Goal: Task Accomplishment & Management: Complete application form

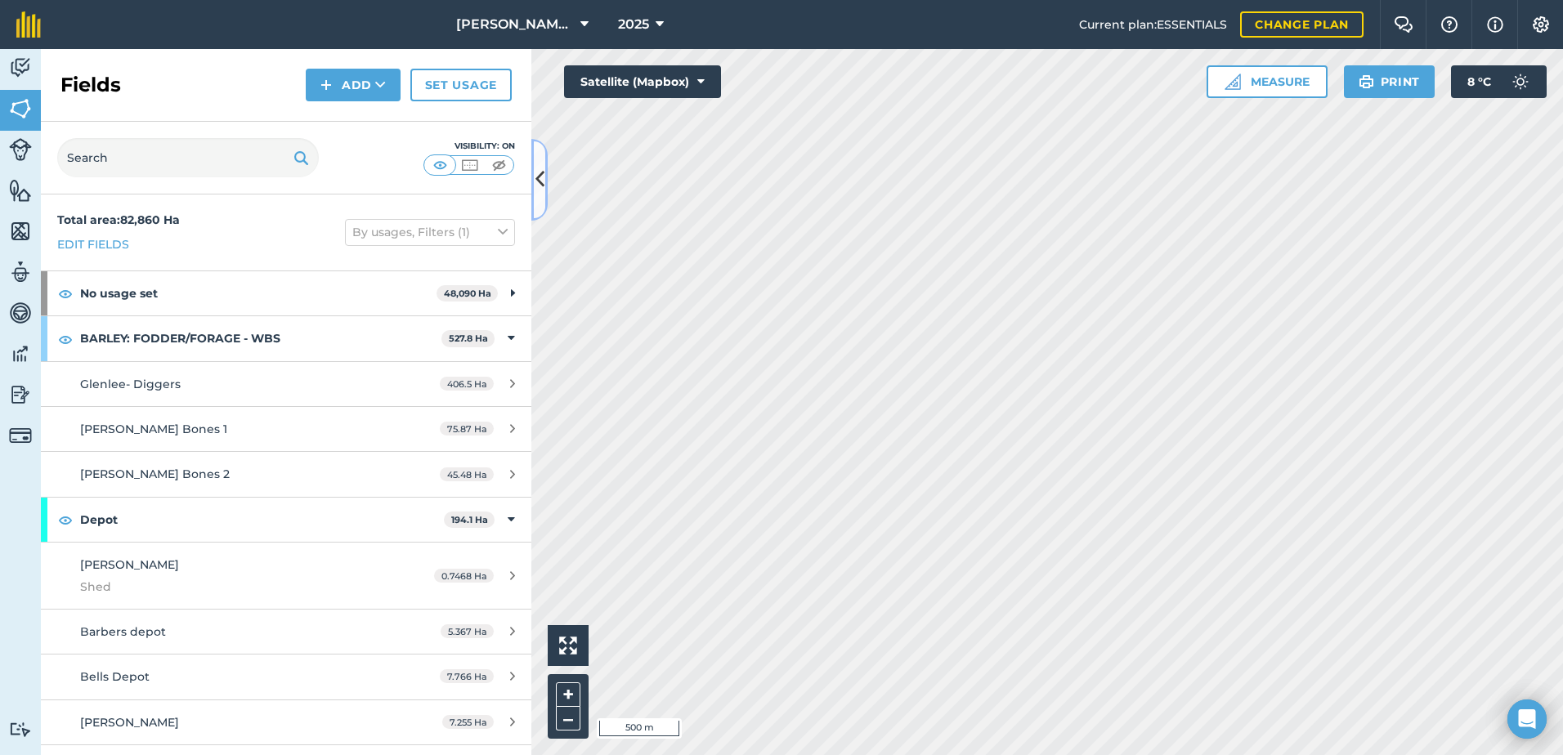
click at [540, 199] on button at bounding box center [539, 180] width 16 height 82
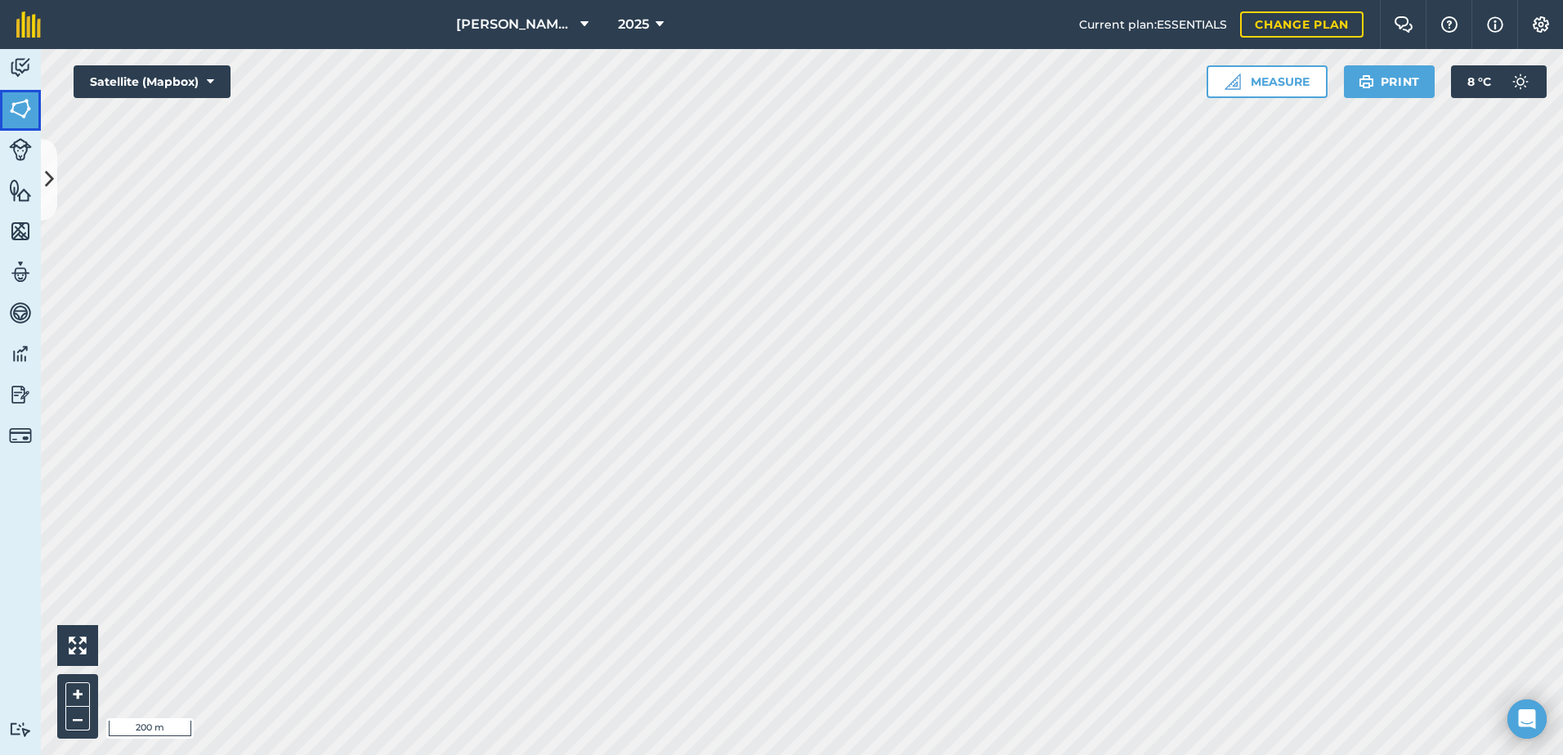
click at [20, 110] on img at bounding box center [20, 108] width 23 height 25
click at [45, 176] on icon at bounding box center [49, 179] width 9 height 29
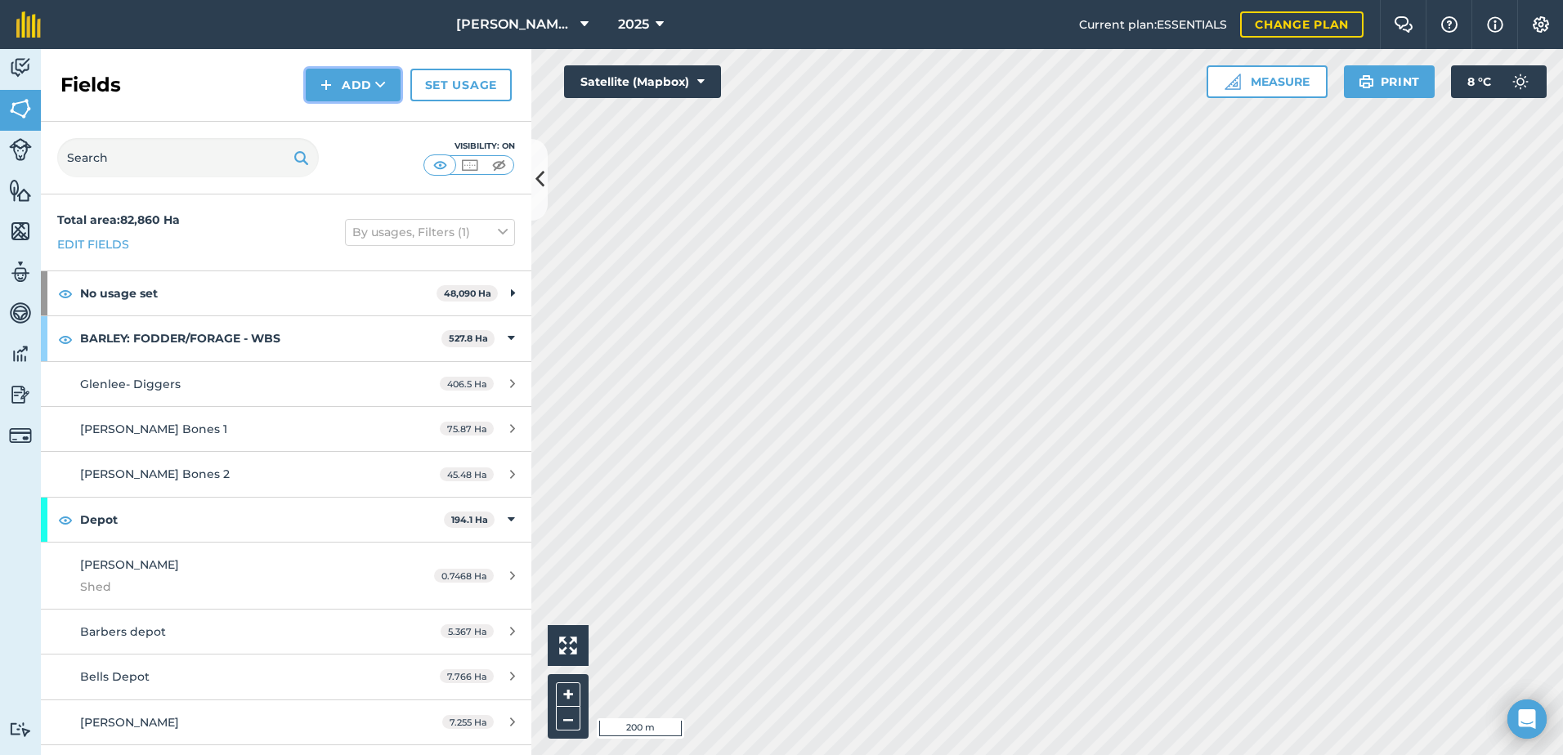
click at [377, 85] on icon at bounding box center [380, 85] width 11 height 16
click at [362, 119] on link "Draw" at bounding box center [353, 122] width 90 height 36
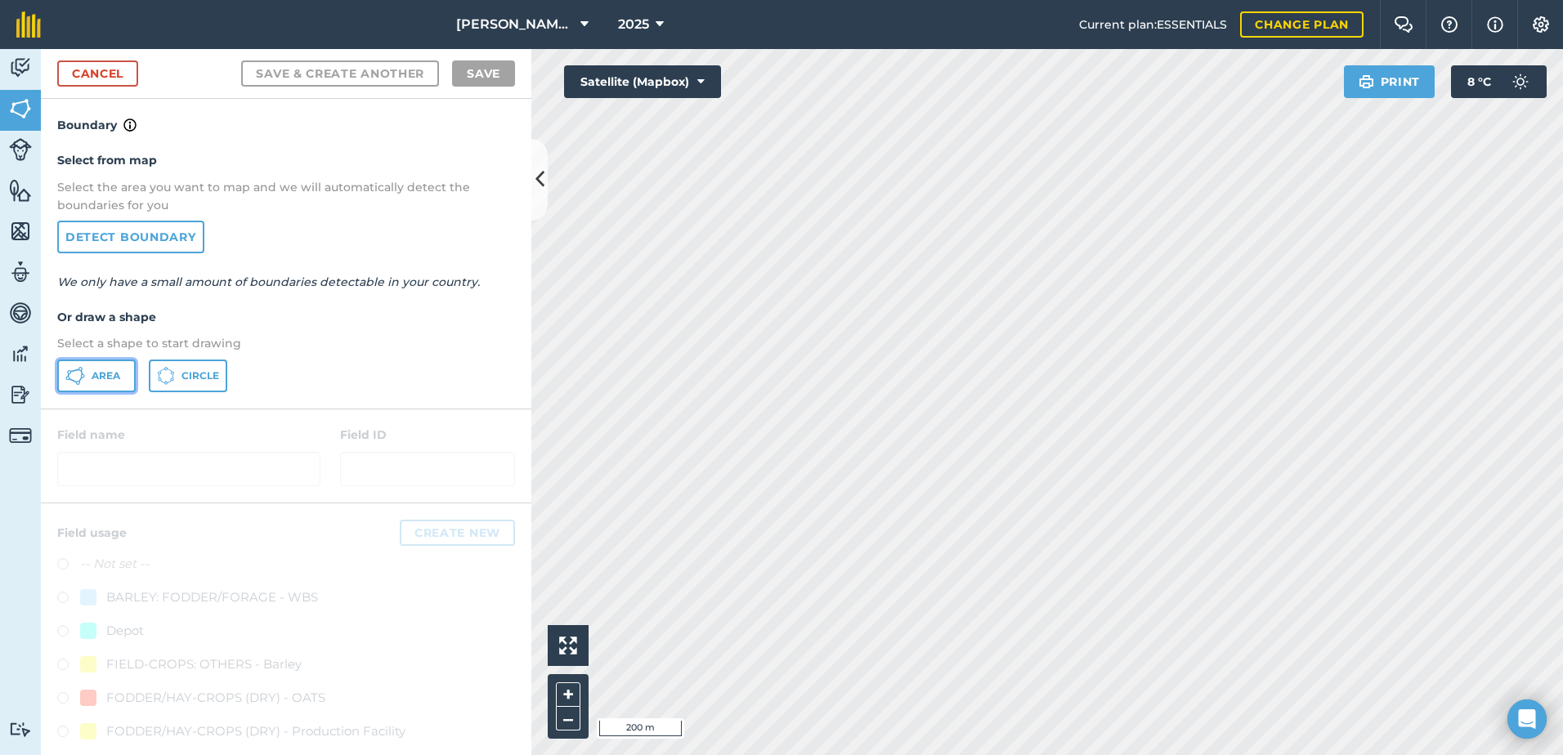
click at [107, 378] on span "Area" at bounding box center [106, 375] width 29 height 13
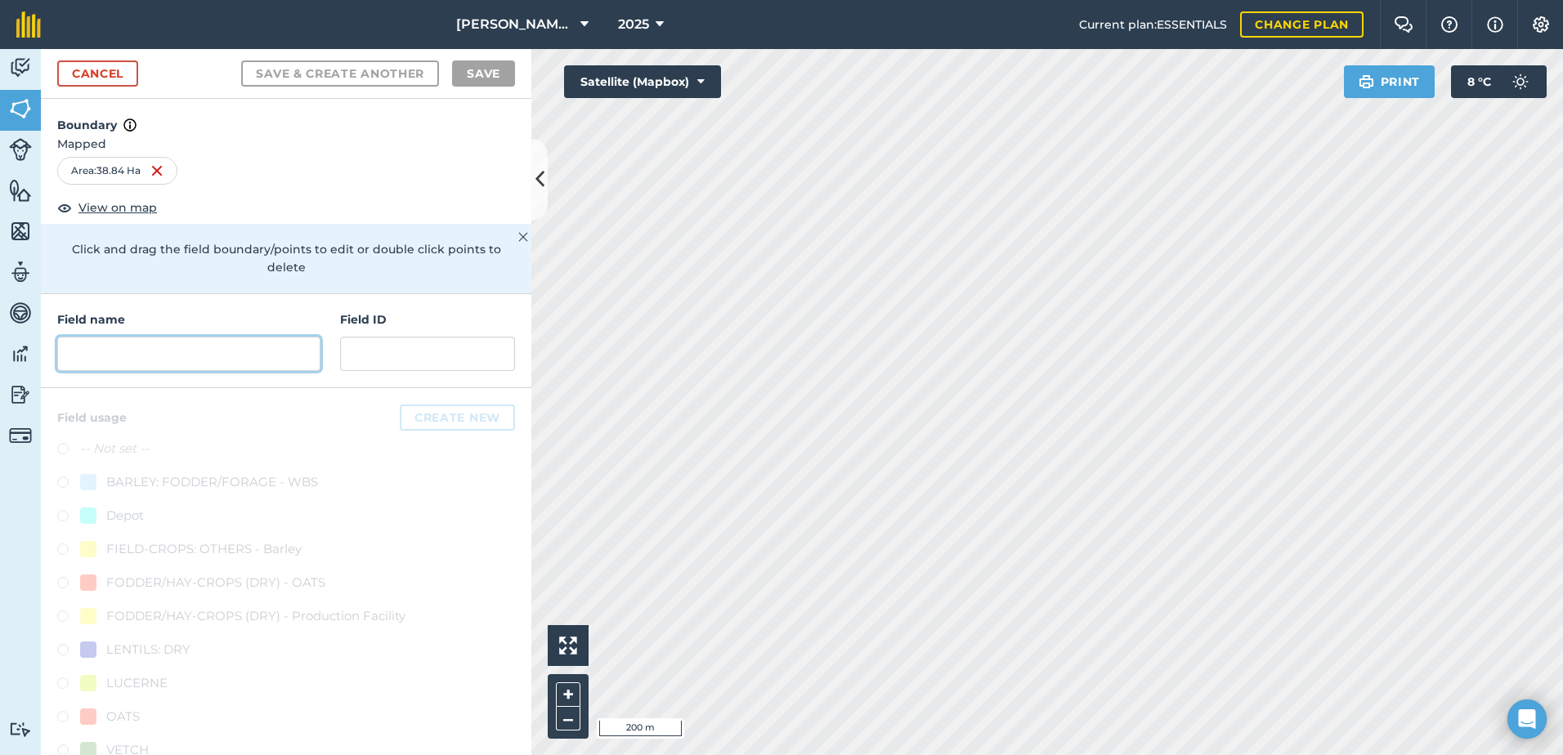
click at [96, 351] on input "text" at bounding box center [188, 354] width 263 height 34
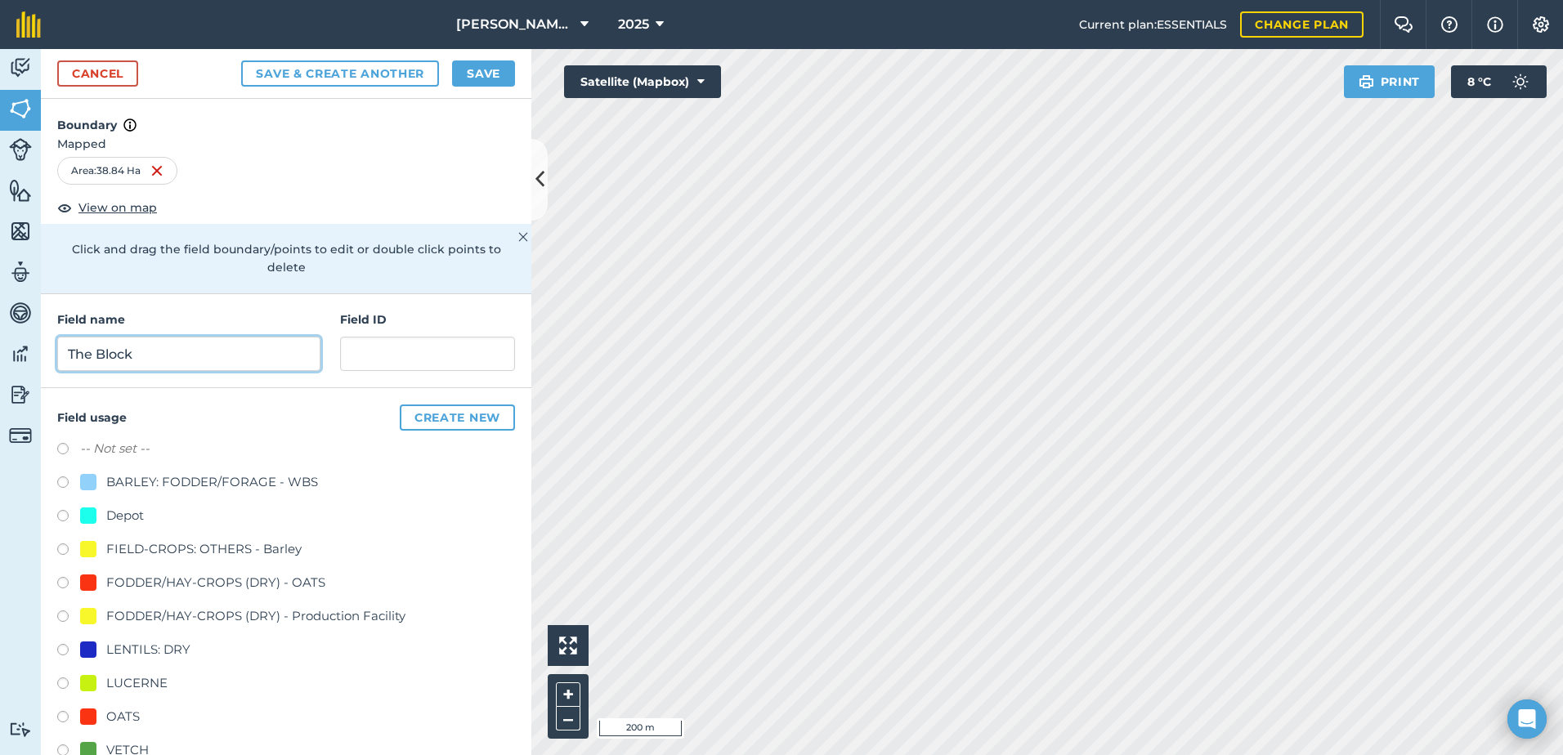
type input "The Block"
click at [373, 355] on input "text" at bounding box center [427, 354] width 175 height 34
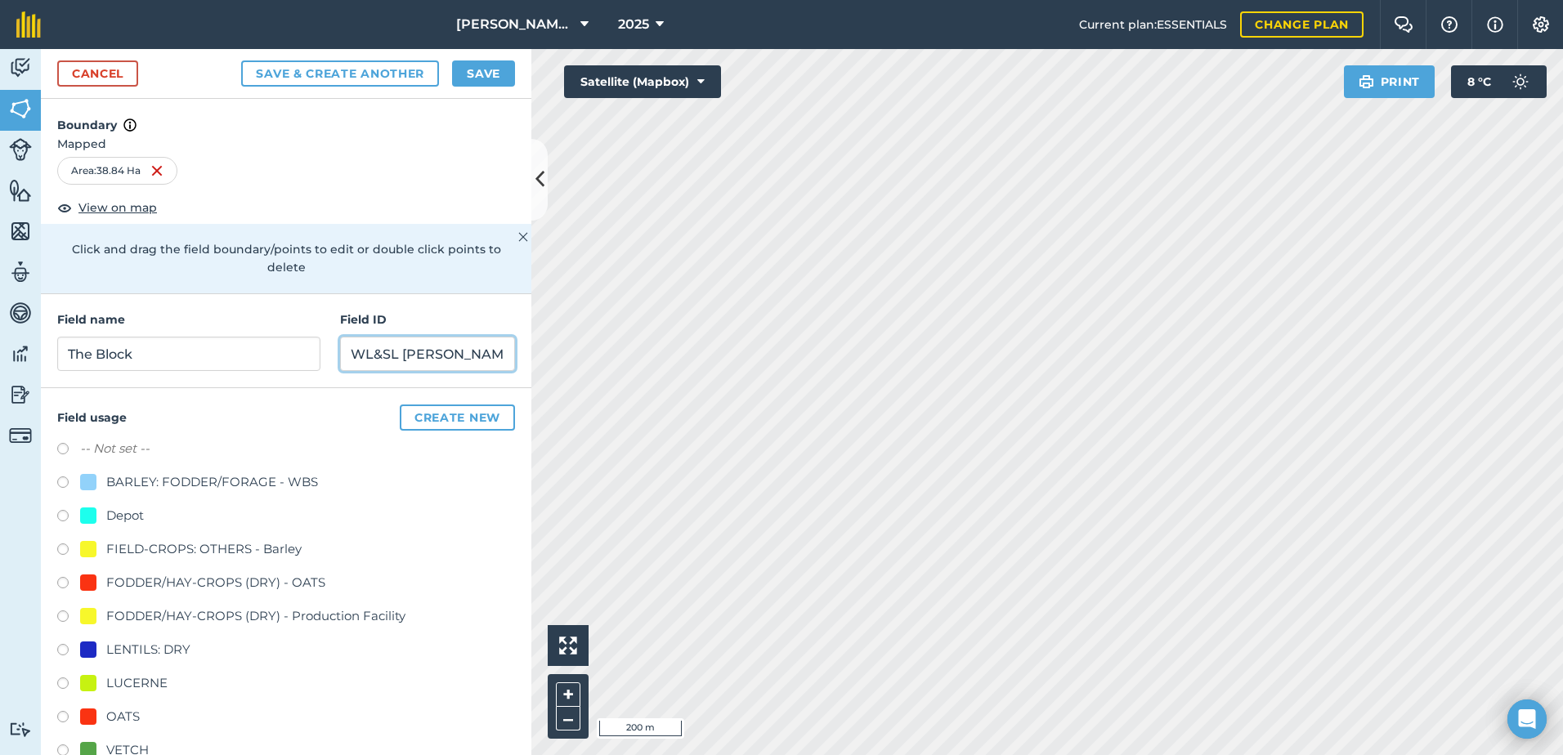
drag, startPoint x: 442, startPoint y: 351, endPoint x: 337, endPoint y: 347, distance: 105.5
click at [340, 347] on input "WL&SL Baum" at bounding box center [427, 354] width 175 height 34
type input "WL&SL Baum"
click at [87, 718] on div at bounding box center [88, 717] width 16 height 16
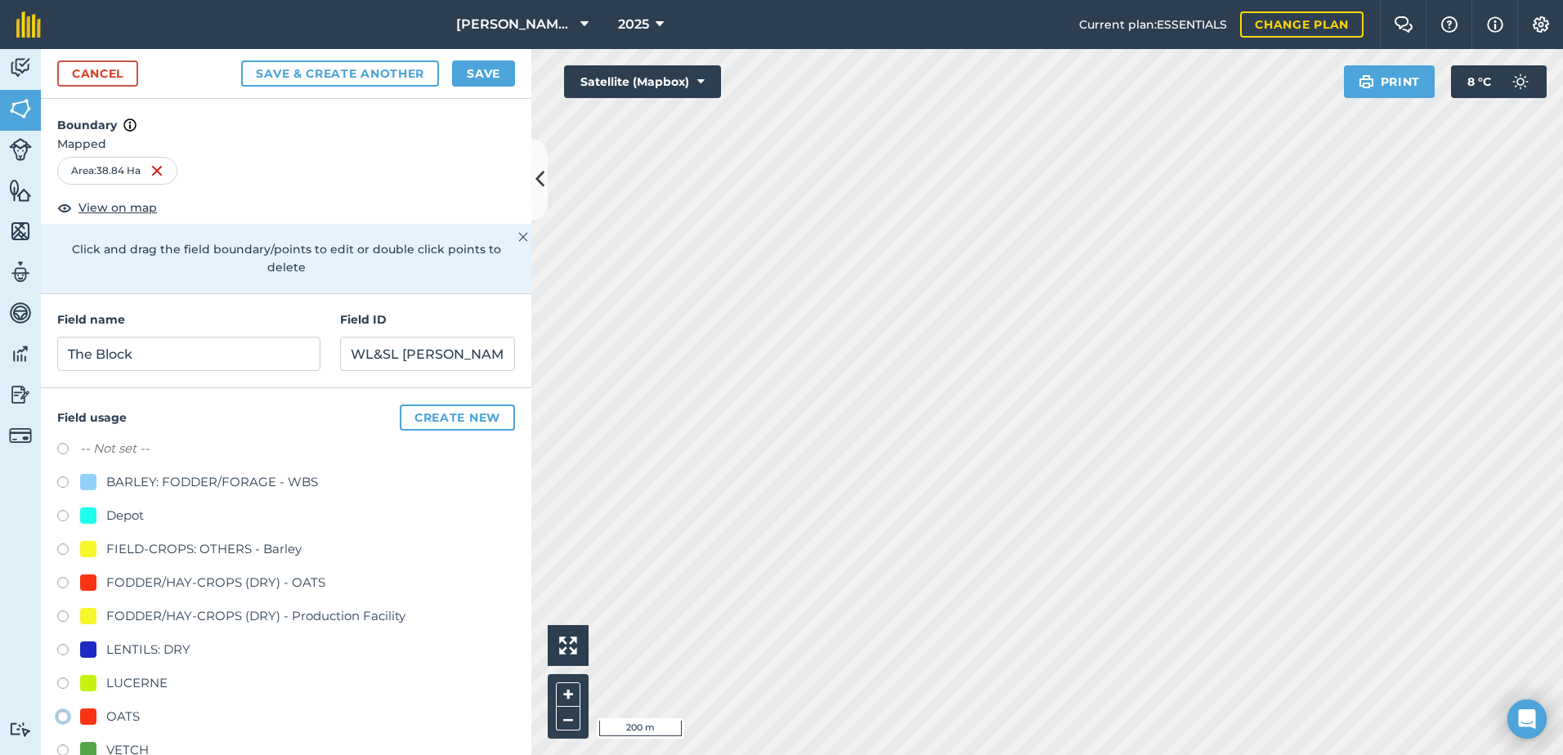
radio input "true"
click at [481, 75] on button "Save" at bounding box center [483, 73] width 63 height 26
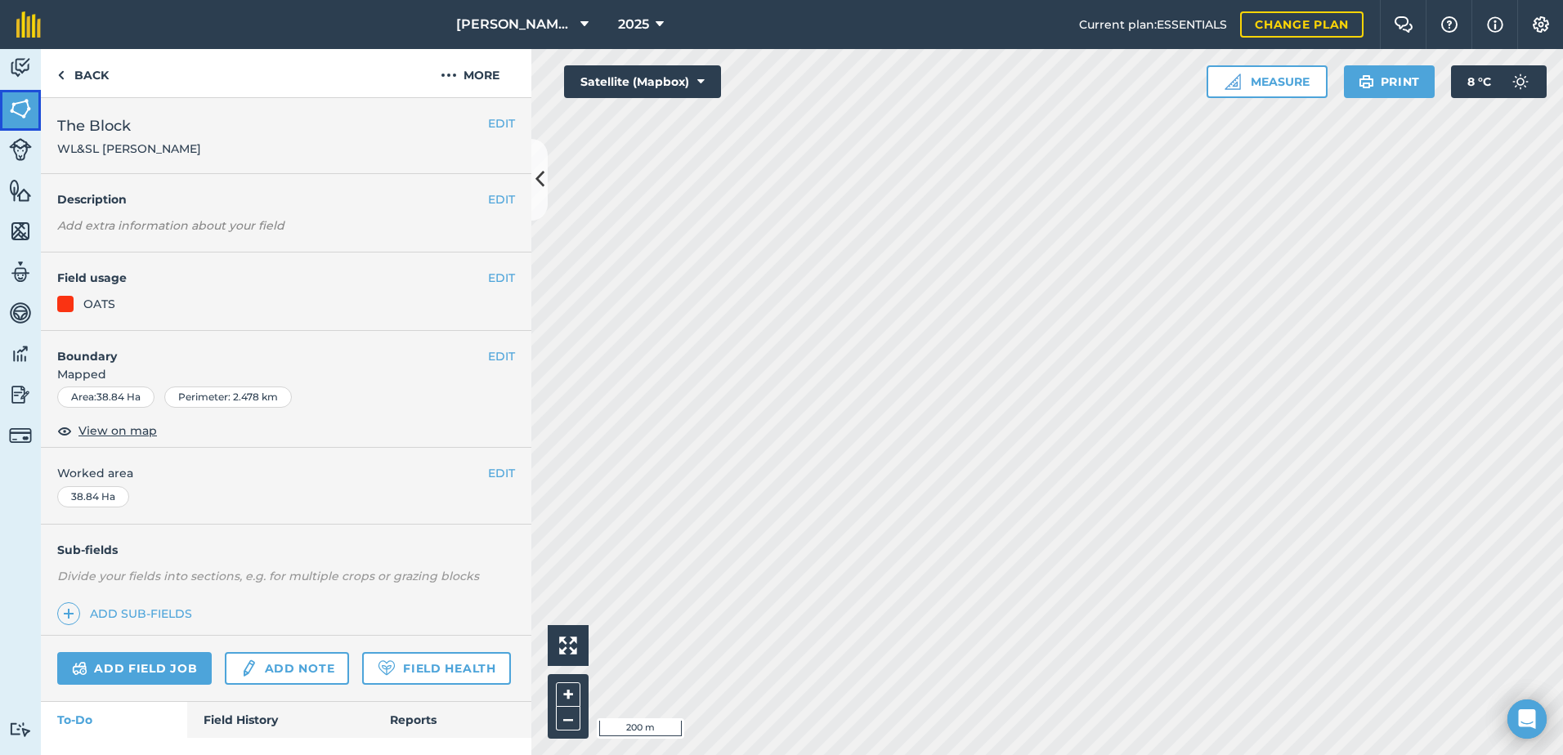
click at [19, 108] on img at bounding box center [20, 108] width 23 height 25
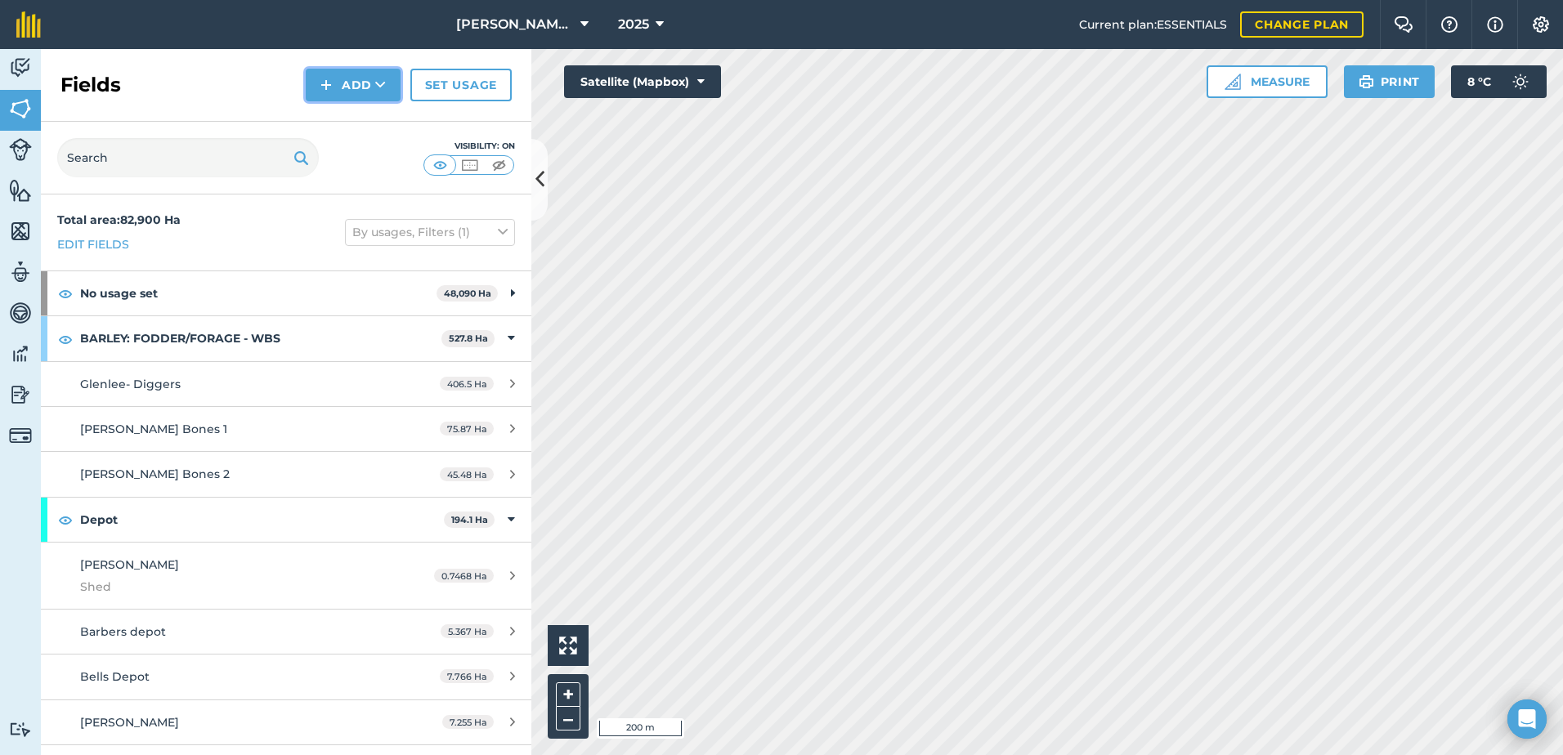
click at [350, 81] on button "Add" at bounding box center [353, 85] width 95 height 33
click at [355, 111] on link "Draw" at bounding box center [353, 122] width 90 height 36
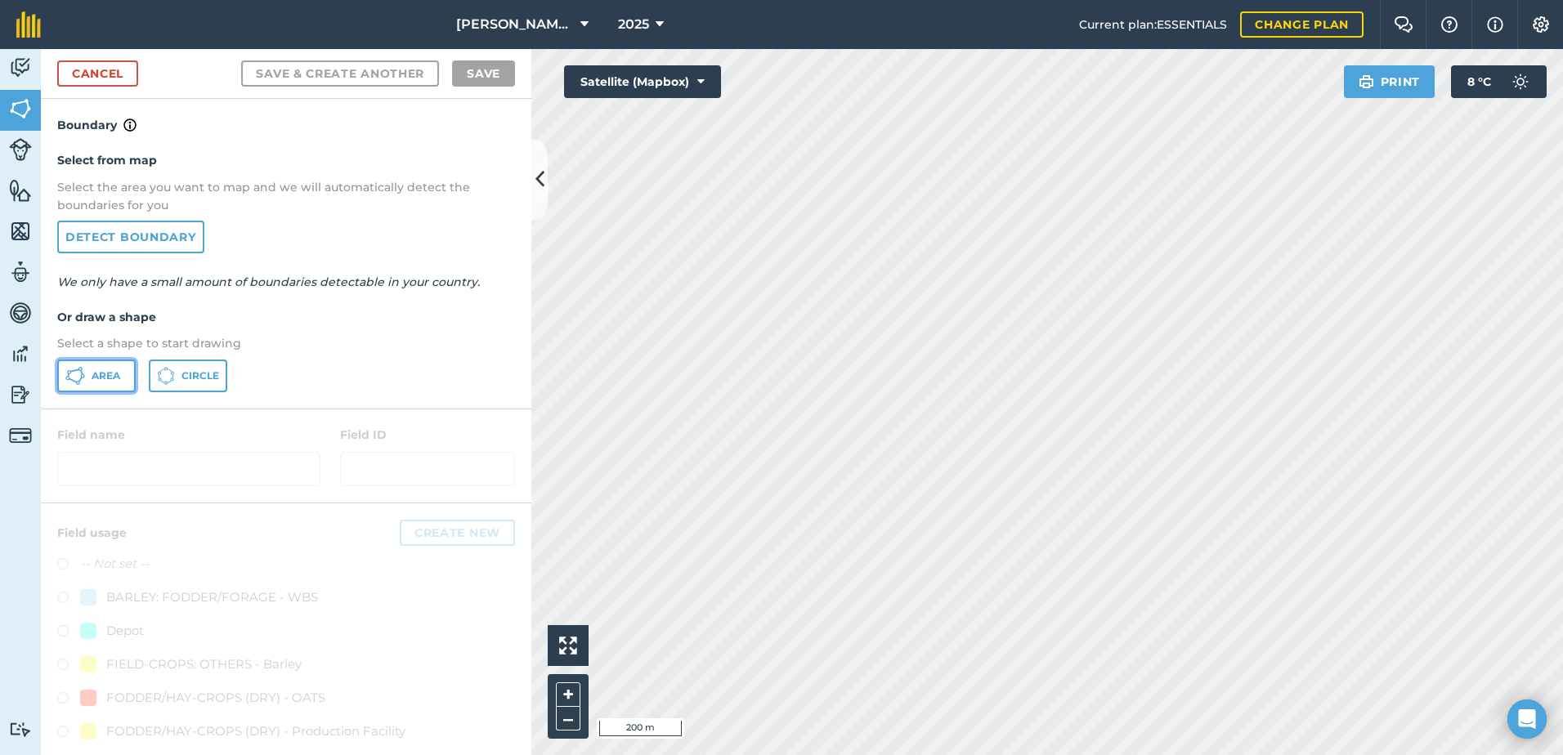
click at [115, 382] on span "Area" at bounding box center [106, 375] width 29 height 13
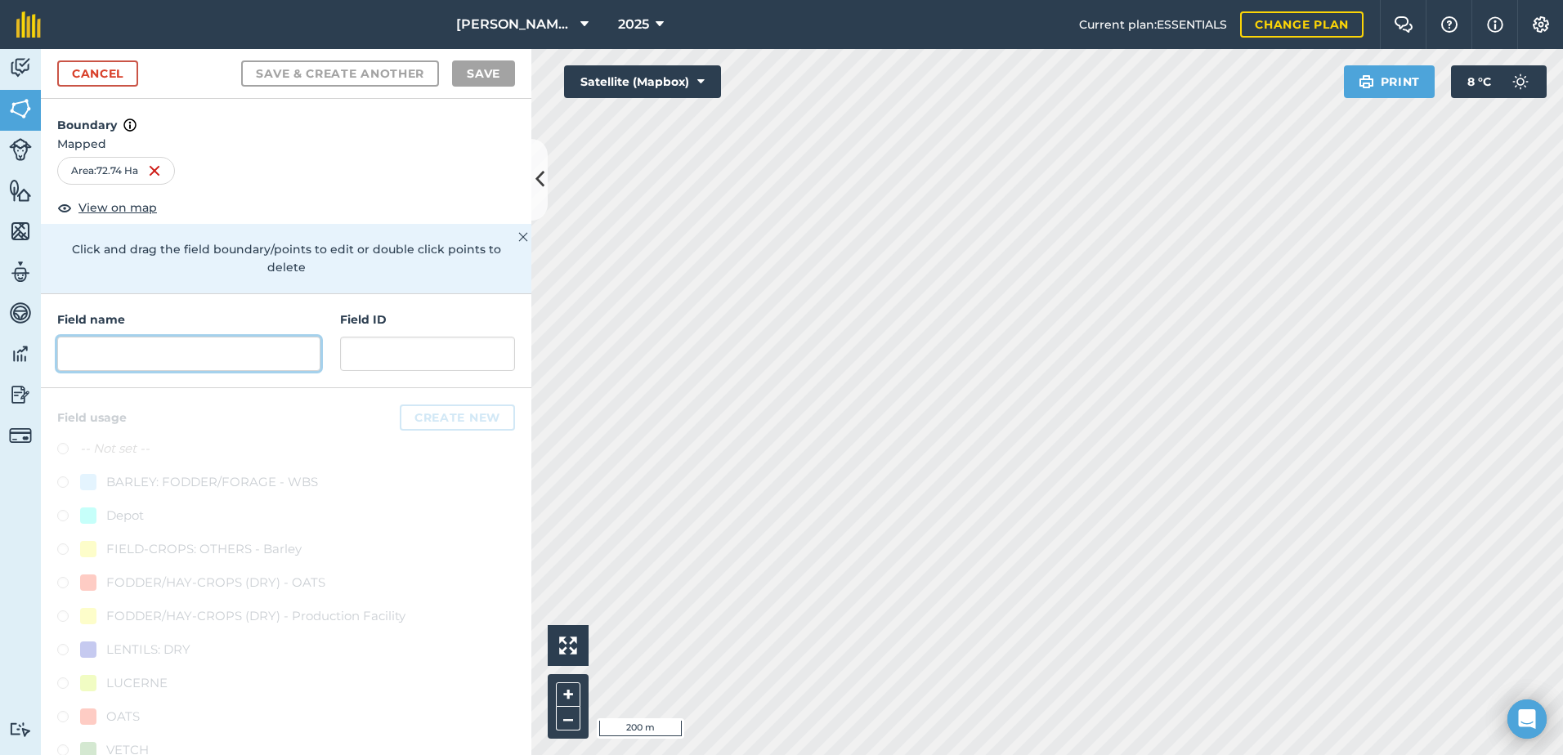
click at [128, 353] on input "text" at bounding box center [188, 354] width 263 height 34
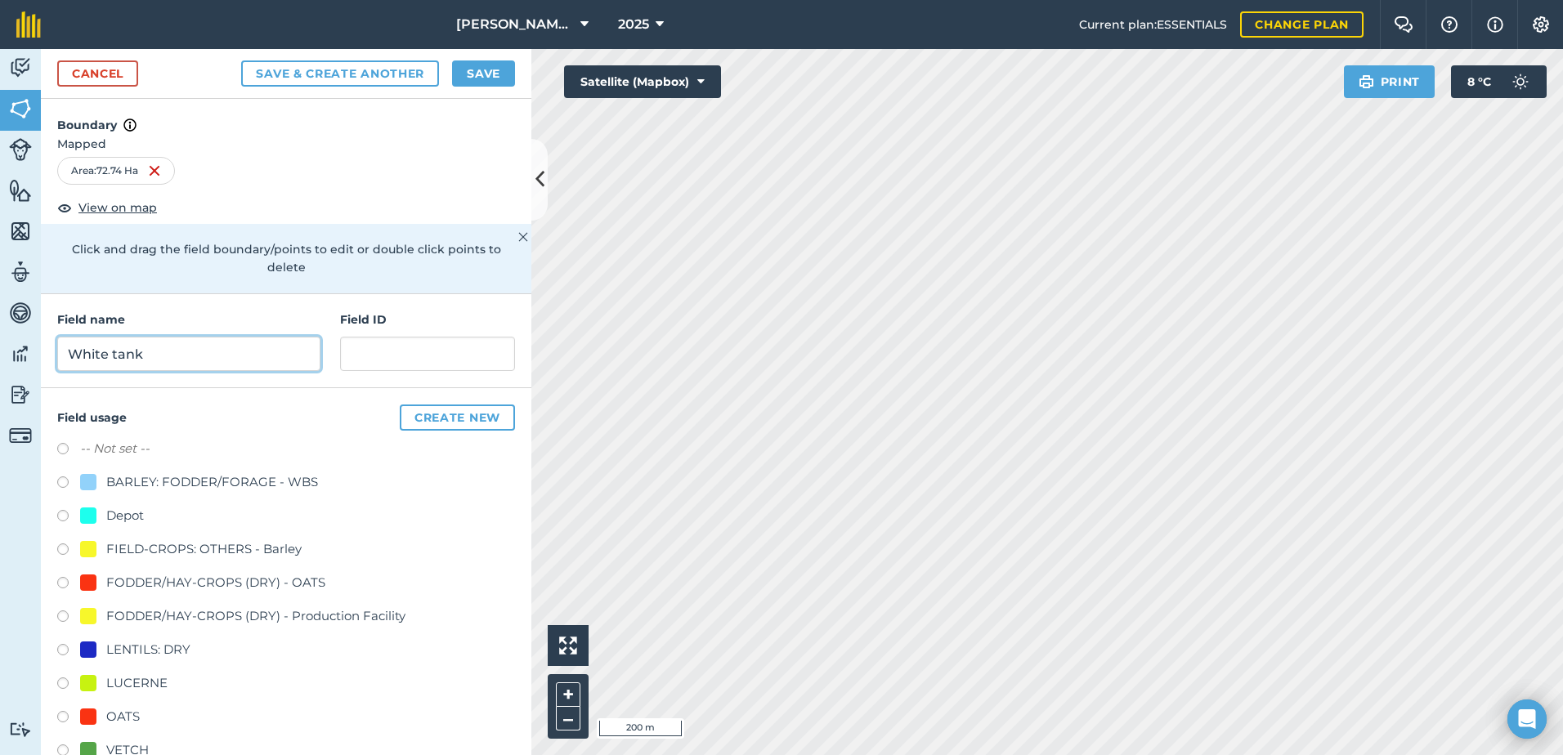
type input "White tank"
click at [374, 354] on input "text" at bounding box center [427, 354] width 175 height 34
paste input "WL&SL Baum"
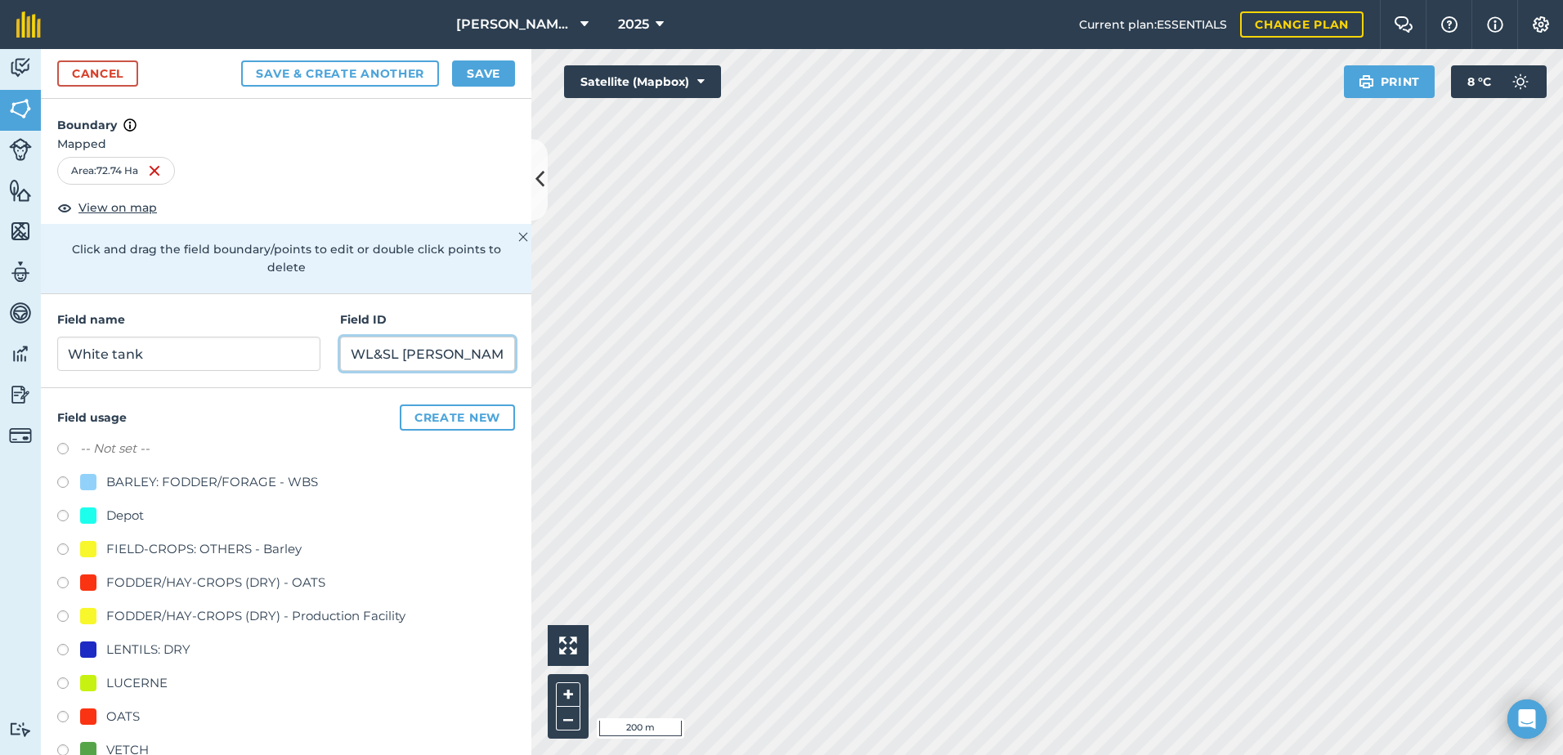
type input "WL&SL Baum"
click at [90, 718] on div at bounding box center [88, 717] width 16 height 16
radio input "true"
click at [483, 75] on button "Save" at bounding box center [483, 73] width 63 height 26
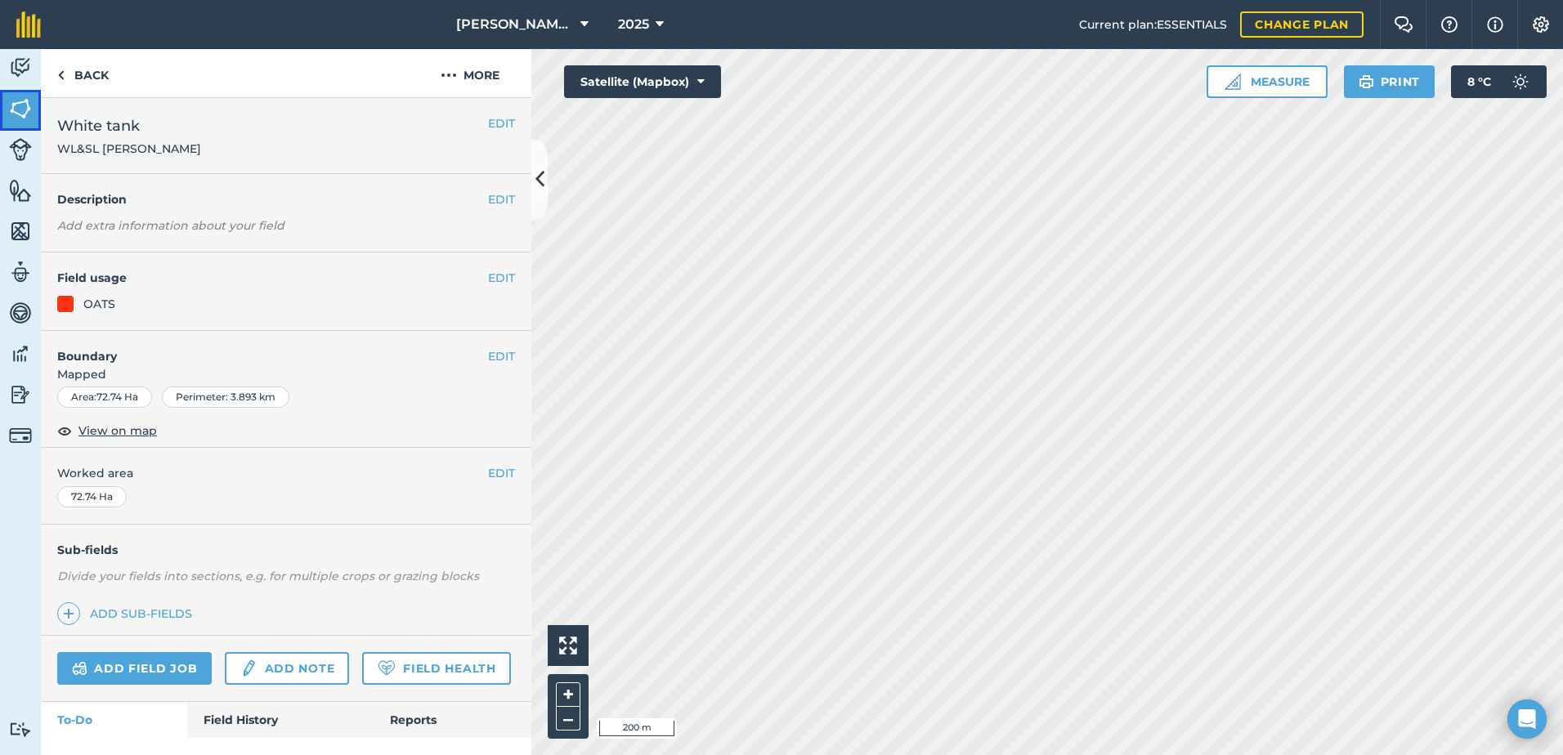
click at [20, 106] on img at bounding box center [20, 108] width 23 height 25
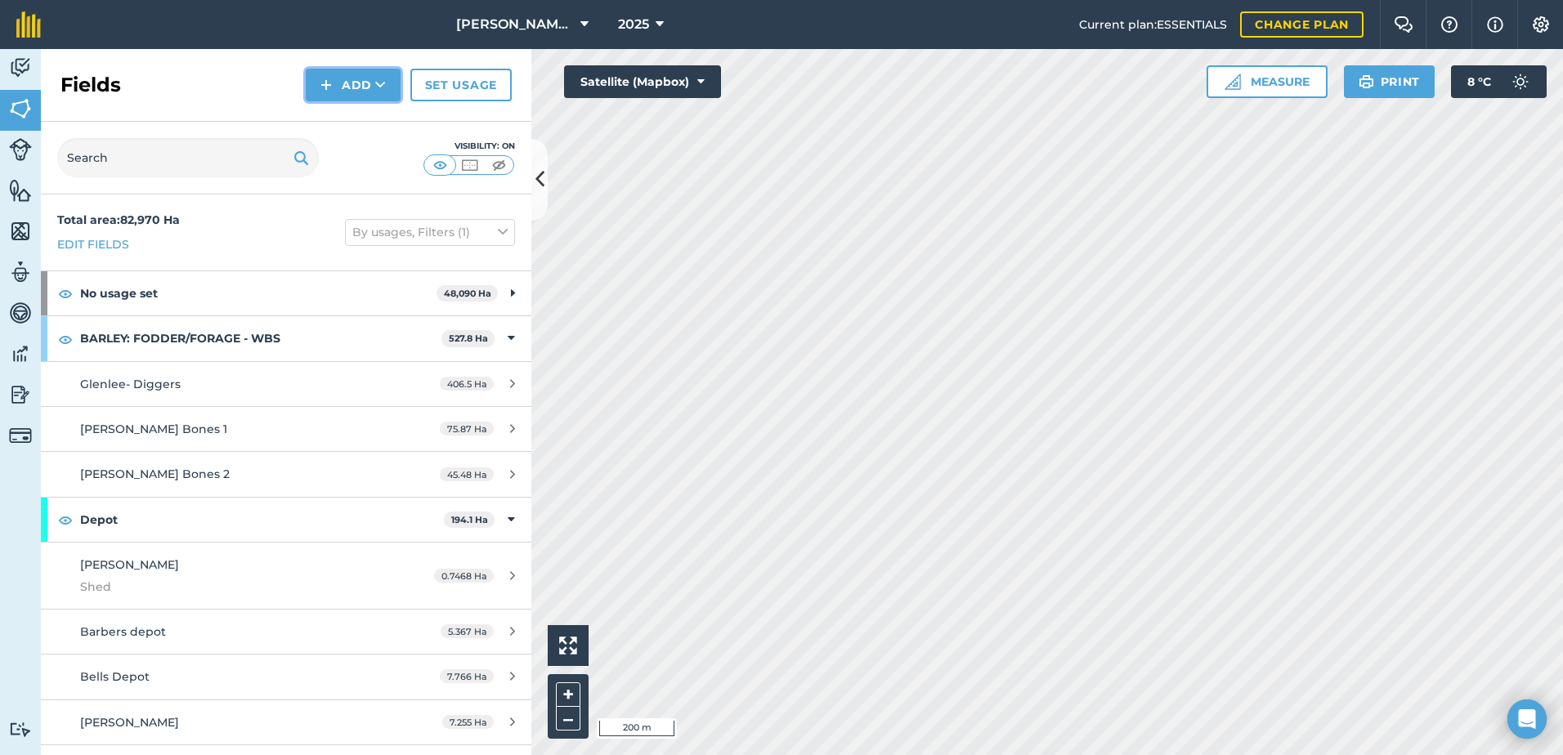
click at [369, 82] on button "Add" at bounding box center [353, 85] width 95 height 33
click at [368, 123] on link "Draw" at bounding box center [353, 122] width 90 height 36
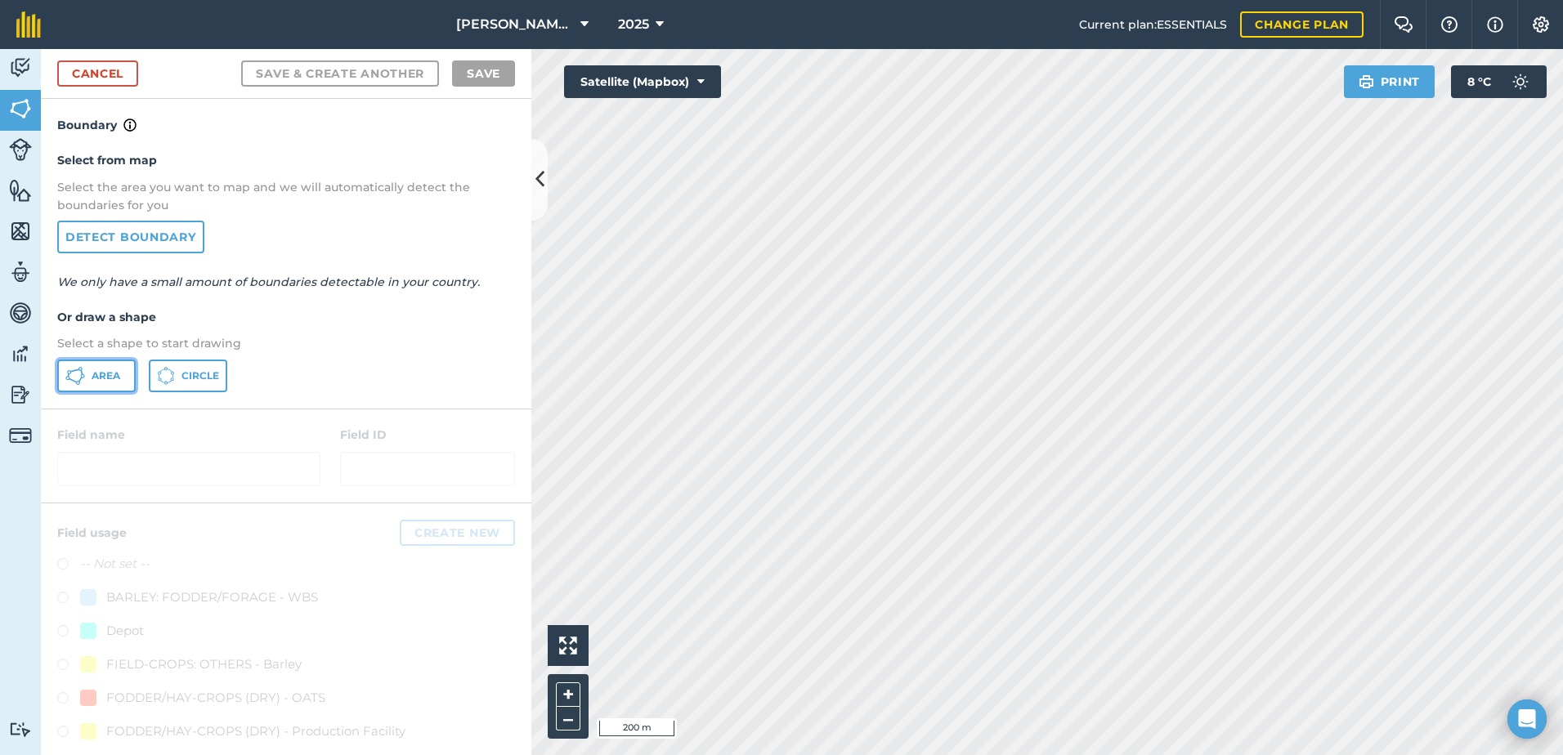
click at [110, 378] on span "Area" at bounding box center [106, 375] width 29 height 13
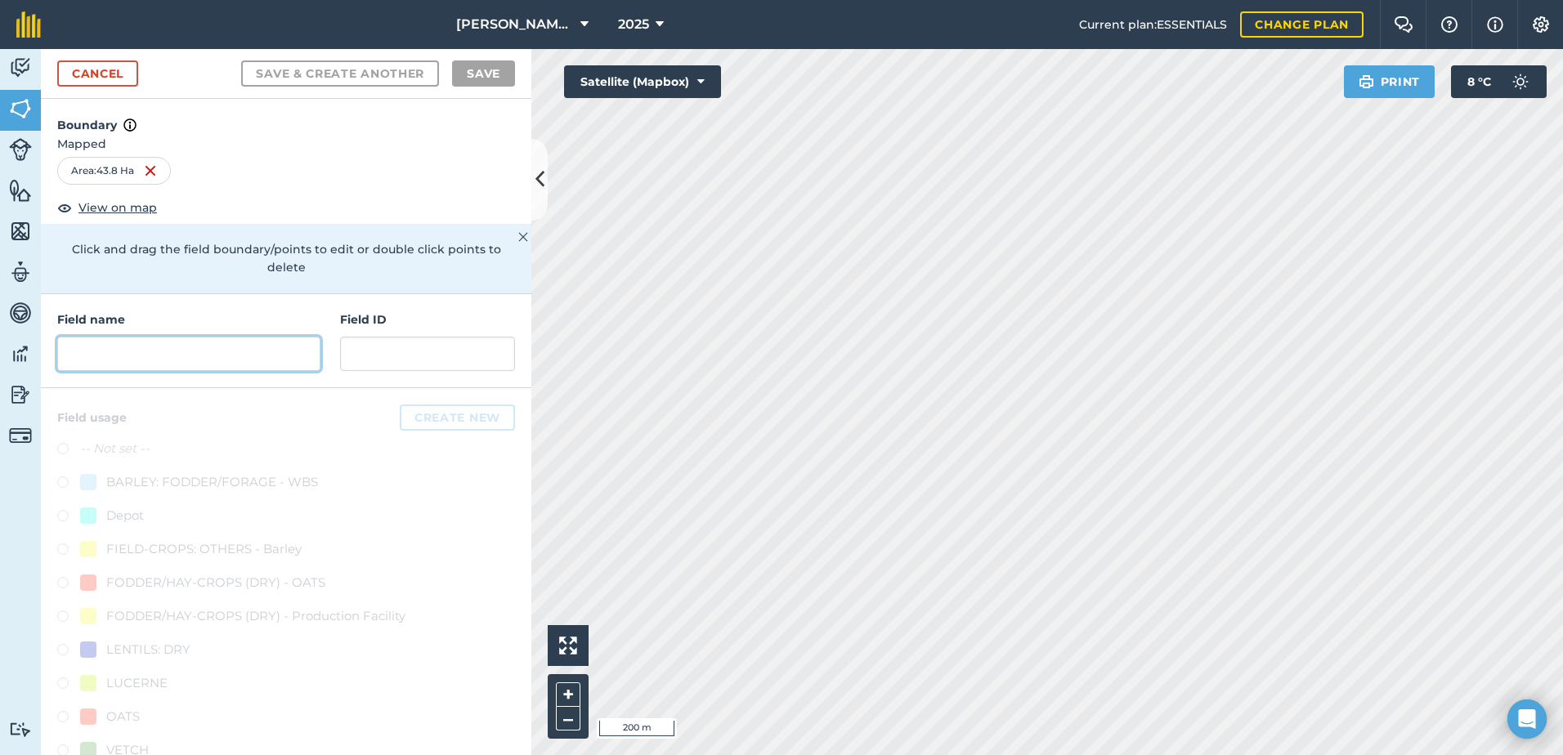
click at [139, 355] on input "text" at bounding box center [188, 354] width 263 height 34
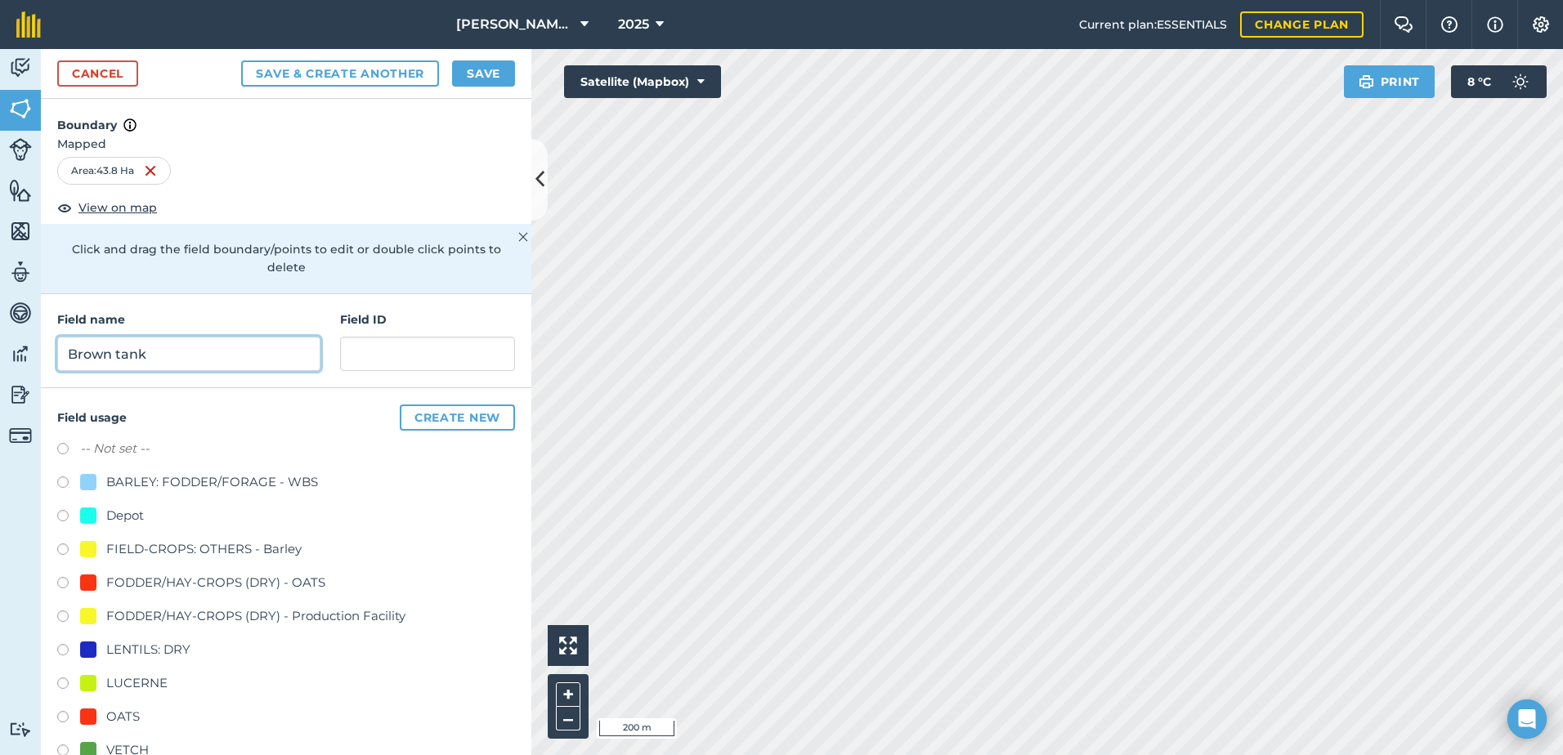
type input "Brown tank"
click at [356, 352] on input "text" at bounding box center [427, 354] width 175 height 34
paste input "WL&SL Baum"
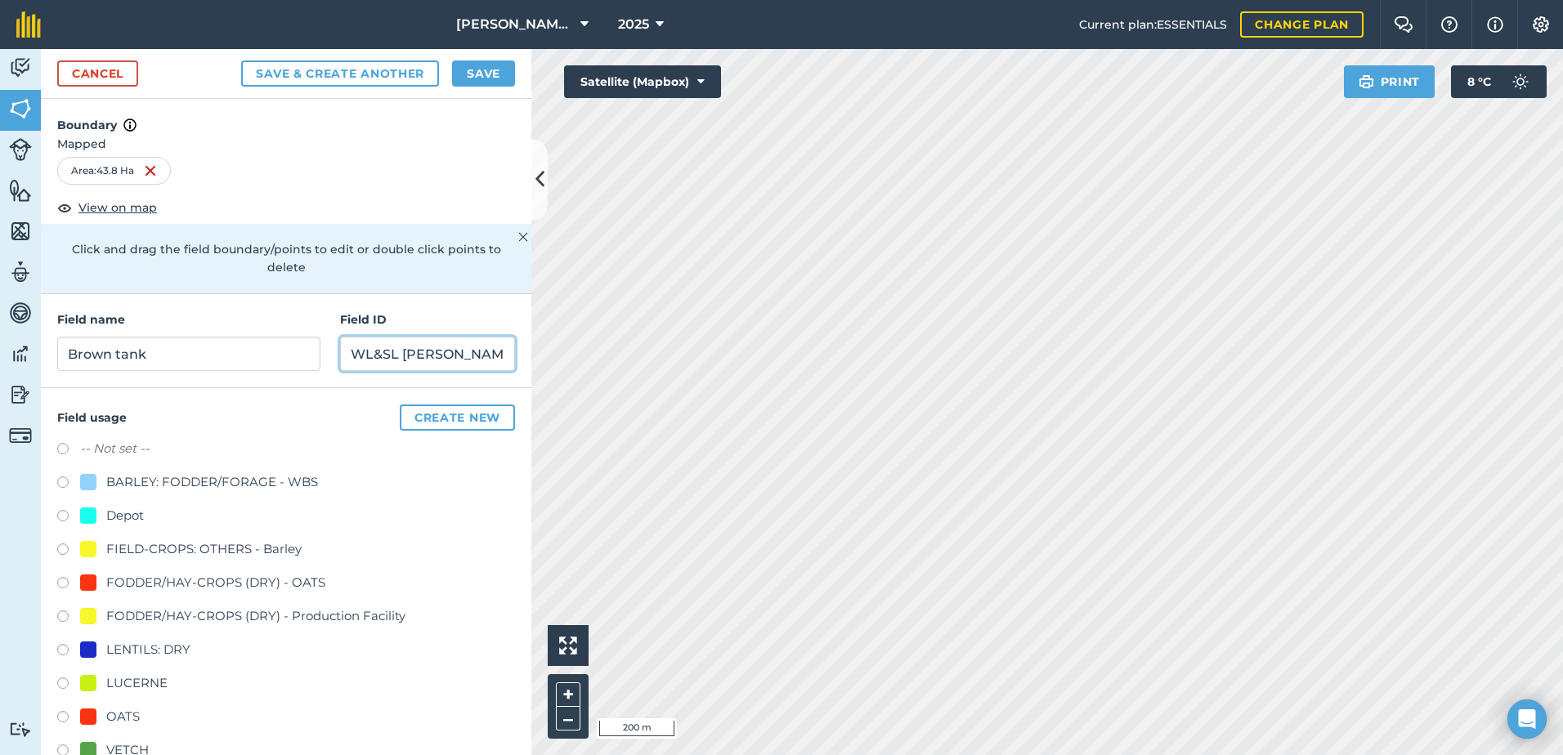
type input "WL&SL Baum"
click at [84, 714] on div at bounding box center [88, 717] width 16 height 16
radio input "true"
click at [481, 71] on button "Save" at bounding box center [483, 73] width 63 height 26
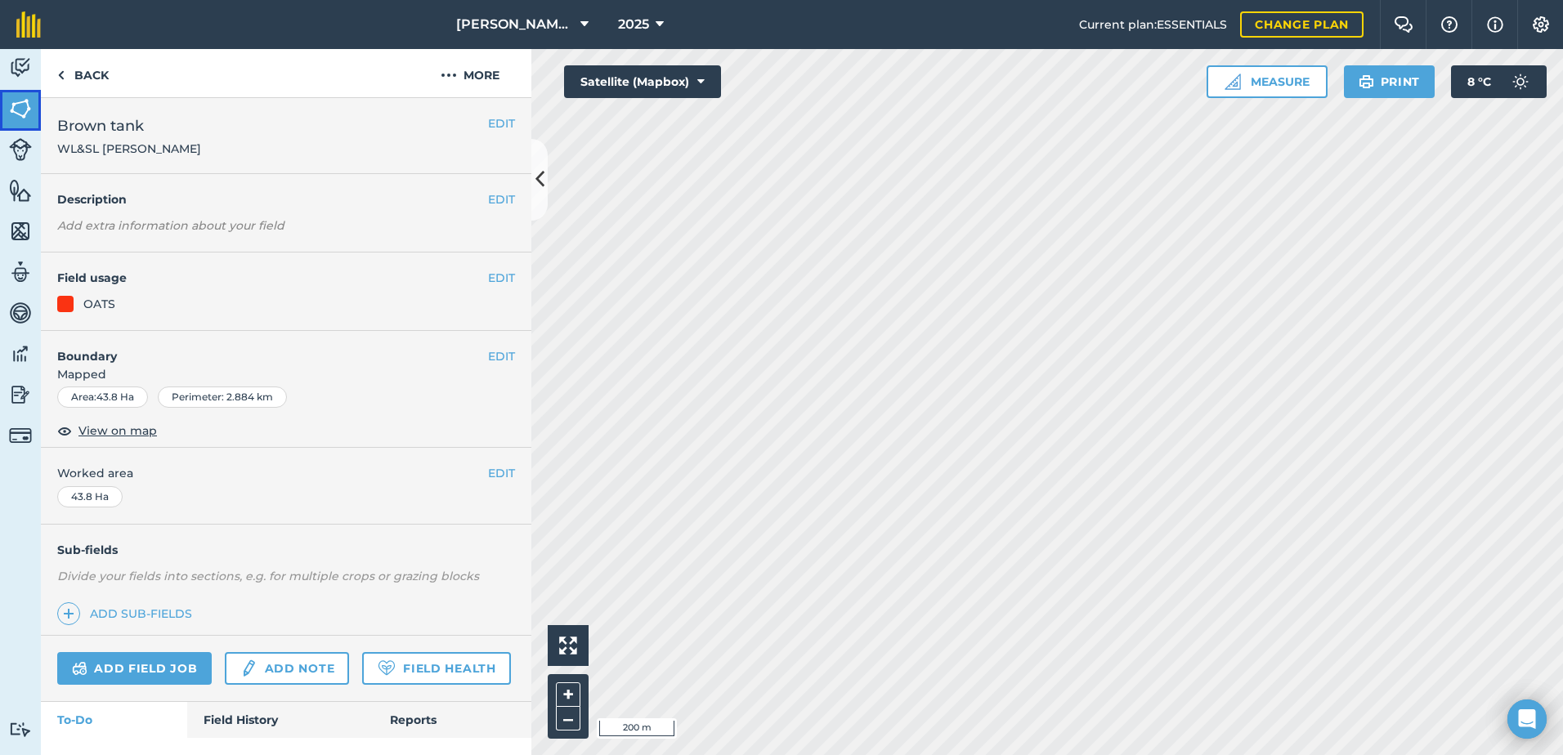
click at [18, 107] on img at bounding box center [20, 108] width 23 height 25
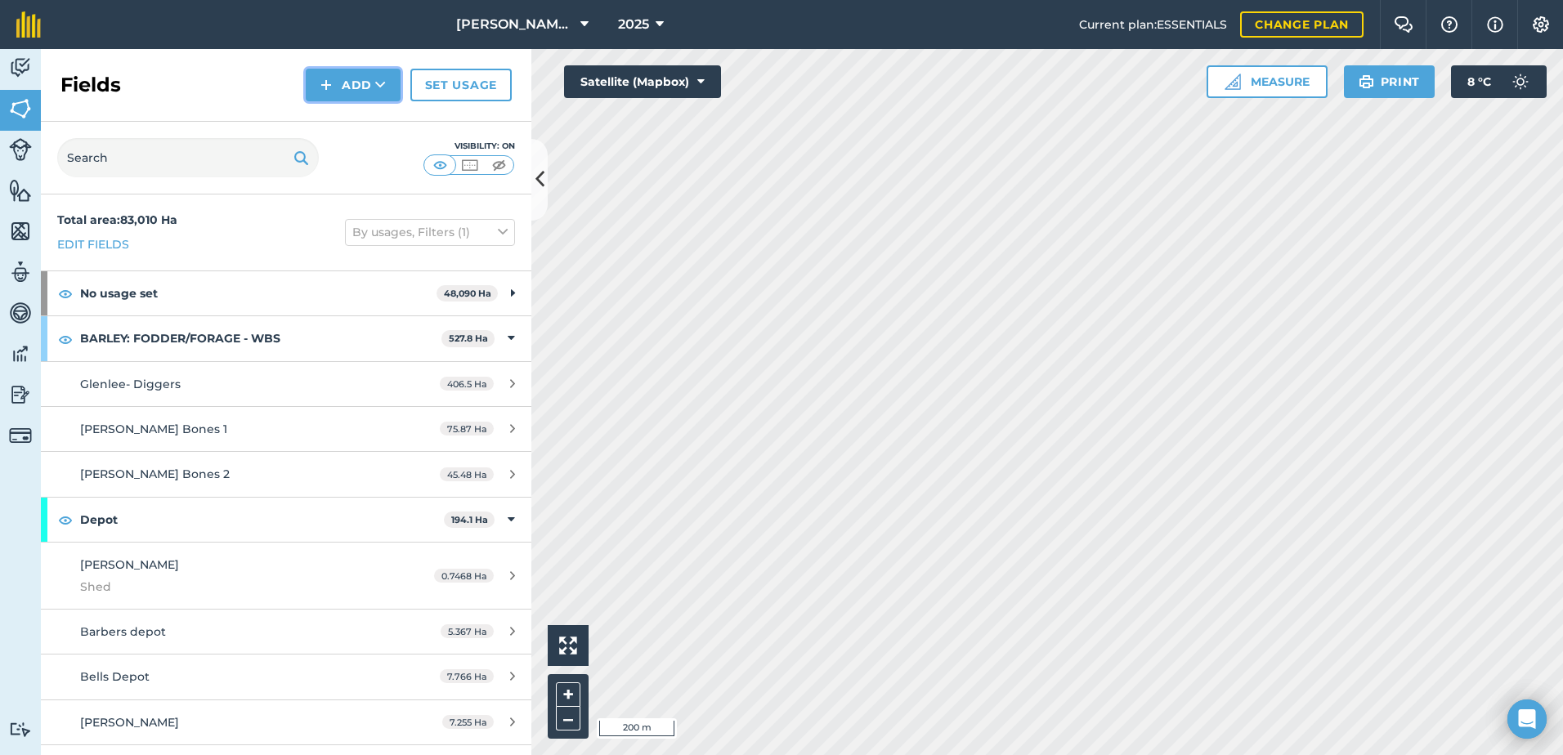
click at [369, 84] on button "Add" at bounding box center [353, 85] width 95 height 33
click at [350, 122] on link "Draw" at bounding box center [353, 122] width 90 height 36
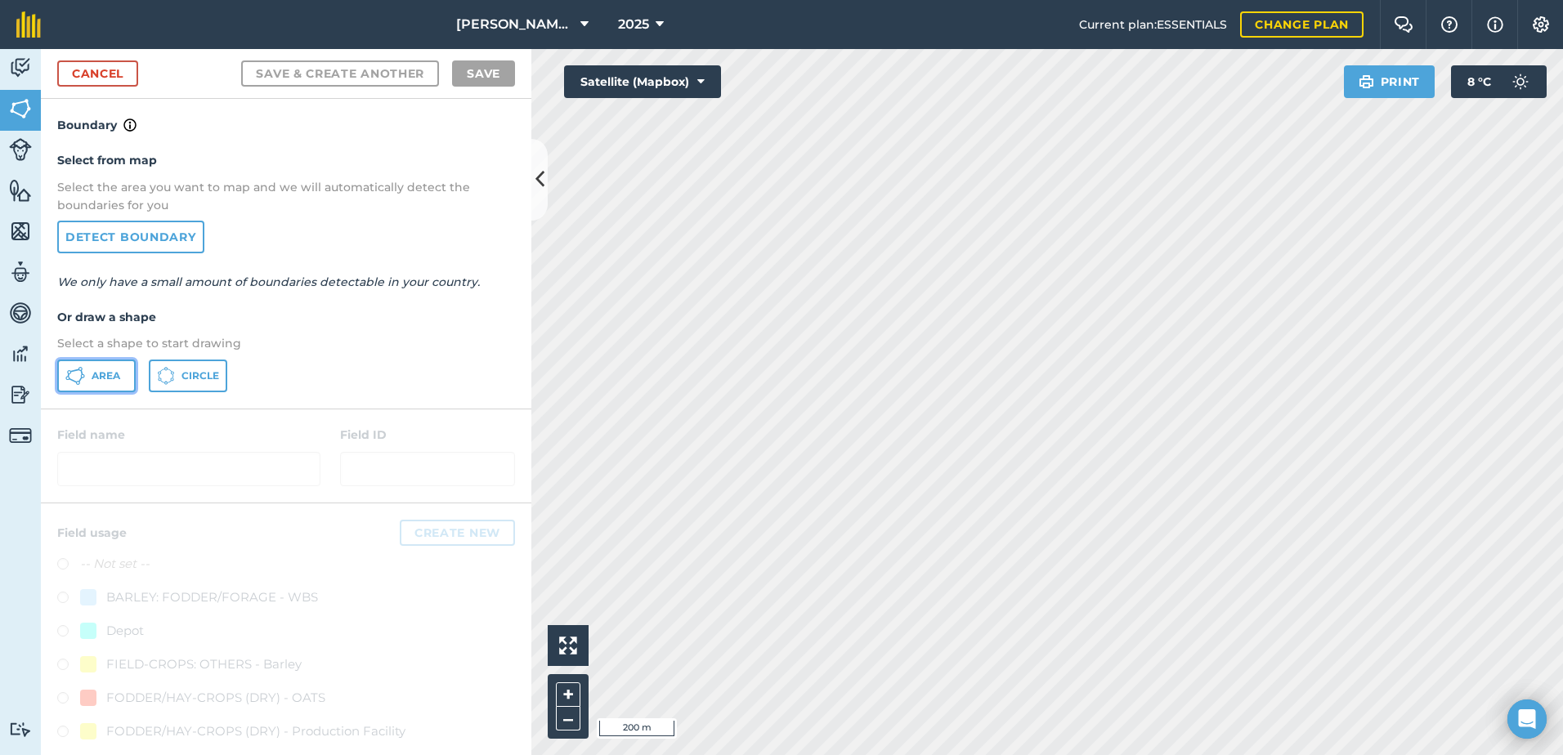
click at [101, 371] on span "Area" at bounding box center [106, 375] width 29 height 13
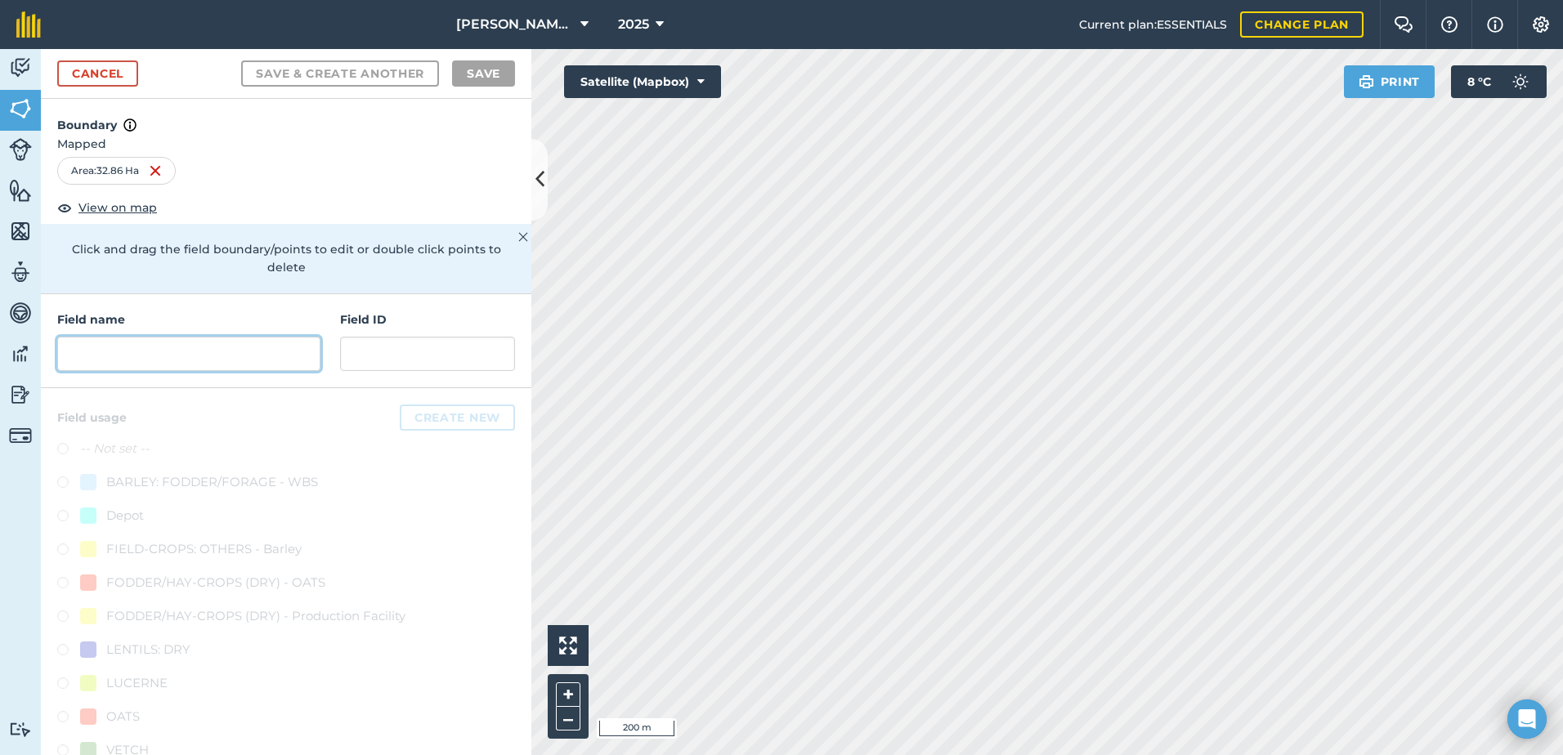
click at [170, 351] on input "text" at bounding box center [188, 354] width 263 height 34
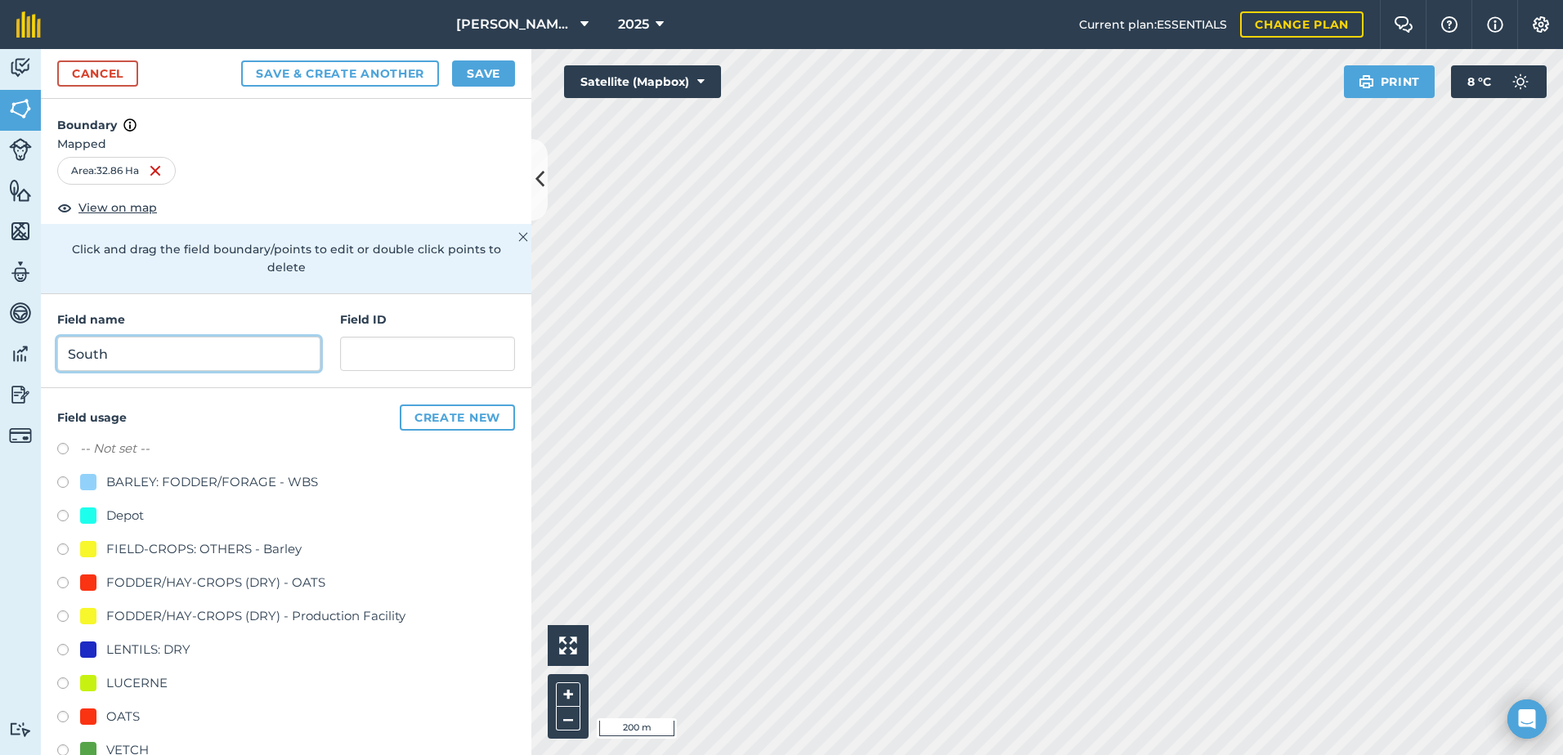
type input "South"
click at [382, 356] on input "text" at bounding box center [427, 354] width 175 height 34
click at [356, 356] on input "text" at bounding box center [427, 354] width 175 height 34
paste input "WL&SL Baum"
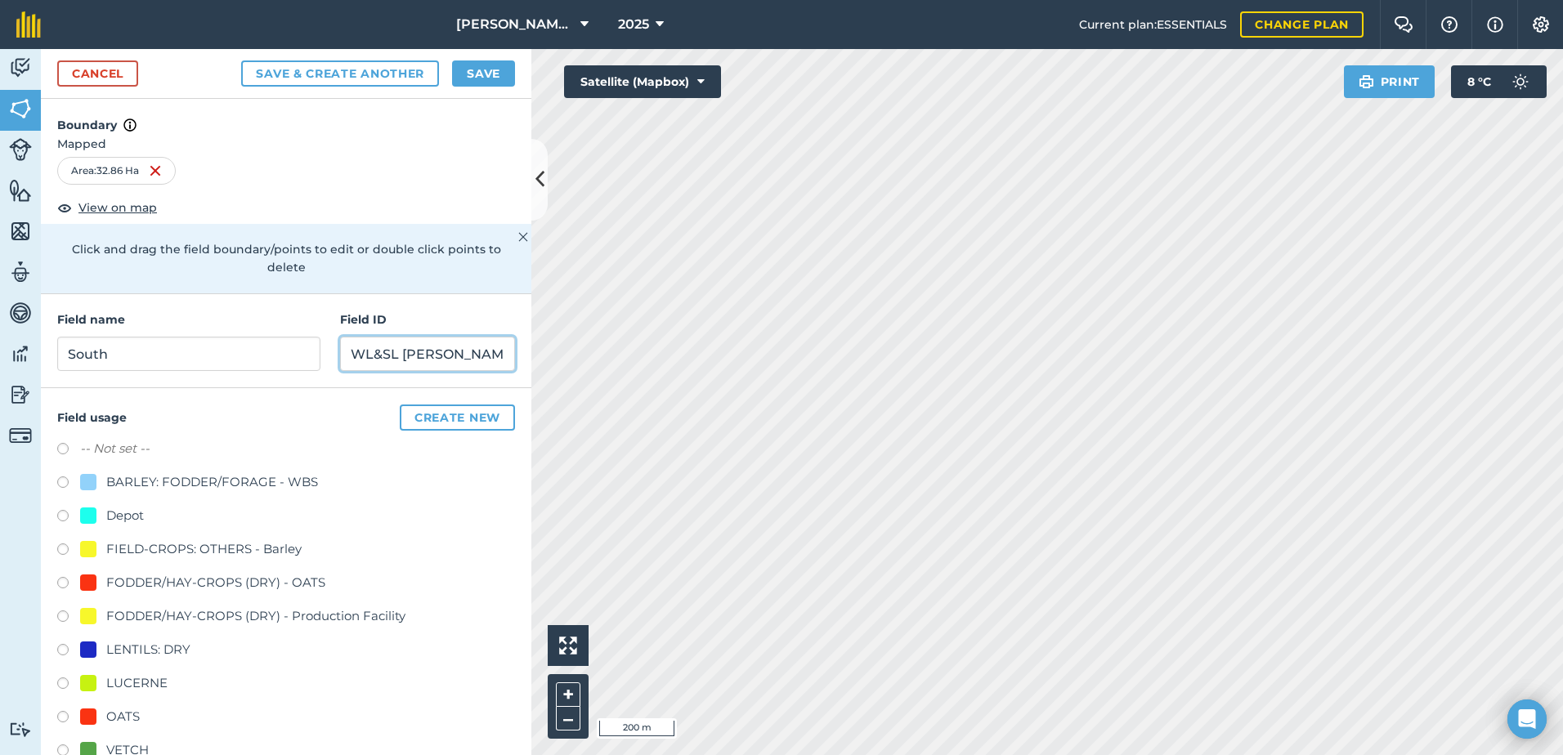
type input "WL&SL Baum"
click at [91, 718] on div at bounding box center [88, 717] width 16 height 16
radio input "true"
click at [471, 68] on button "Save" at bounding box center [483, 73] width 63 height 26
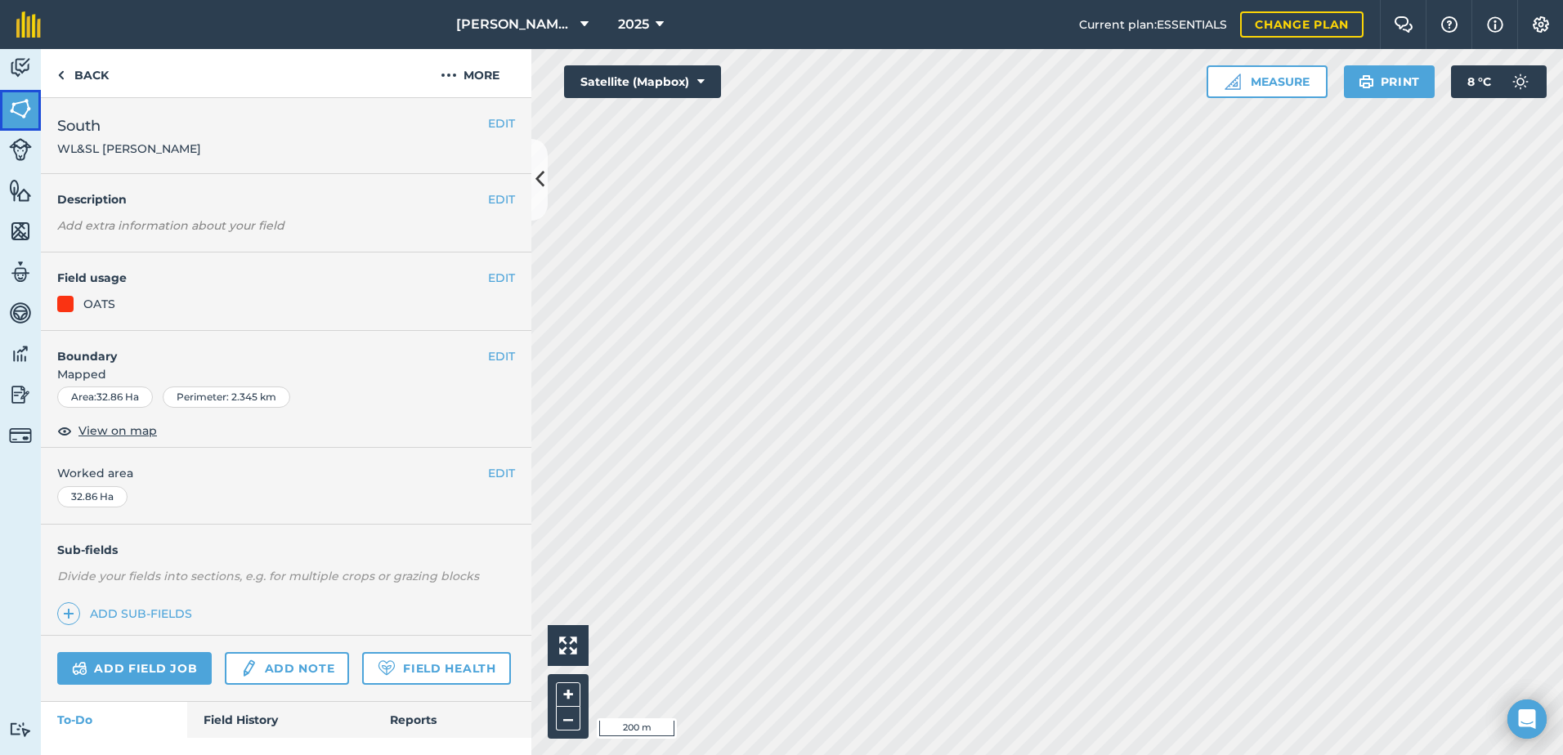
click at [20, 101] on img at bounding box center [20, 108] width 23 height 25
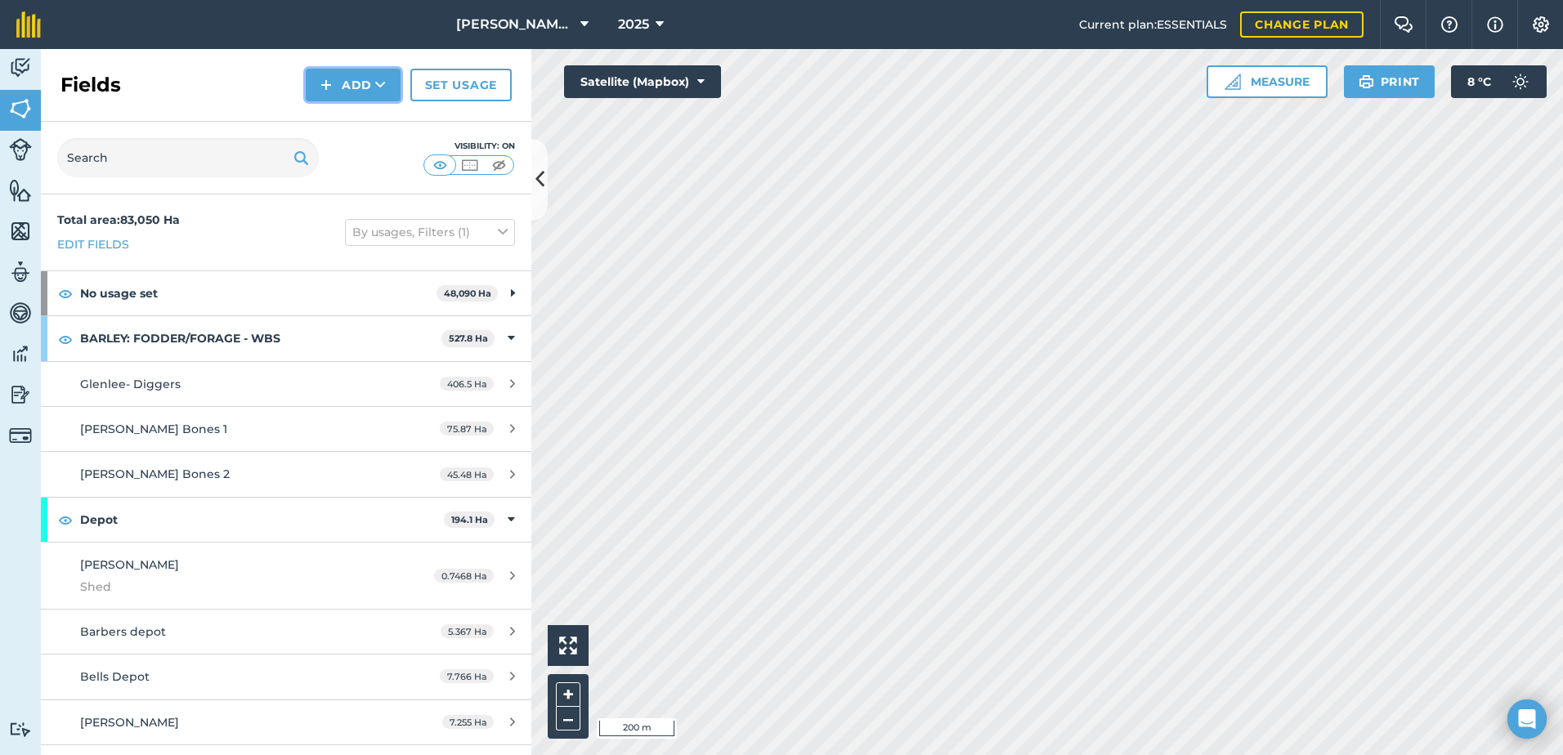
click at [343, 76] on button "Add" at bounding box center [353, 85] width 95 height 33
click at [345, 119] on link "Draw" at bounding box center [353, 122] width 90 height 36
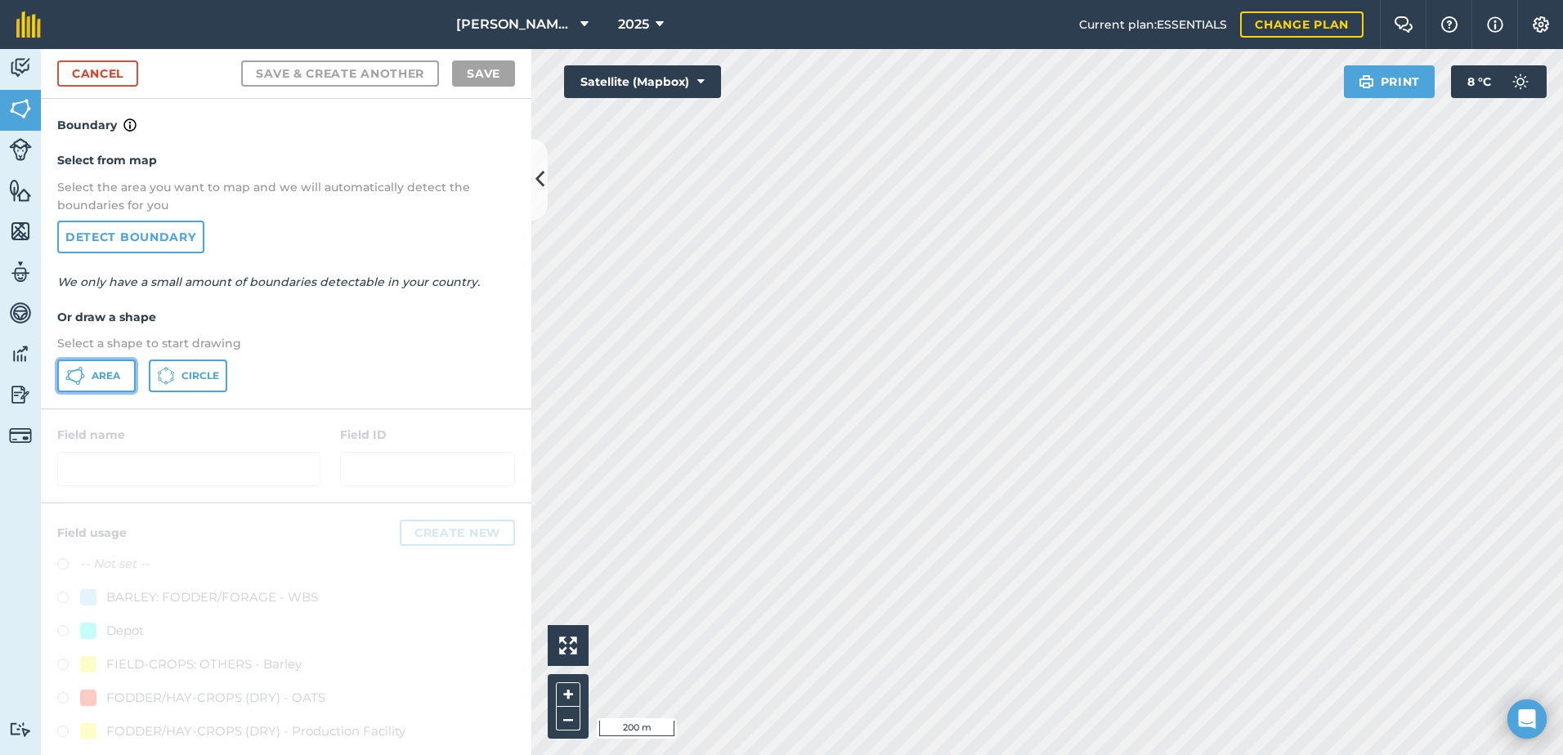
click at [101, 374] on span "Area" at bounding box center [106, 375] width 29 height 13
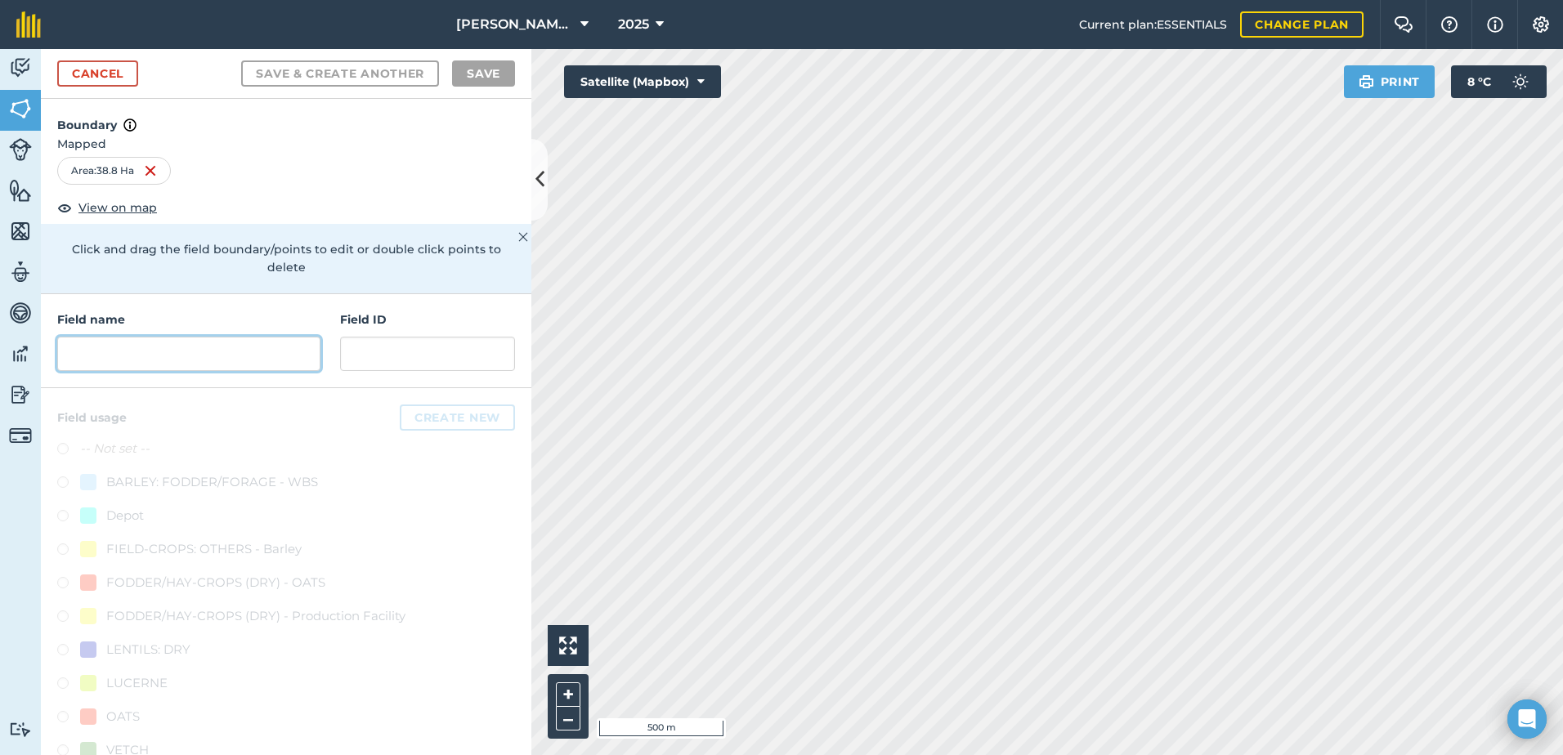
click at [119, 356] on input "text" at bounding box center [188, 354] width 263 height 34
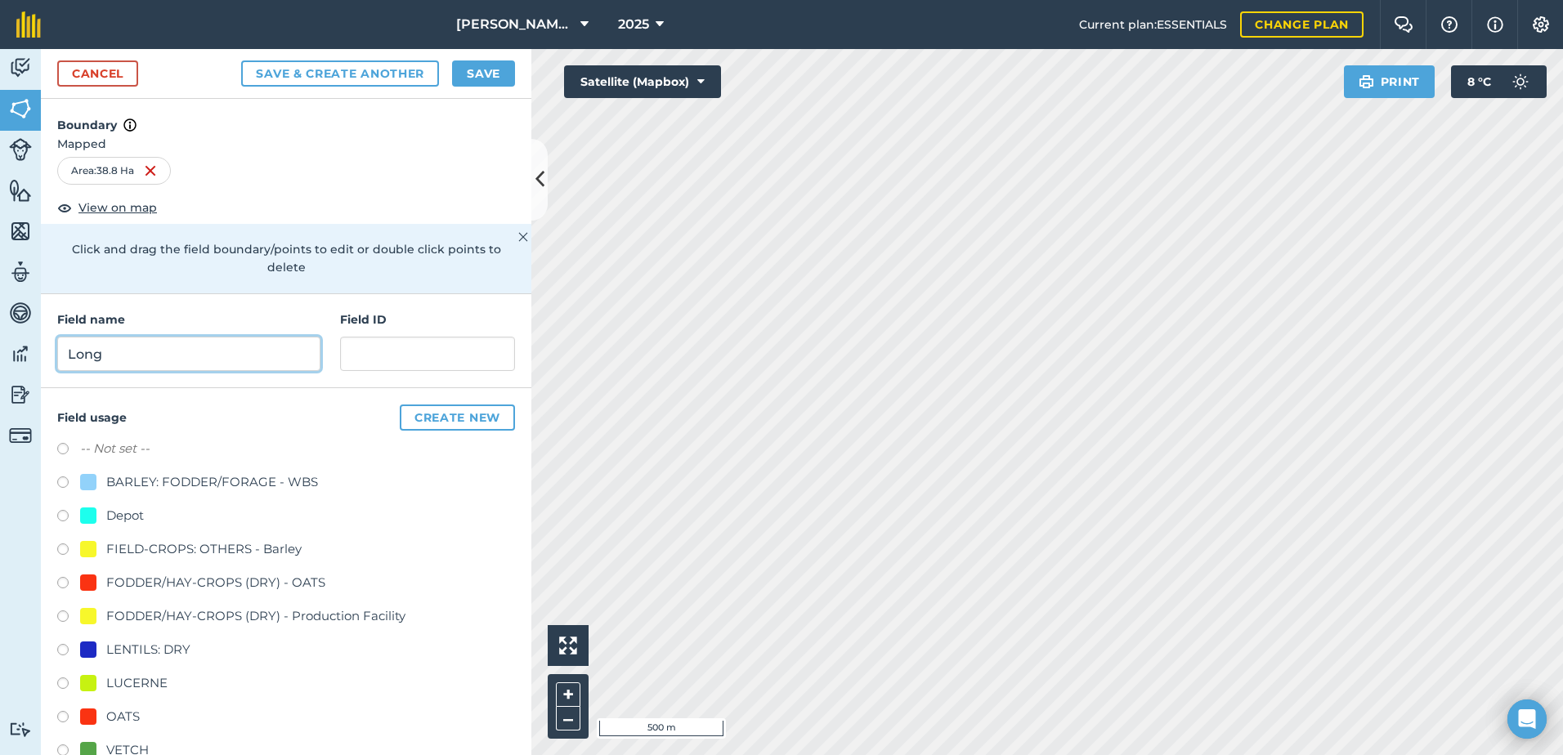
type input "Long"
click at [369, 348] on input "text" at bounding box center [427, 354] width 175 height 34
paste input "WL&SL Baum"
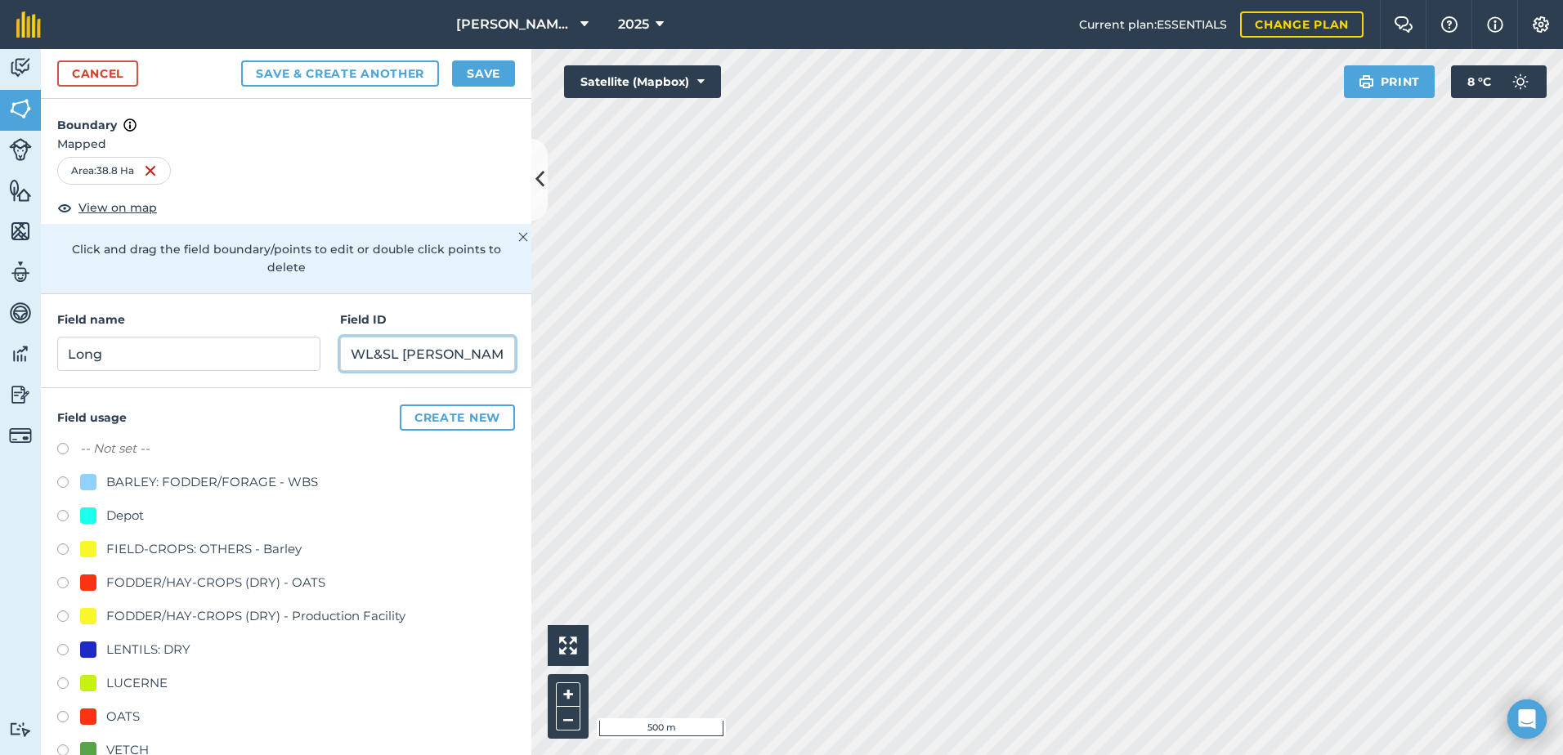
type input "WL&SL Baum"
click at [89, 716] on div at bounding box center [88, 717] width 16 height 16
radio input "true"
click at [481, 75] on button "Save" at bounding box center [483, 73] width 63 height 26
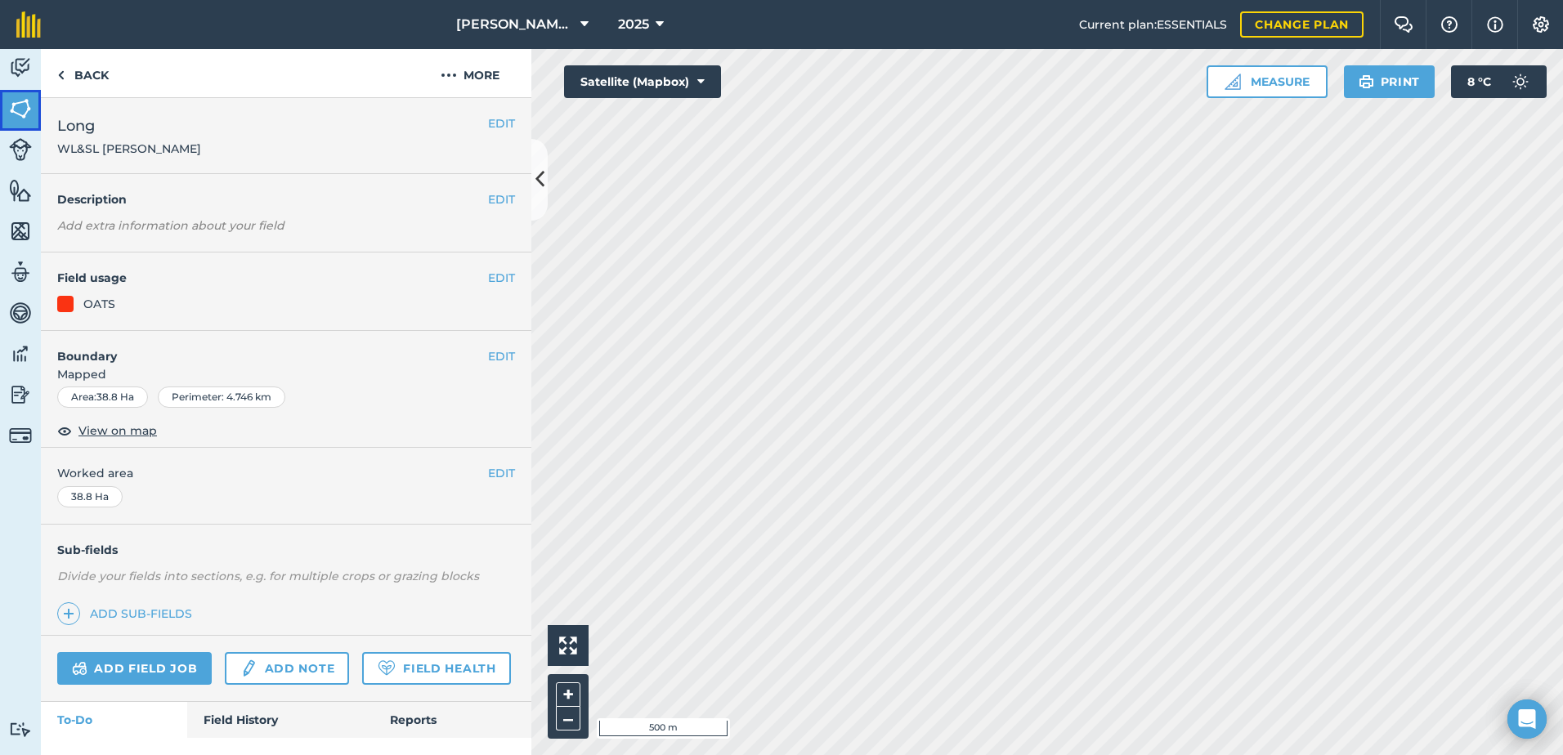
click at [19, 108] on img at bounding box center [20, 108] width 23 height 25
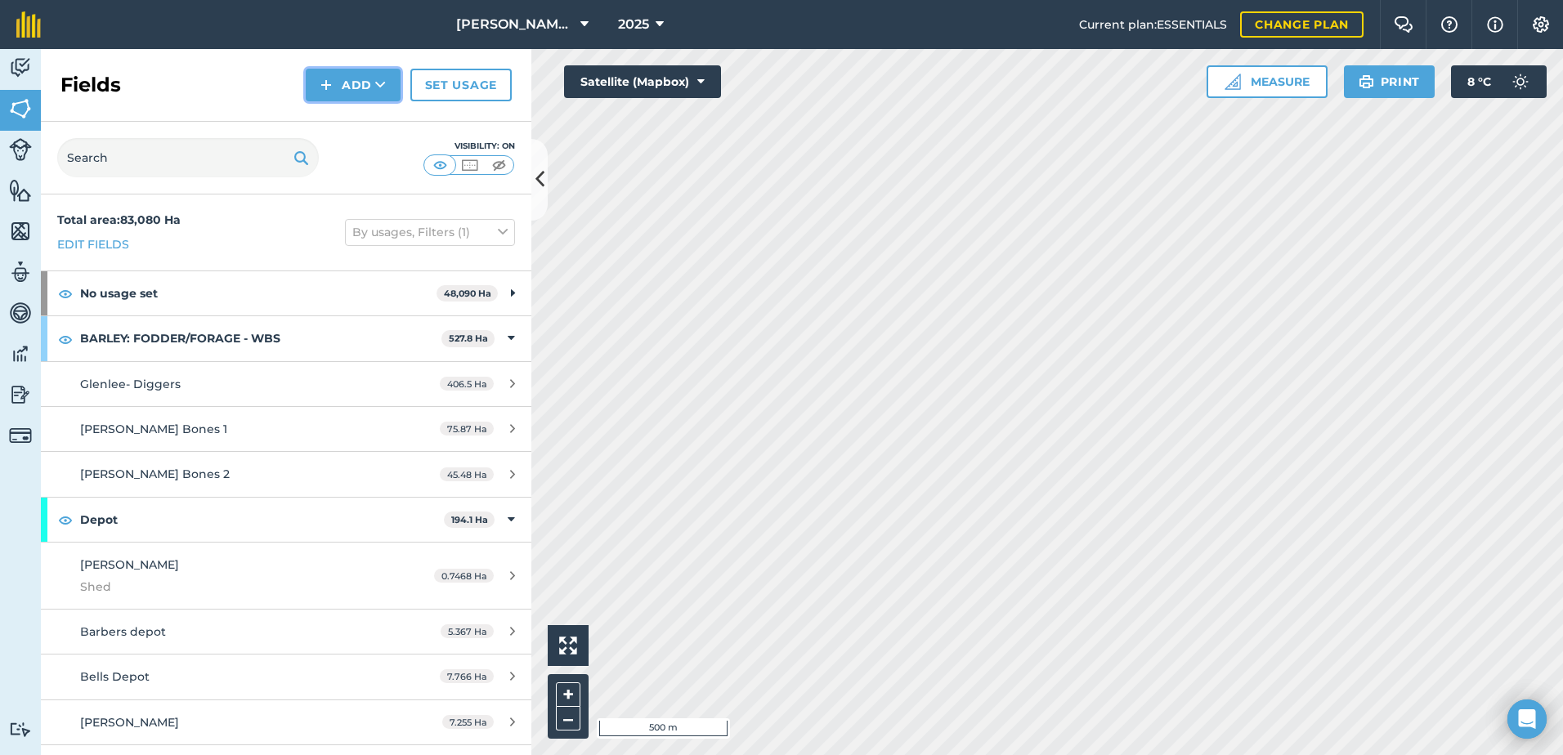
click at [350, 88] on button "Add" at bounding box center [353, 85] width 95 height 33
click at [340, 119] on link "Draw" at bounding box center [353, 122] width 90 height 36
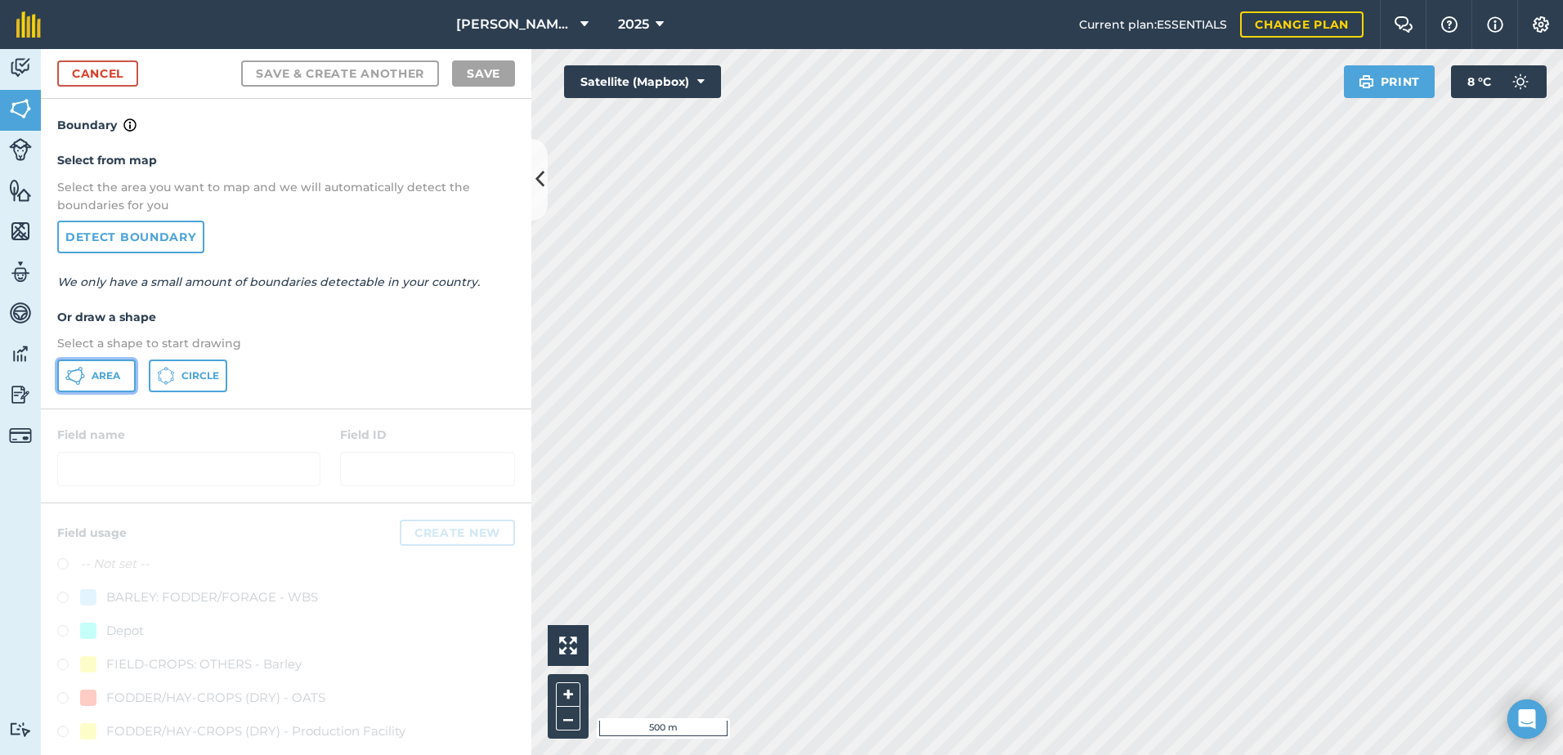
click at [92, 371] on span "Area" at bounding box center [106, 375] width 29 height 13
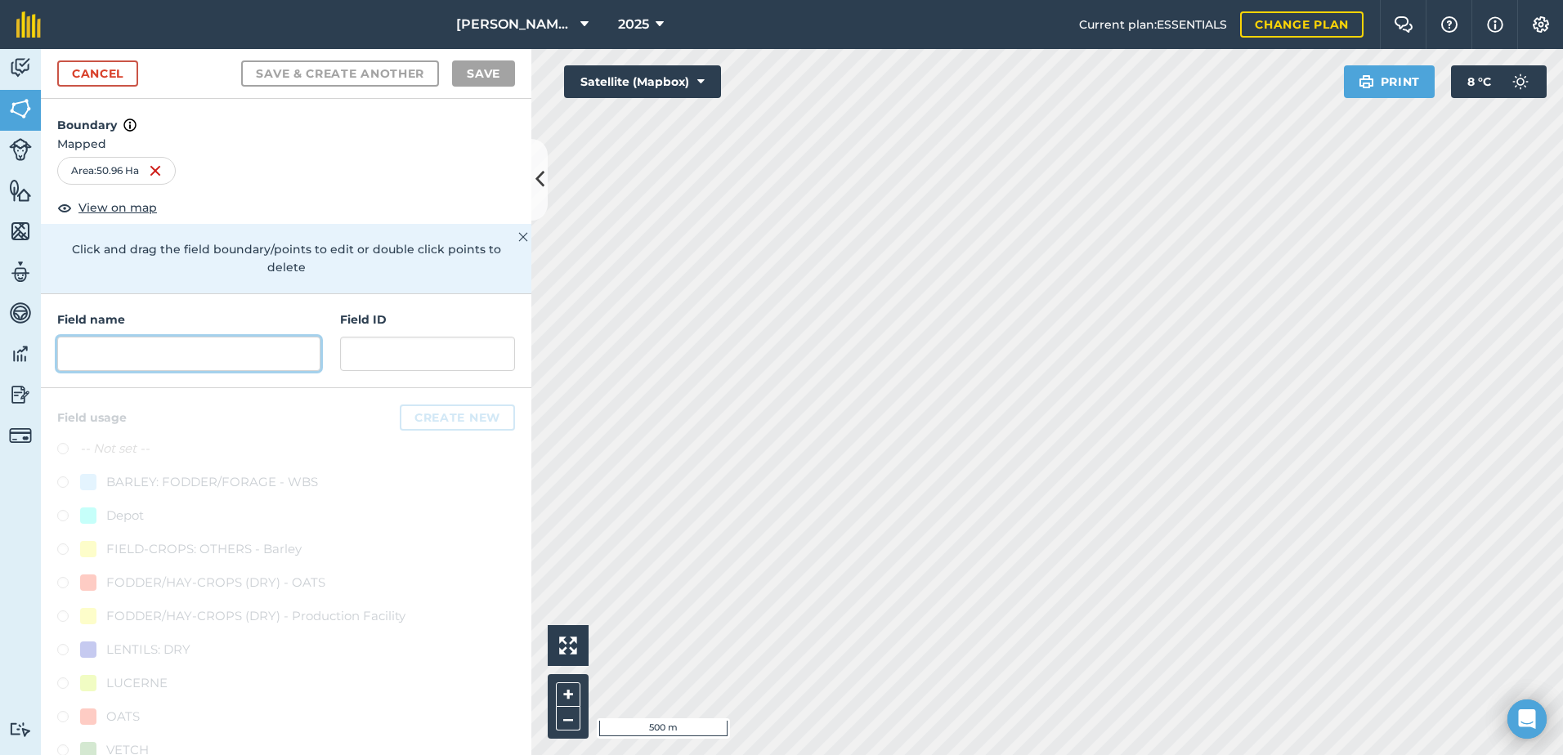
click at [154, 347] on input "text" at bounding box center [188, 354] width 263 height 34
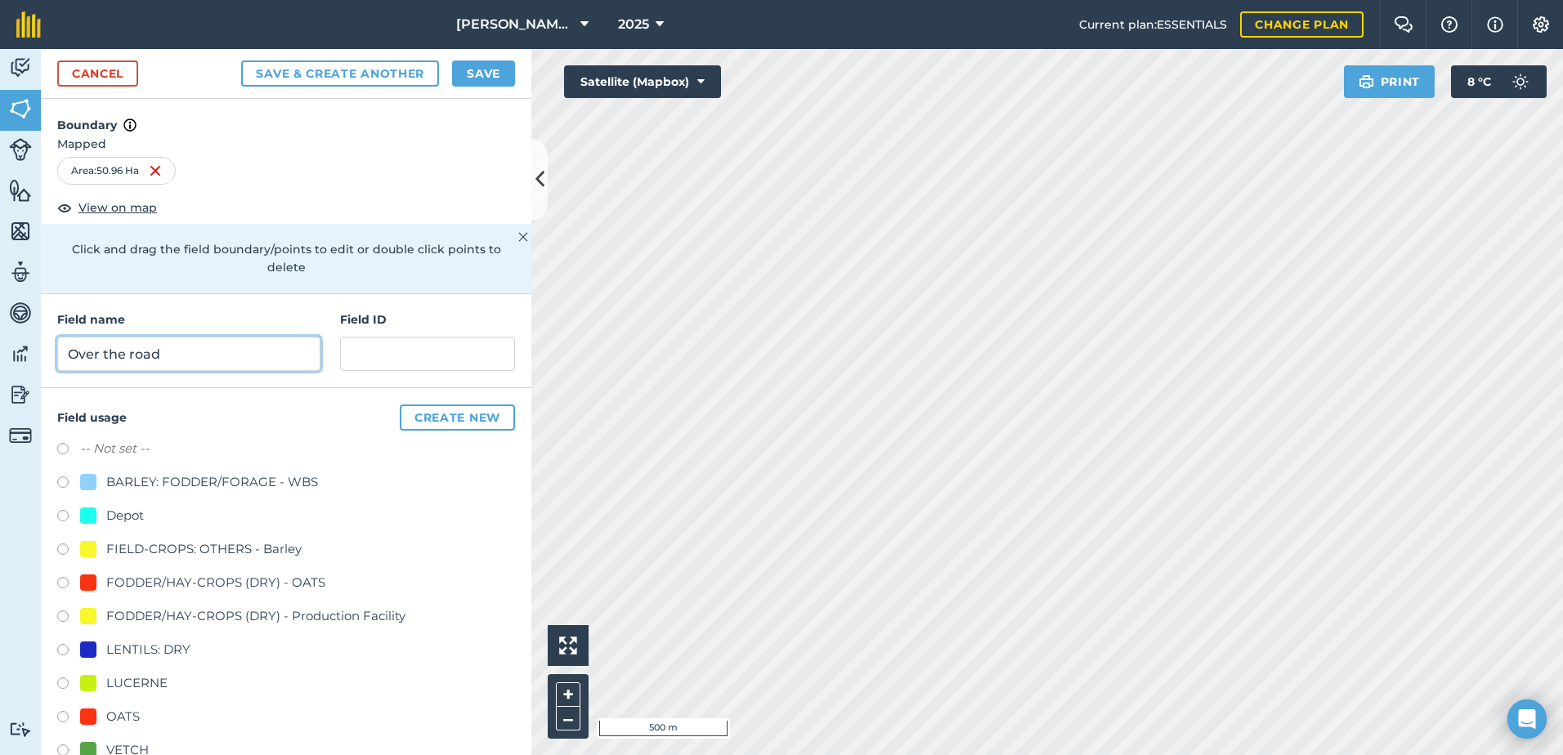
type input "Over the road"
click at [348, 352] on input "text" at bounding box center [427, 354] width 175 height 34
paste input "WL&SL Baum"
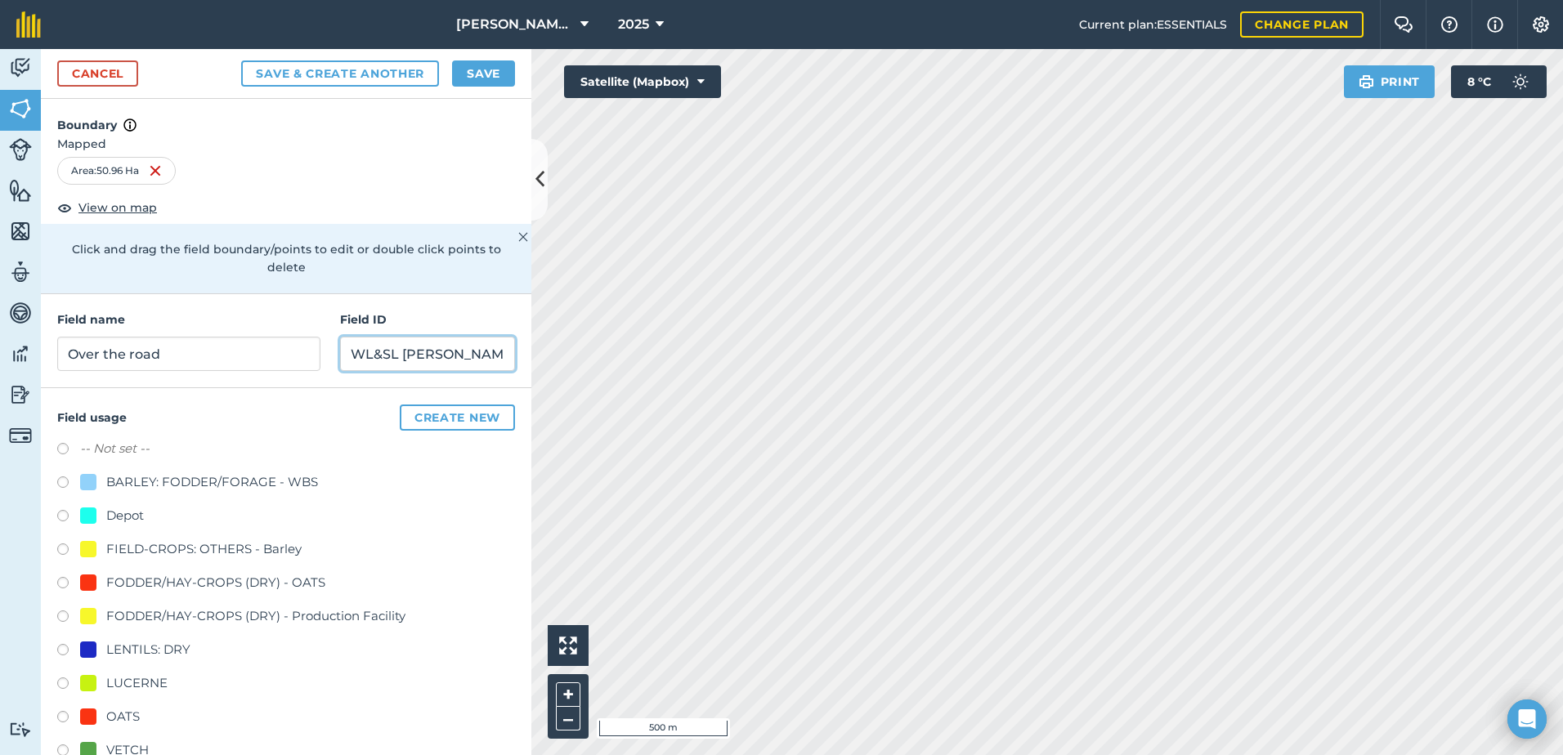
type input "WL&SL Baum"
click at [92, 718] on div at bounding box center [88, 717] width 16 height 16
radio input "true"
click at [483, 72] on button "Save" at bounding box center [483, 73] width 63 height 26
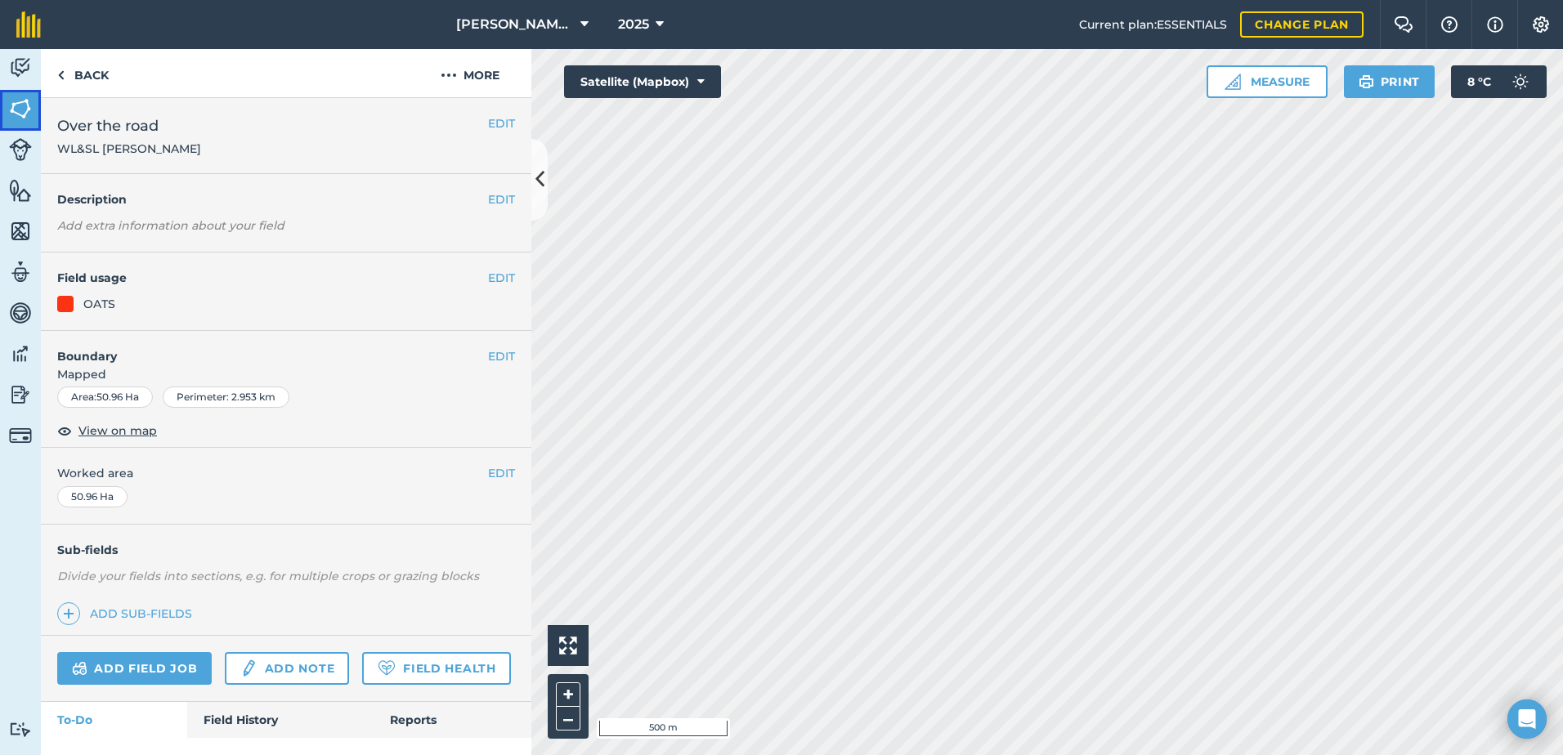
click at [25, 104] on img at bounding box center [20, 108] width 23 height 25
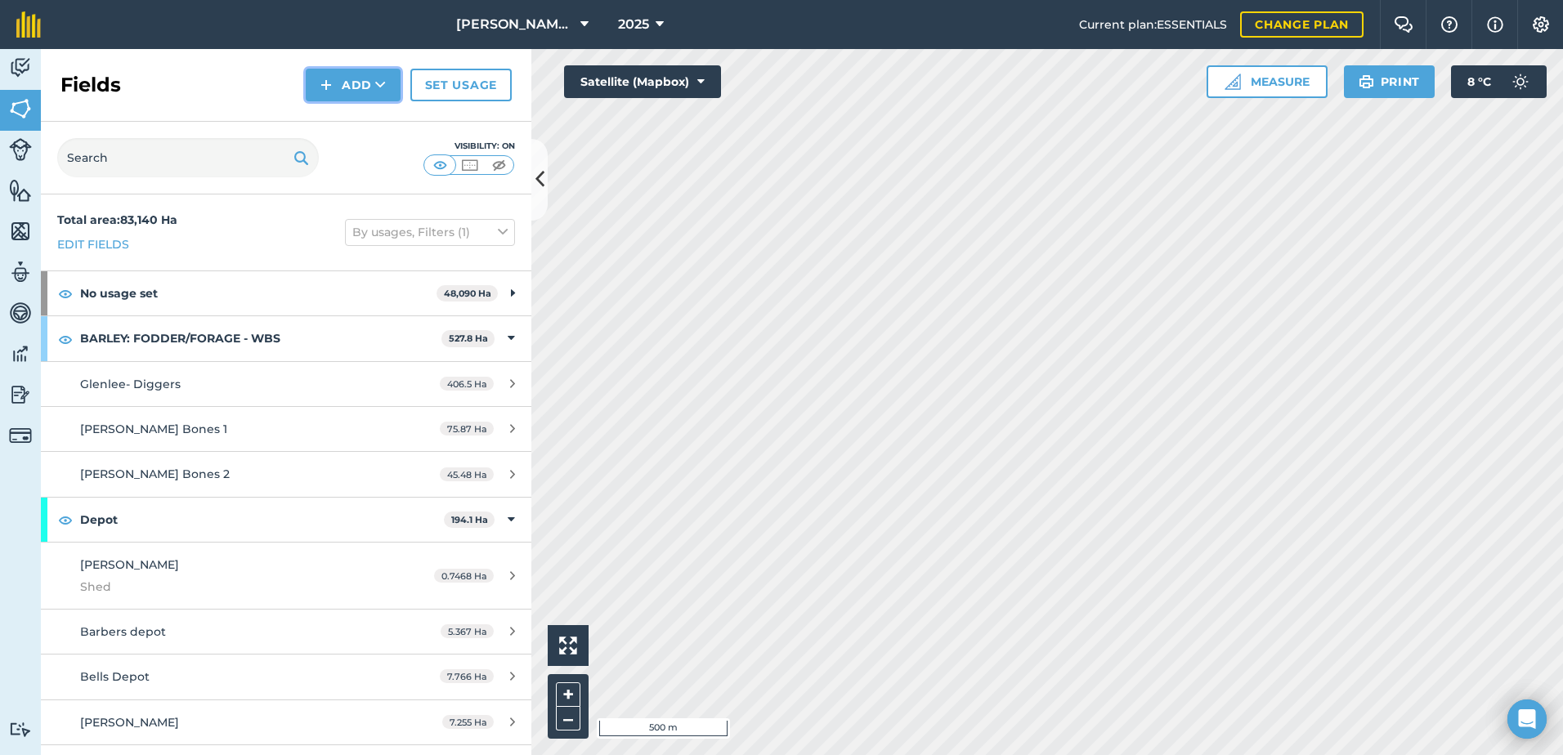
click at [358, 81] on button "Add" at bounding box center [353, 85] width 95 height 33
click at [368, 116] on link "Draw" at bounding box center [353, 122] width 90 height 36
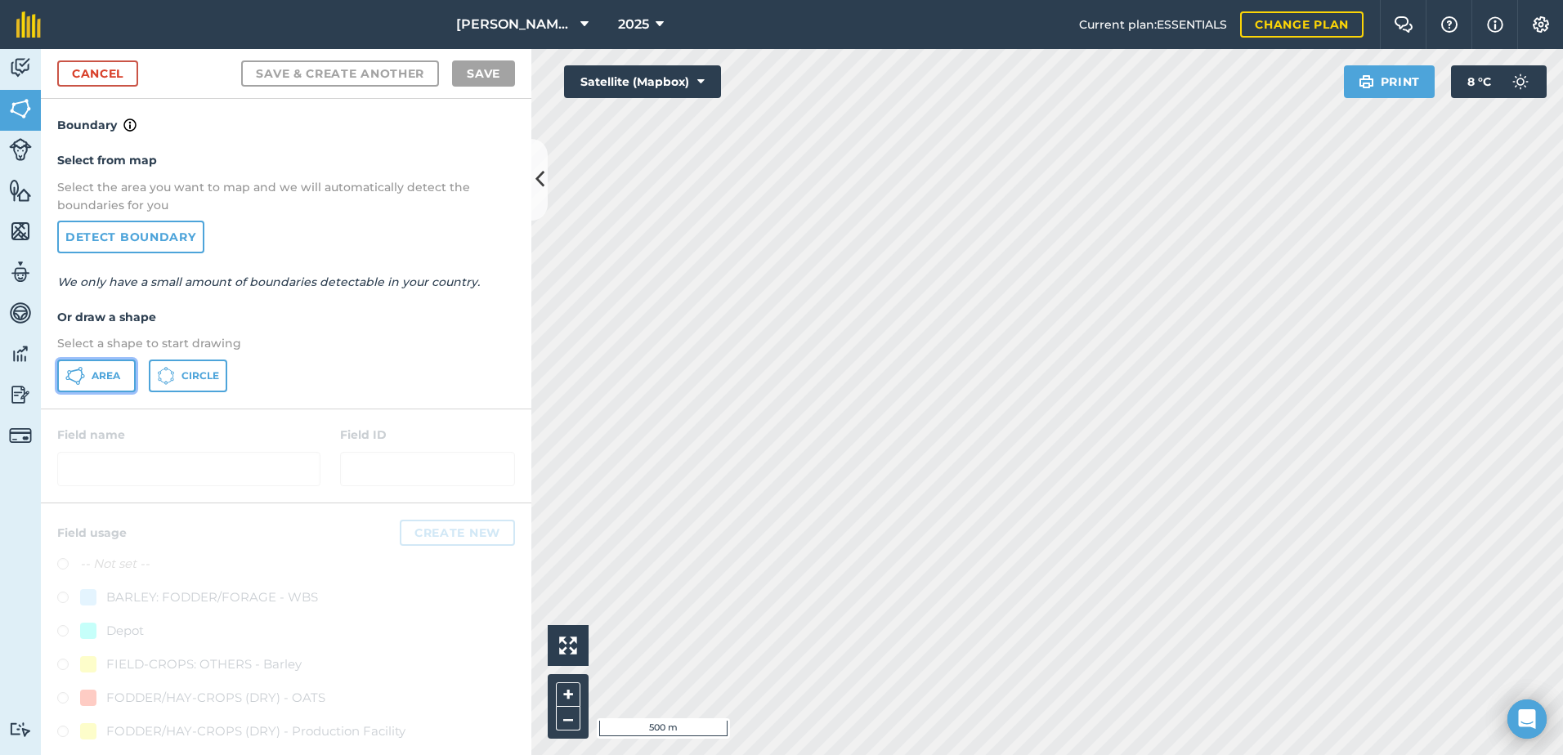
click at [114, 369] on span "Area" at bounding box center [106, 375] width 29 height 13
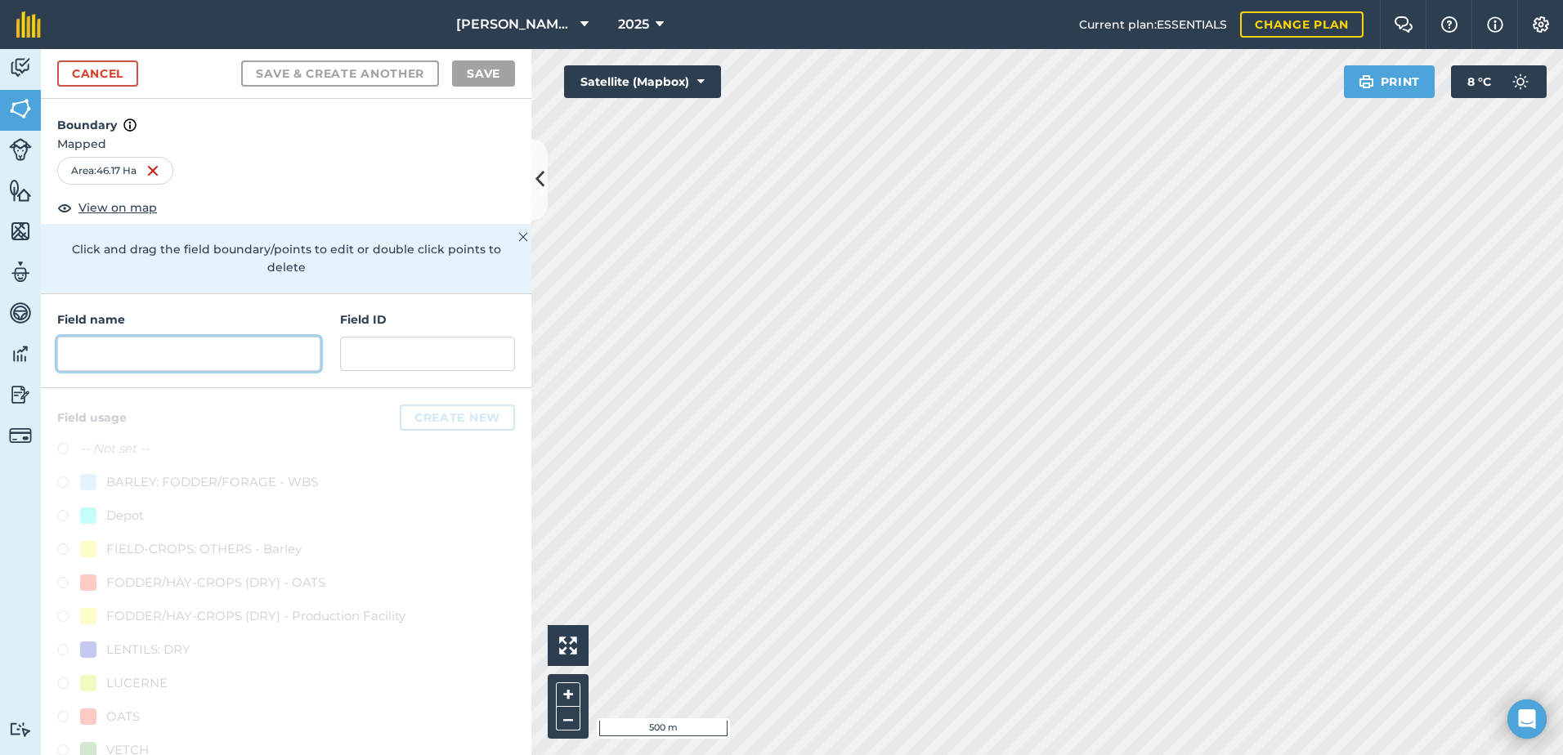
click at [81, 359] on input "text" at bounding box center [188, 354] width 263 height 34
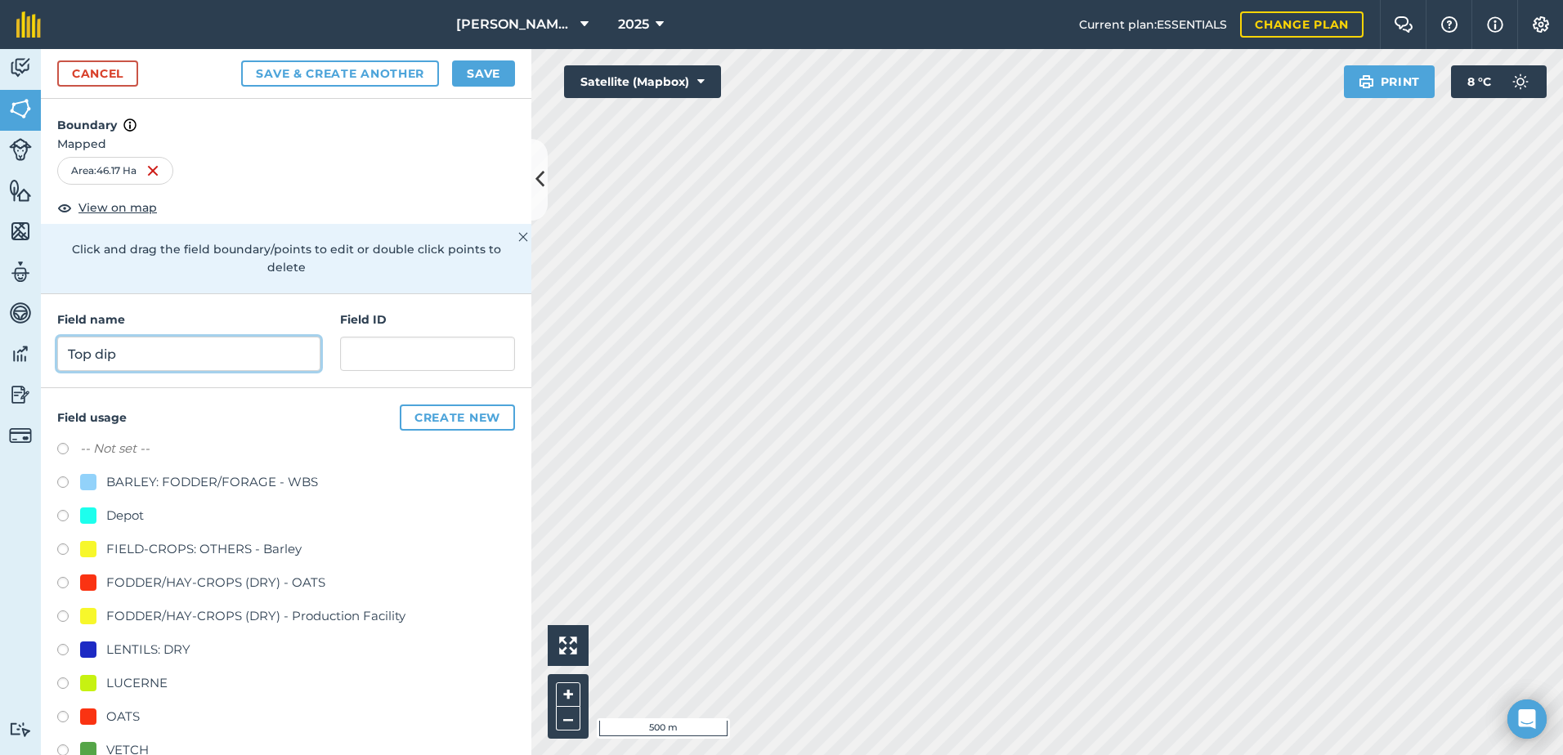
type input "Top dip"
click at [356, 349] on input "text" at bounding box center [427, 354] width 175 height 34
paste input "WL&SL Baum"
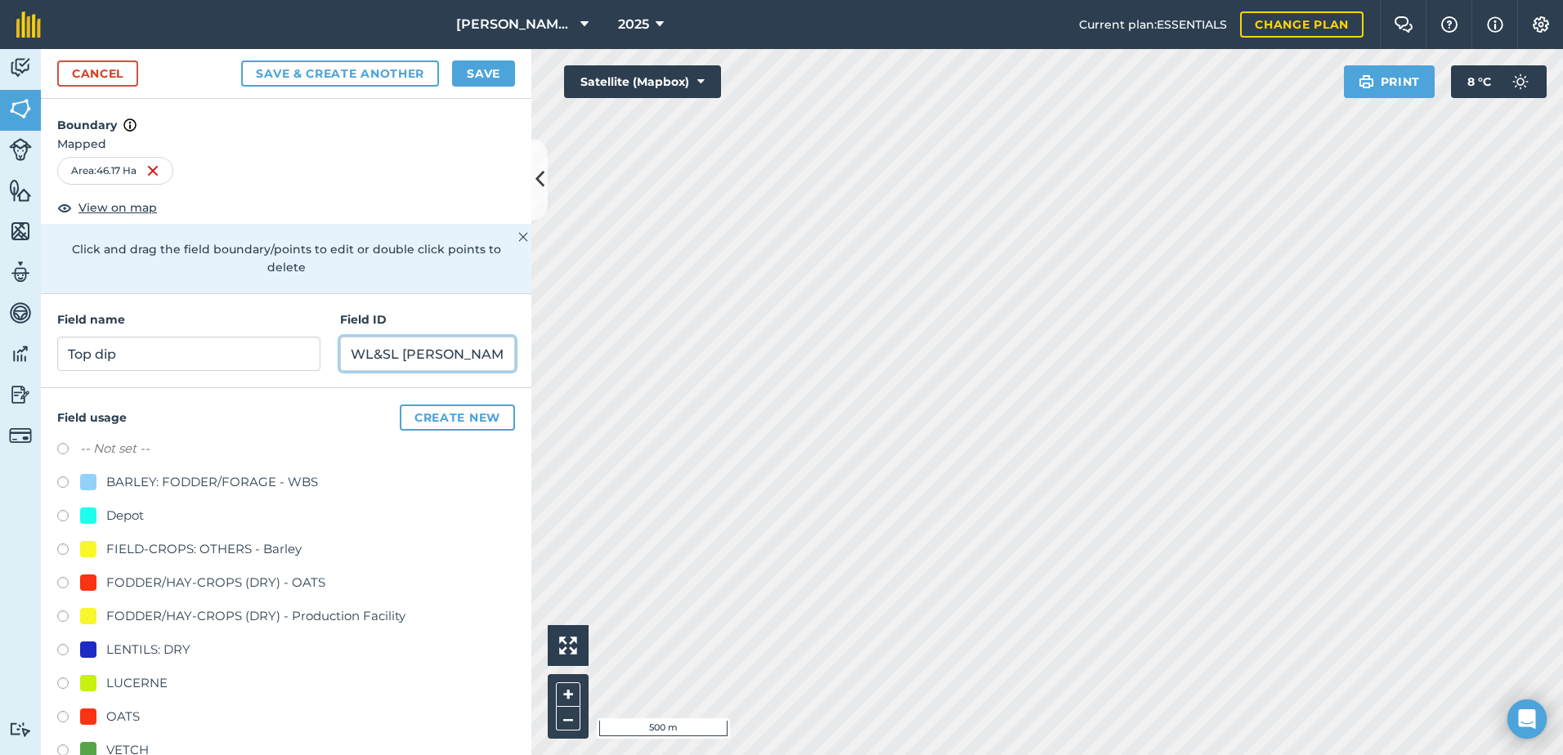
type input "WL&SL Baum"
click at [89, 714] on div at bounding box center [88, 717] width 16 height 16
radio input "true"
click at [476, 72] on button "Save" at bounding box center [483, 73] width 63 height 26
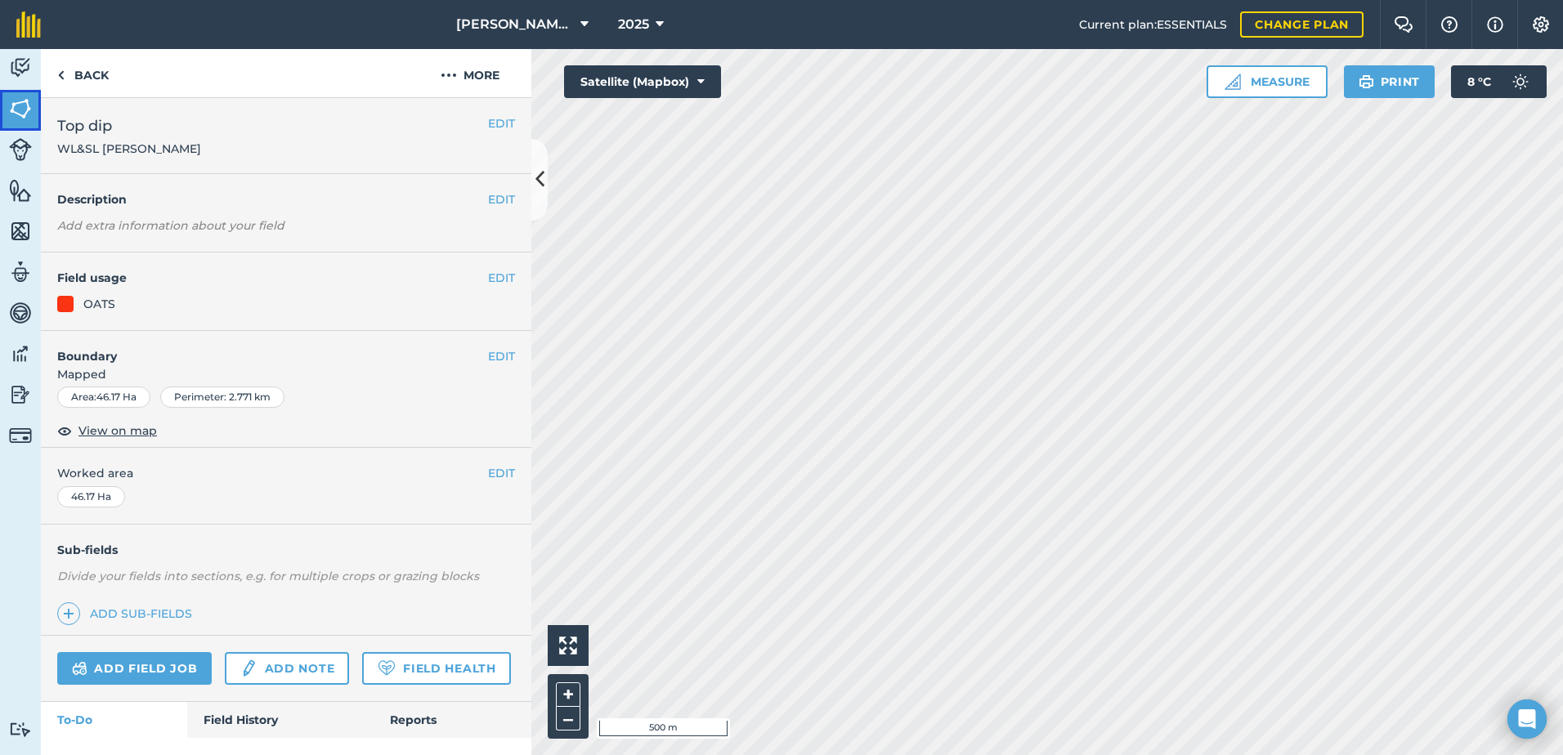
click at [17, 106] on img at bounding box center [20, 108] width 23 height 25
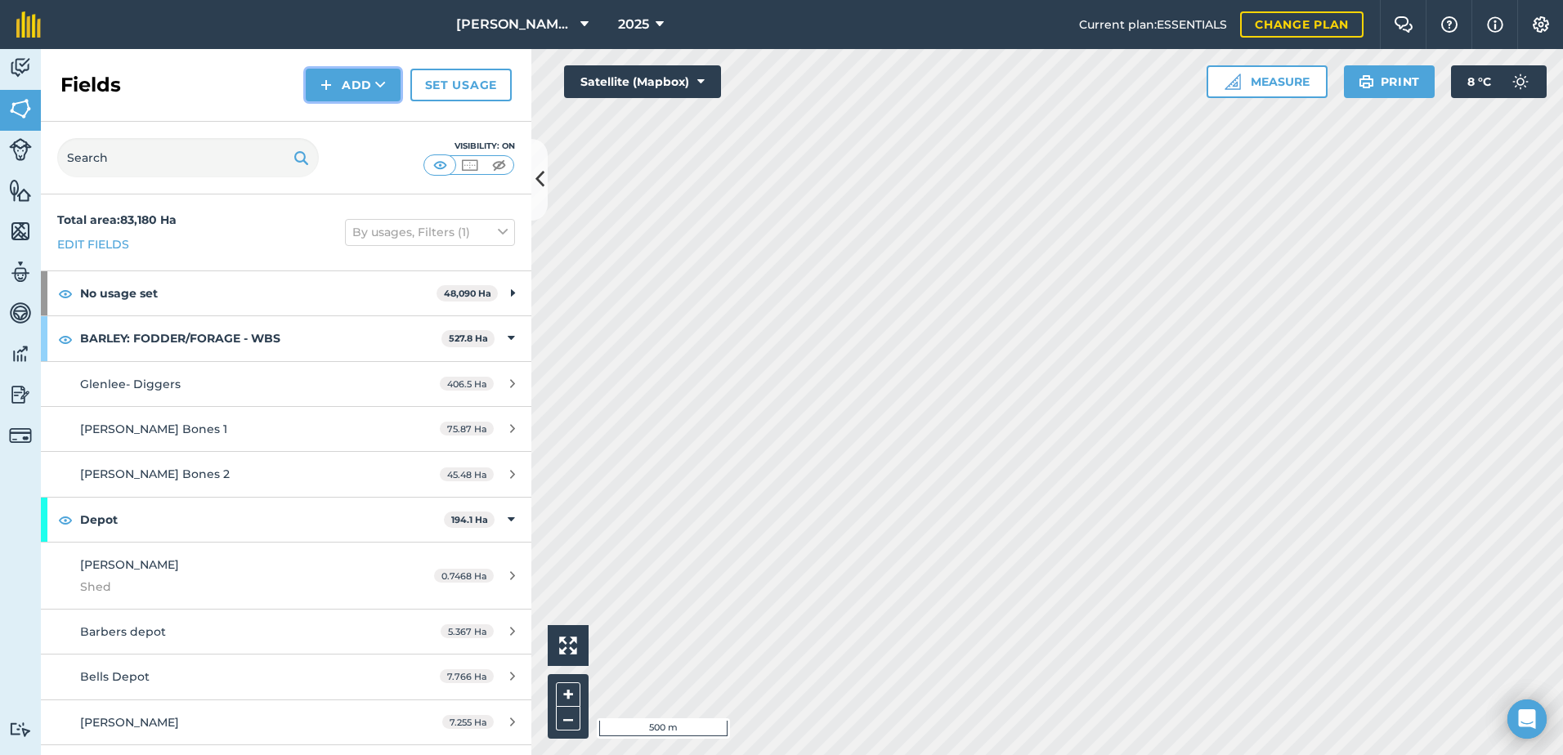
click at [359, 78] on button "Add" at bounding box center [353, 85] width 95 height 33
click at [358, 123] on link "Draw" at bounding box center [353, 122] width 90 height 36
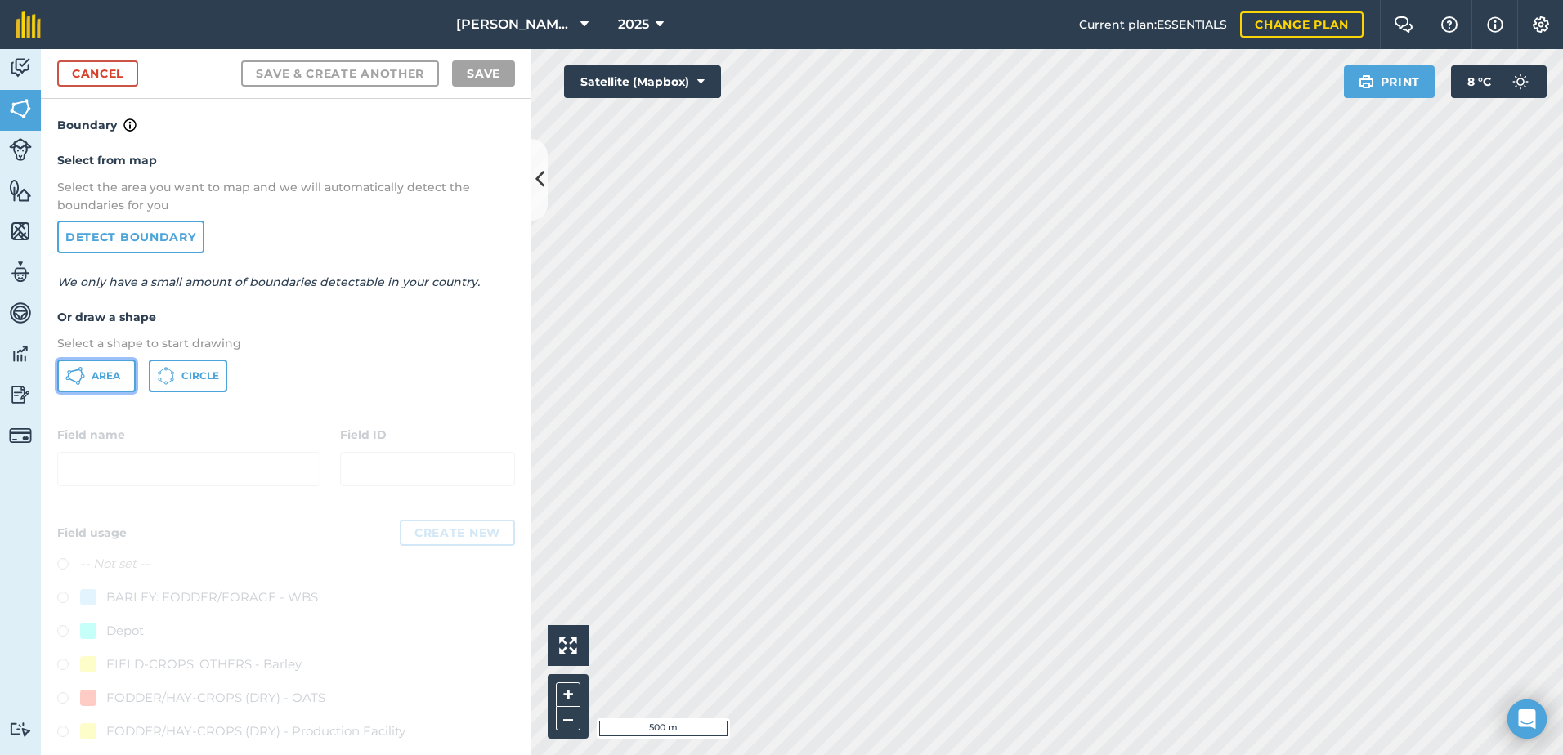
click at [105, 375] on span "Area" at bounding box center [106, 375] width 29 height 13
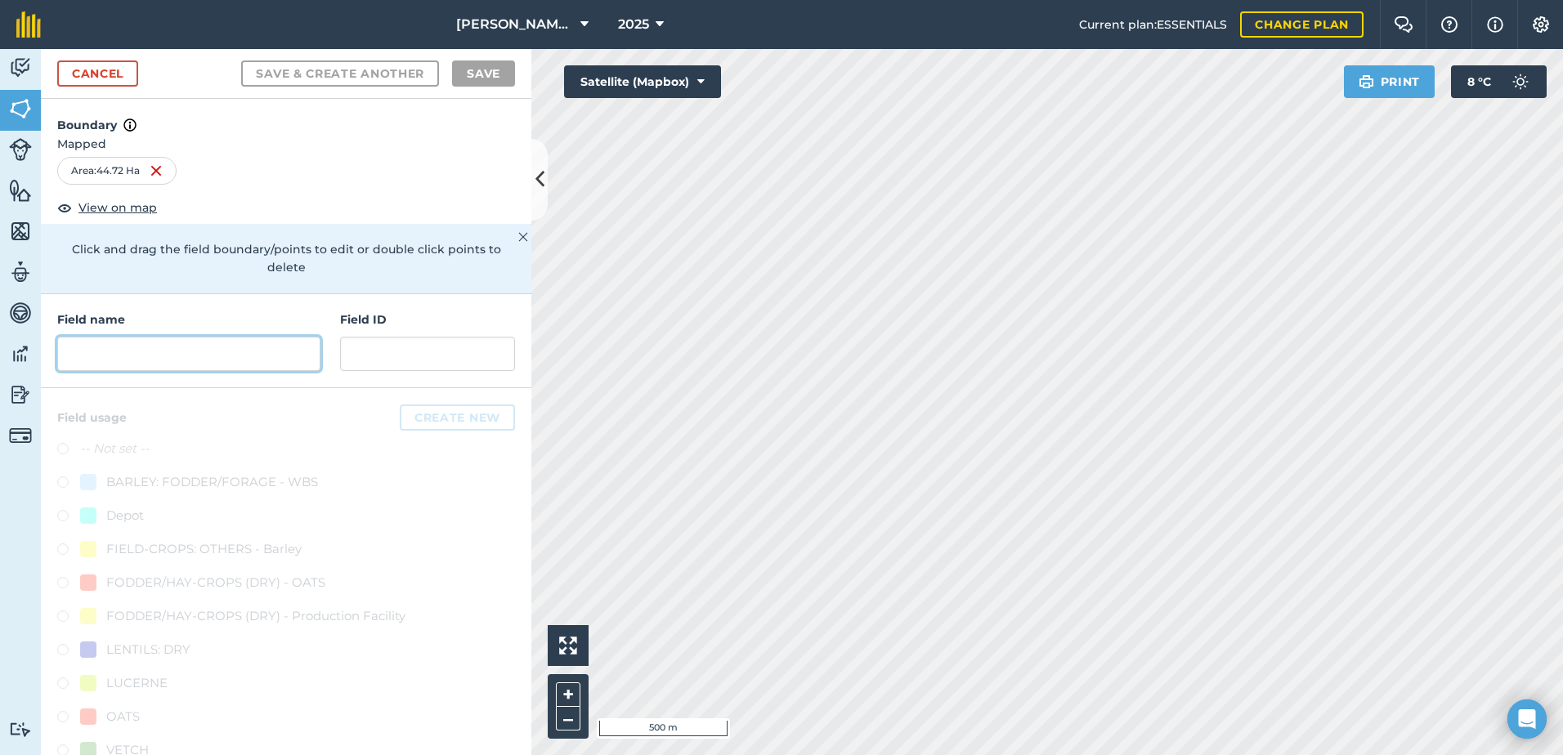
click at [125, 356] on input "text" at bounding box center [188, 354] width 263 height 34
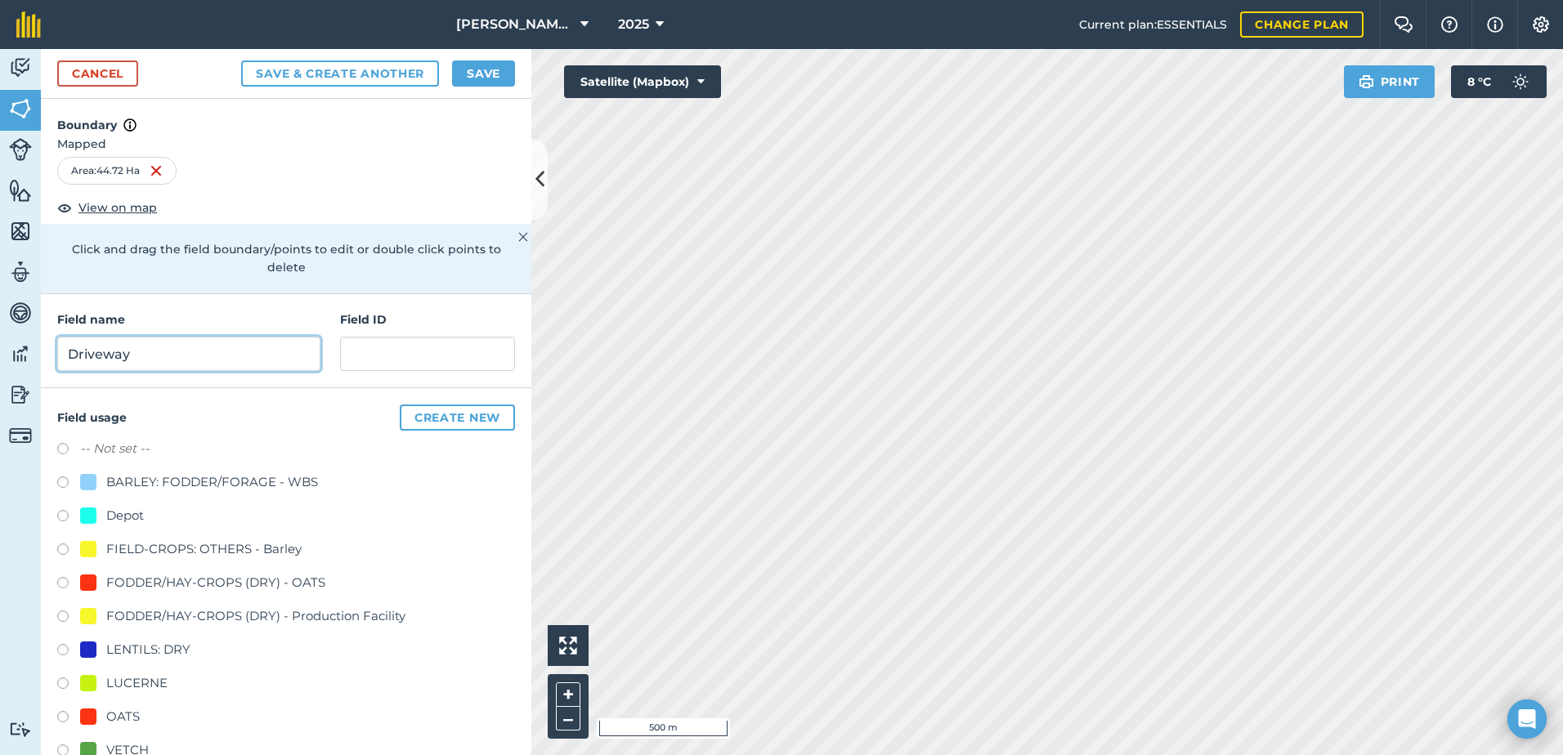
type input "Driveway"
click at [375, 352] on input "text" at bounding box center [427, 354] width 175 height 34
paste input "WL&SL Baum"
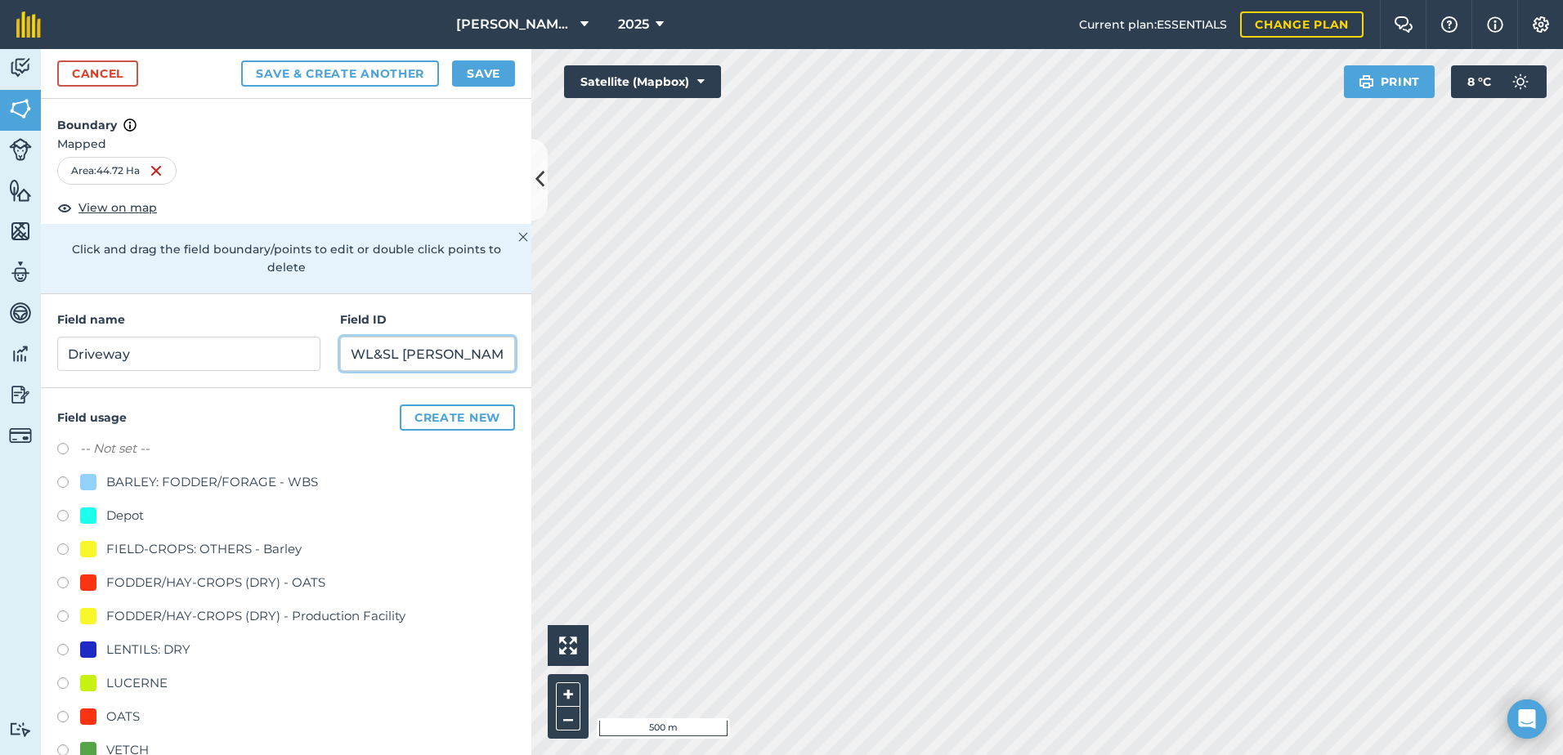
type input "WL&SL Baum"
click at [86, 714] on div at bounding box center [88, 717] width 16 height 16
radio input "true"
click at [485, 77] on button "Save" at bounding box center [483, 73] width 63 height 26
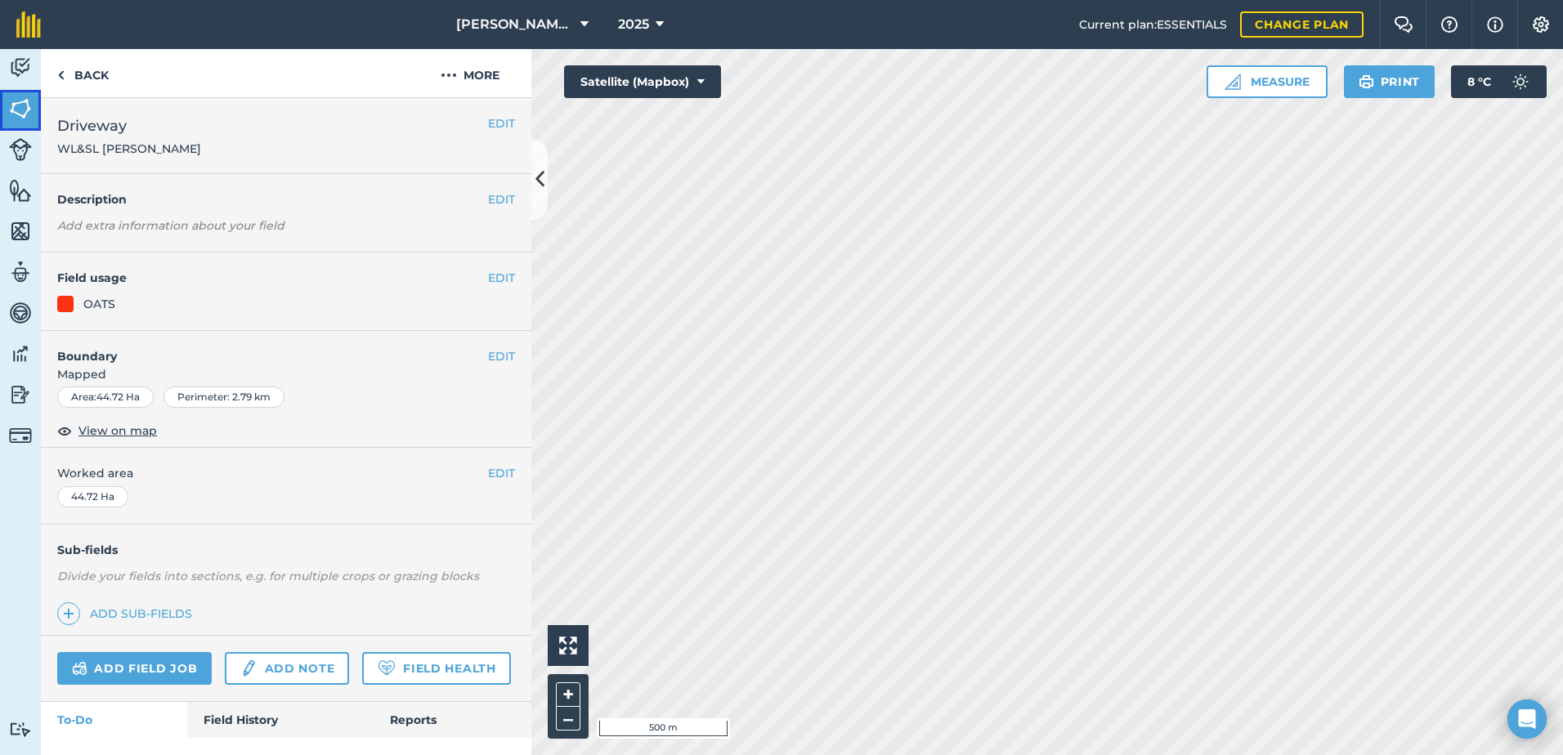
click at [13, 108] on img at bounding box center [20, 108] width 23 height 25
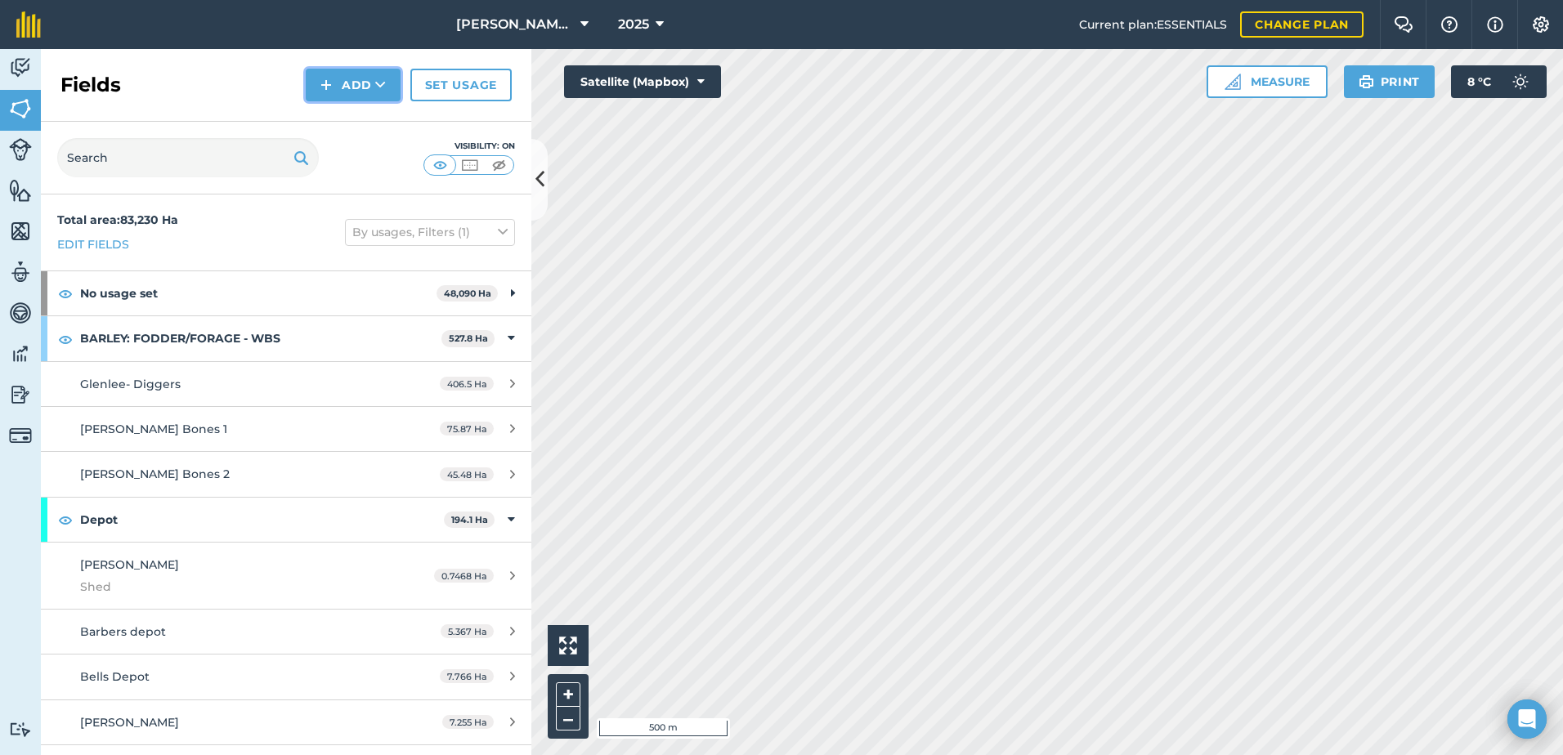
click at [375, 83] on icon at bounding box center [380, 85] width 11 height 16
click at [362, 124] on link "Draw" at bounding box center [353, 122] width 90 height 36
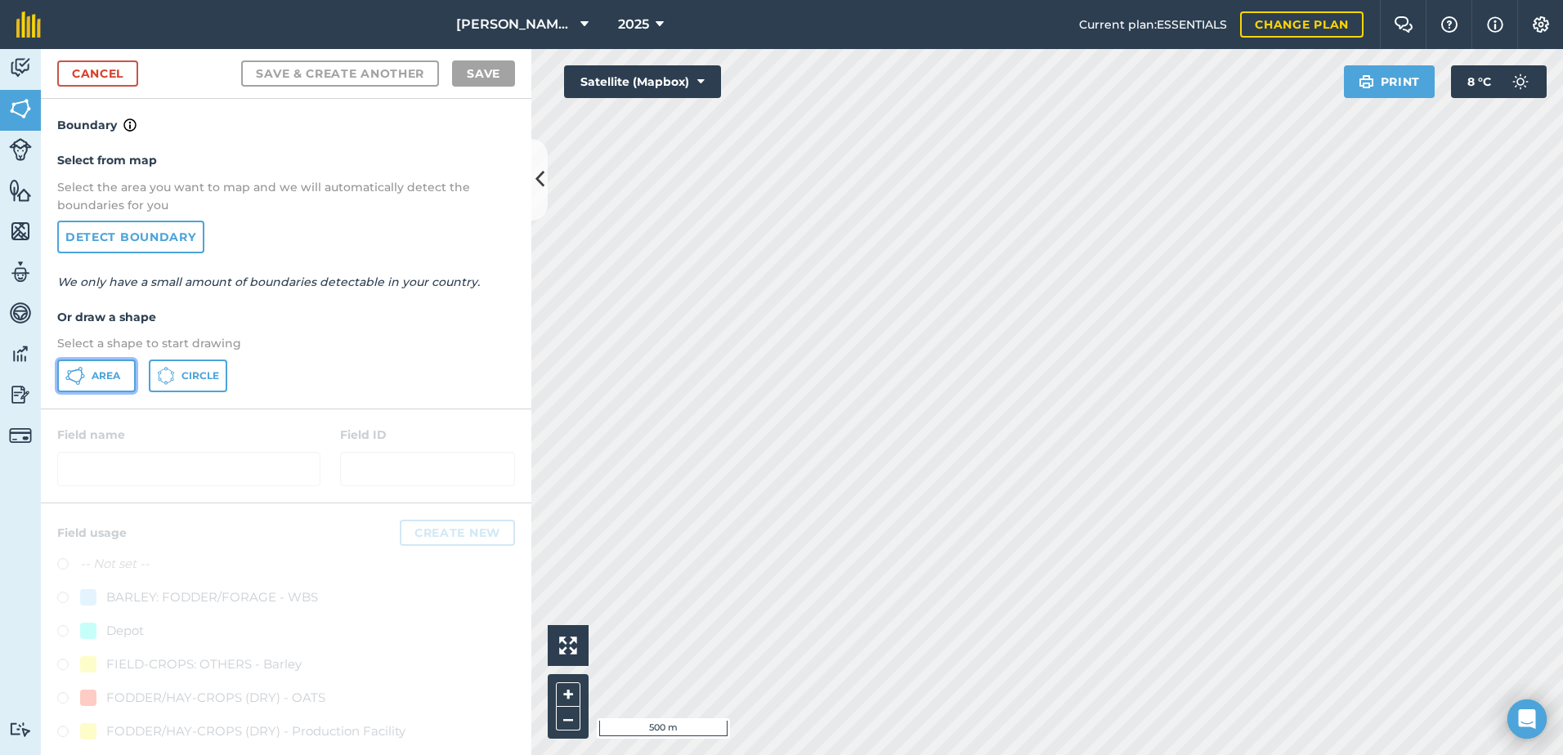
drag, startPoint x: 96, startPoint y: 366, endPoint x: 115, endPoint y: 358, distance: 20.5
click at [97, 366] on button "Area" at bounding box center [96, 376] width 78 height 33
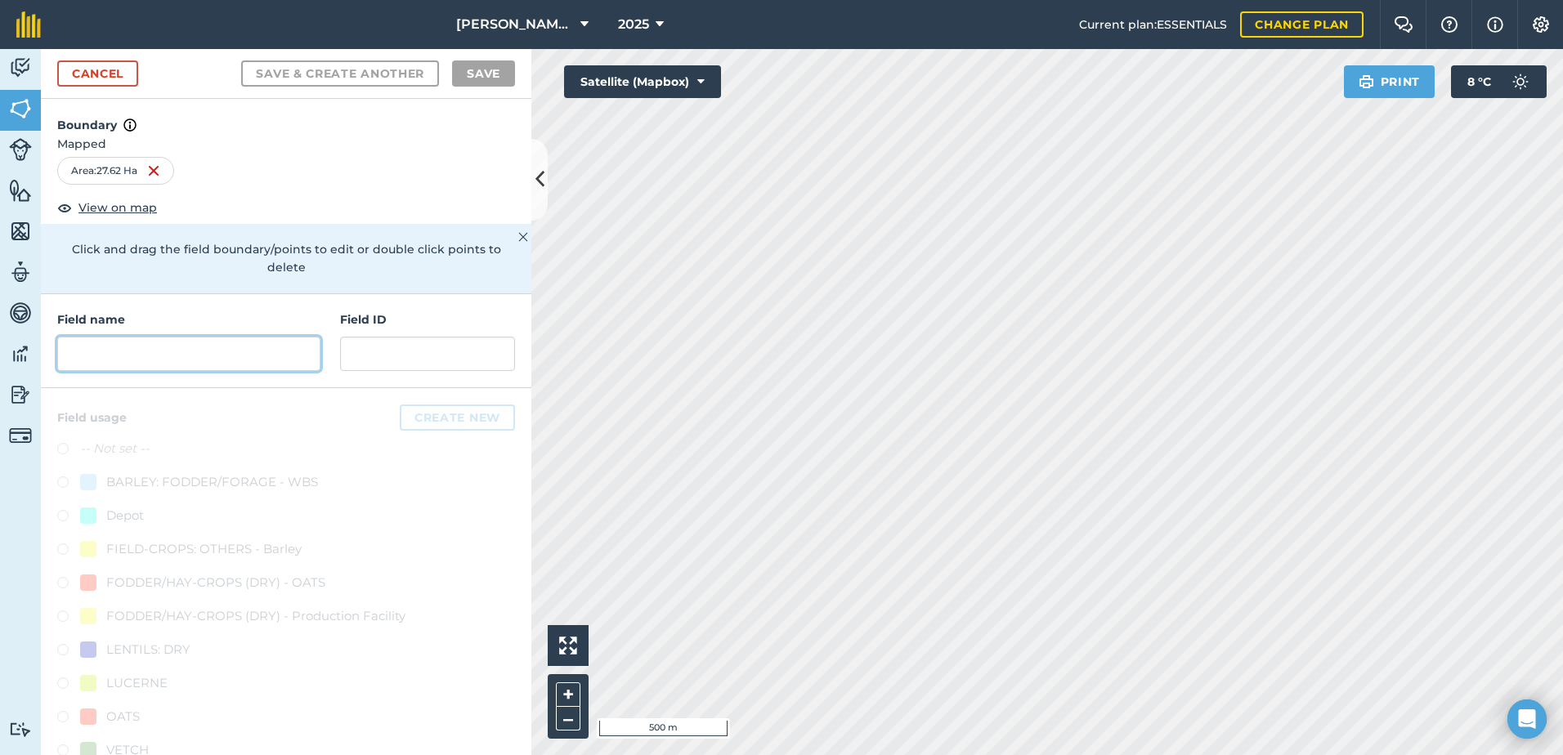
click at [109, 350] on input "text" at bounding box center [188, 354] width 263 height 34
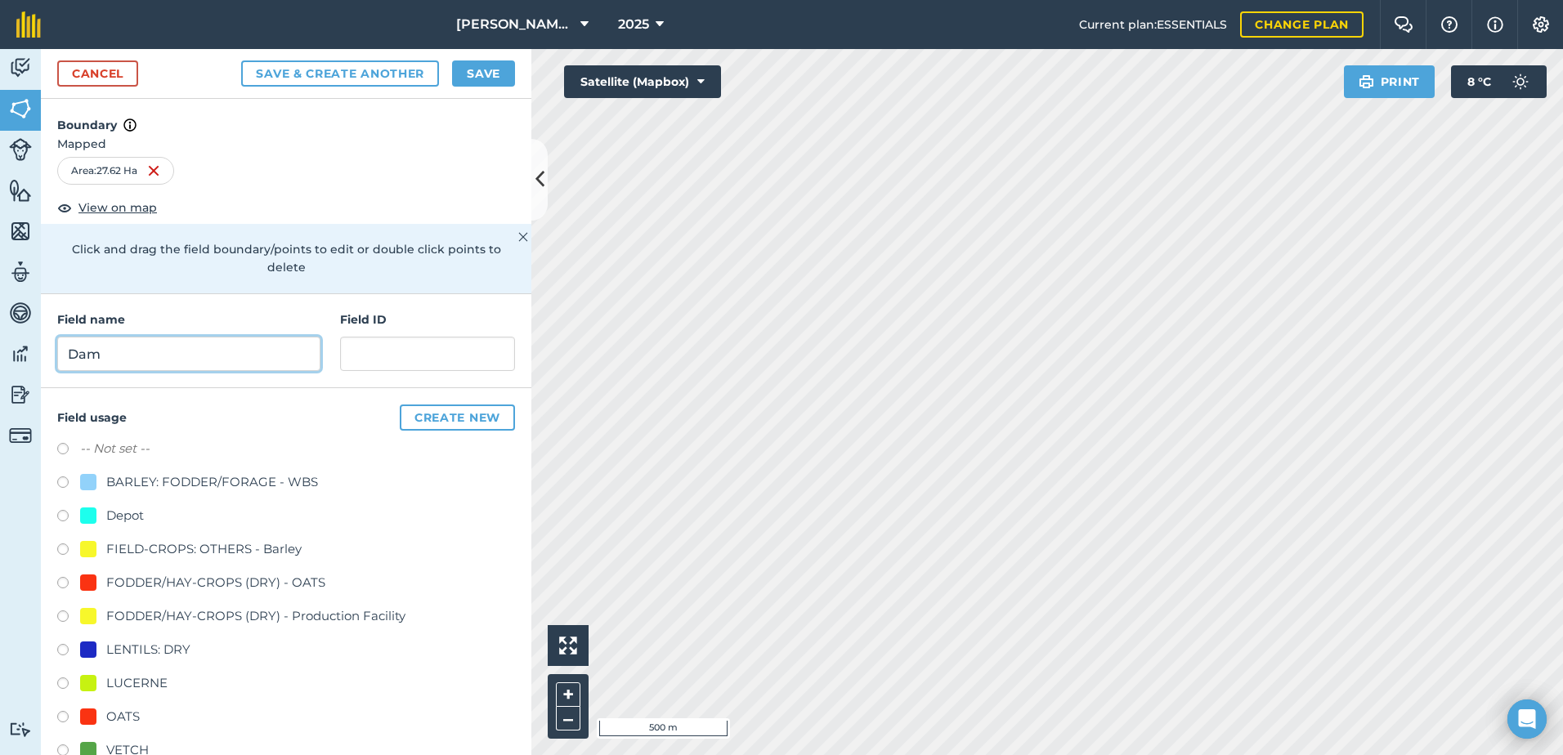
type input "Dam"
click at [387, 355] on input "text" at bounding box center [427, 354] width 175 height 34
paste input "WL&SL Baum"
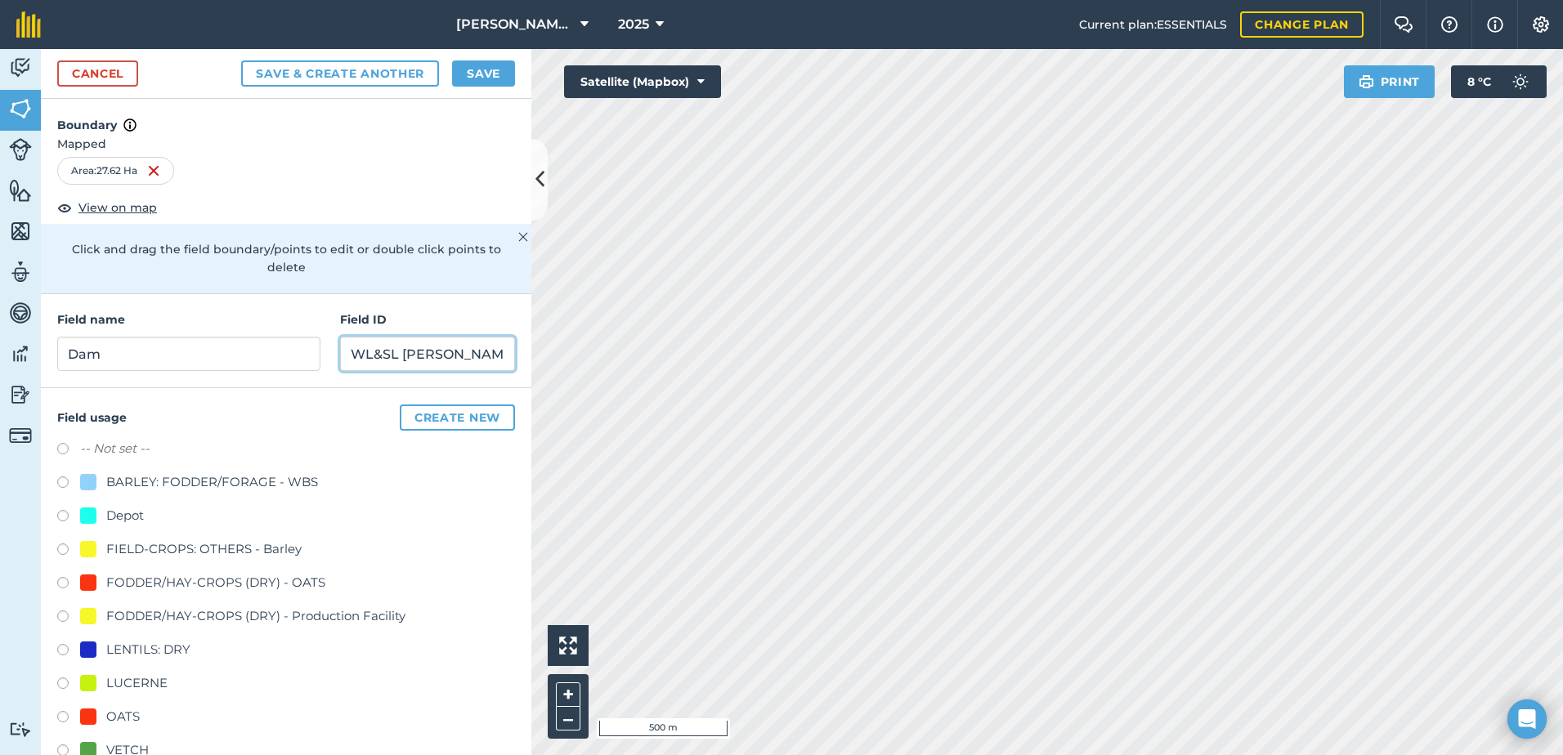
type input "WL&SL Baum"
click at [87, 716] on div at bounding box center [88, 717] width 16 height 16
radio input "true"
click at [484, 73] on button "Save" at bounding box center [483, 73] width 63 height 26
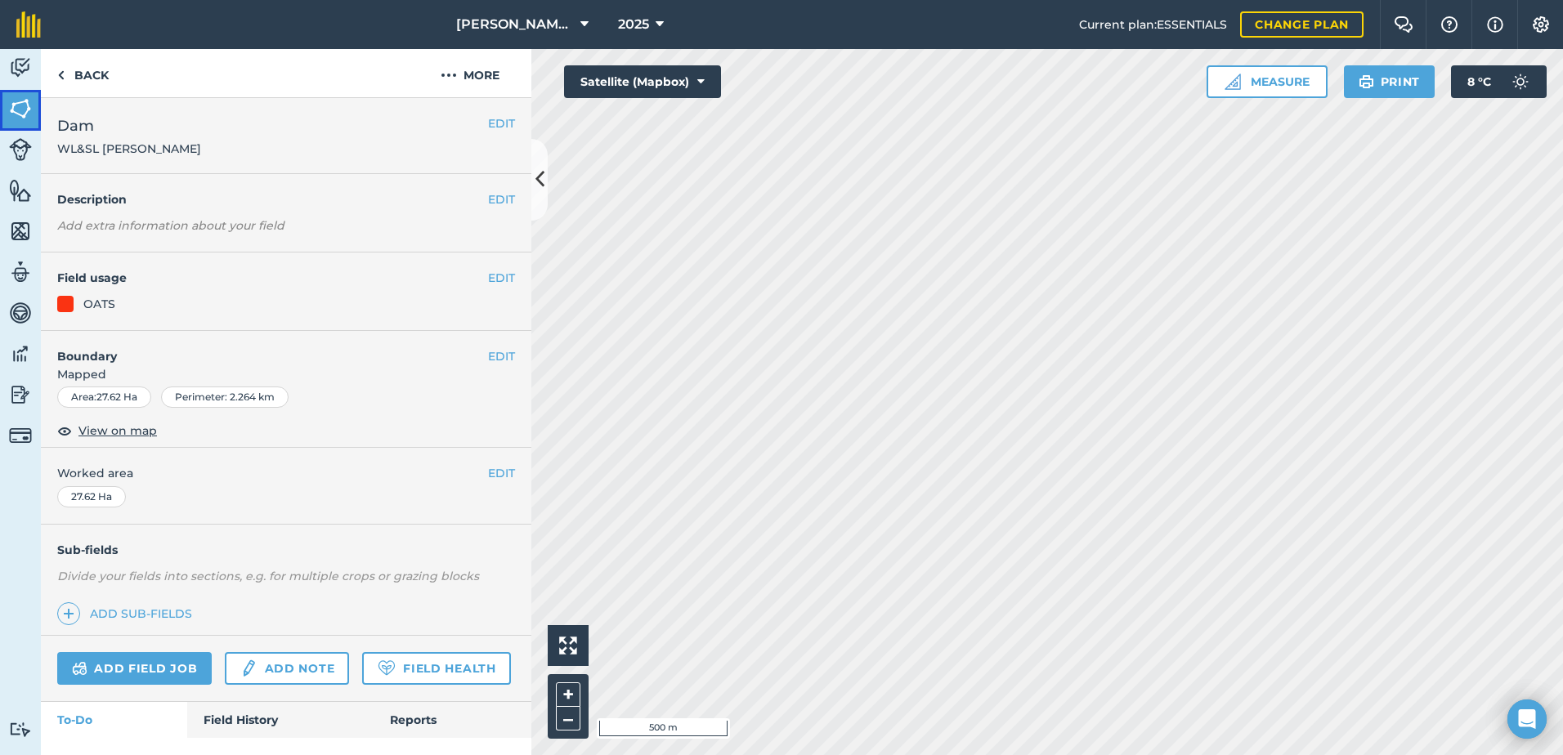
click at [22, 101] on img at bounding box center [20, 108] width 23 height 25
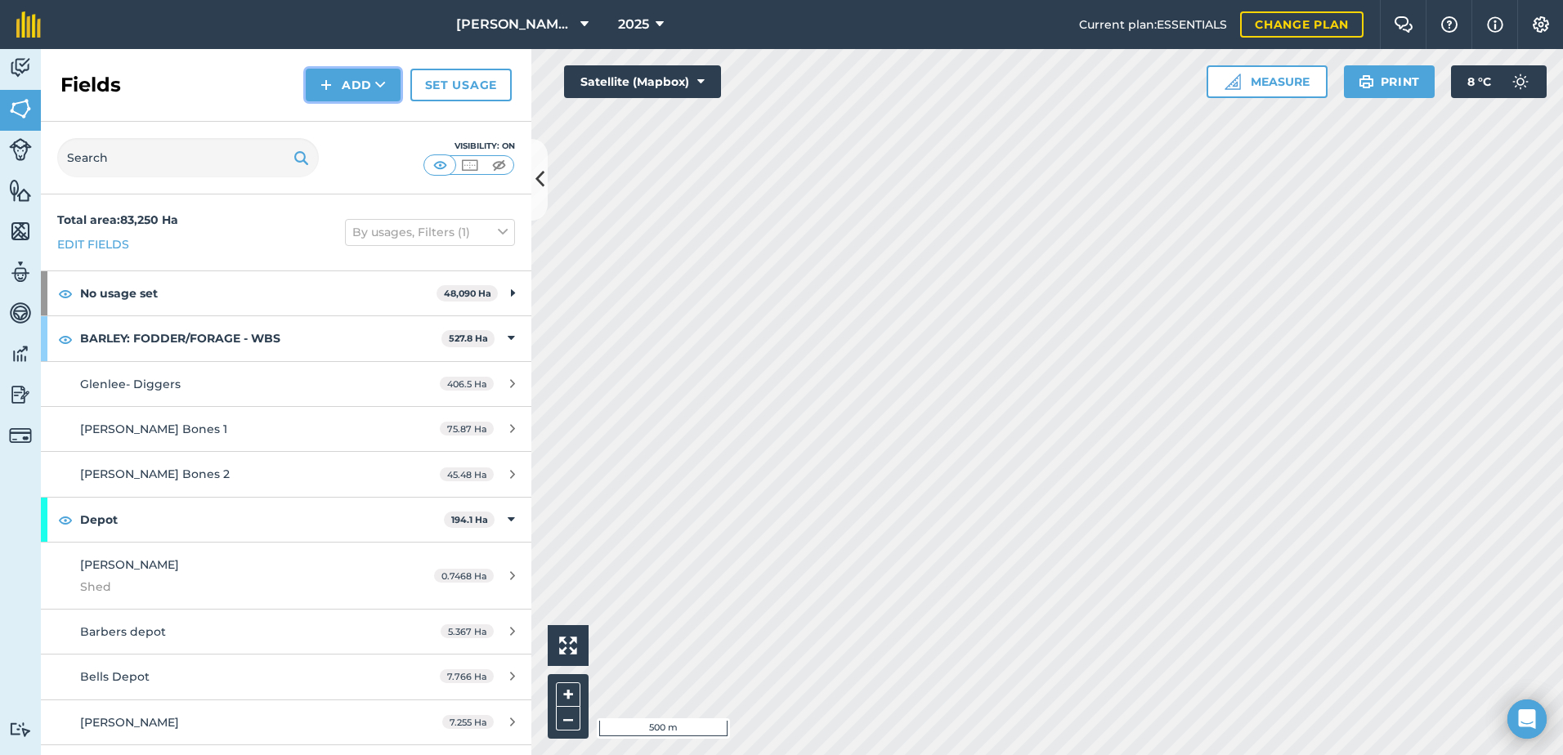
click at [365, 78] on button "Add" at bounding box center [353, 85] width 95 height 33
click at [338, 123] on link "Draw" at bounding box center [353, 122] width 90 height 36
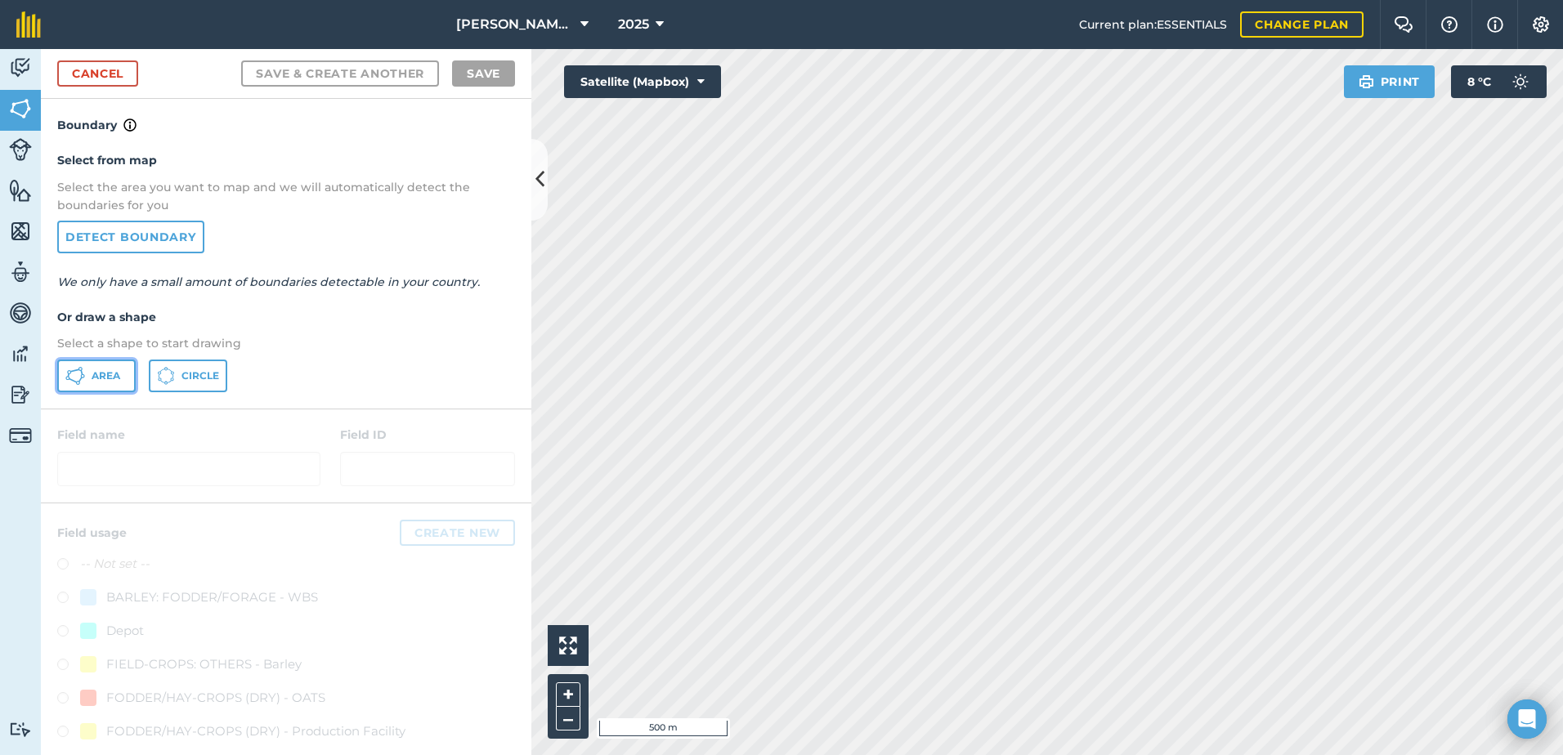
click at [101, 374] on span "Area" at bounding box center [106, 375] width 29 height 13
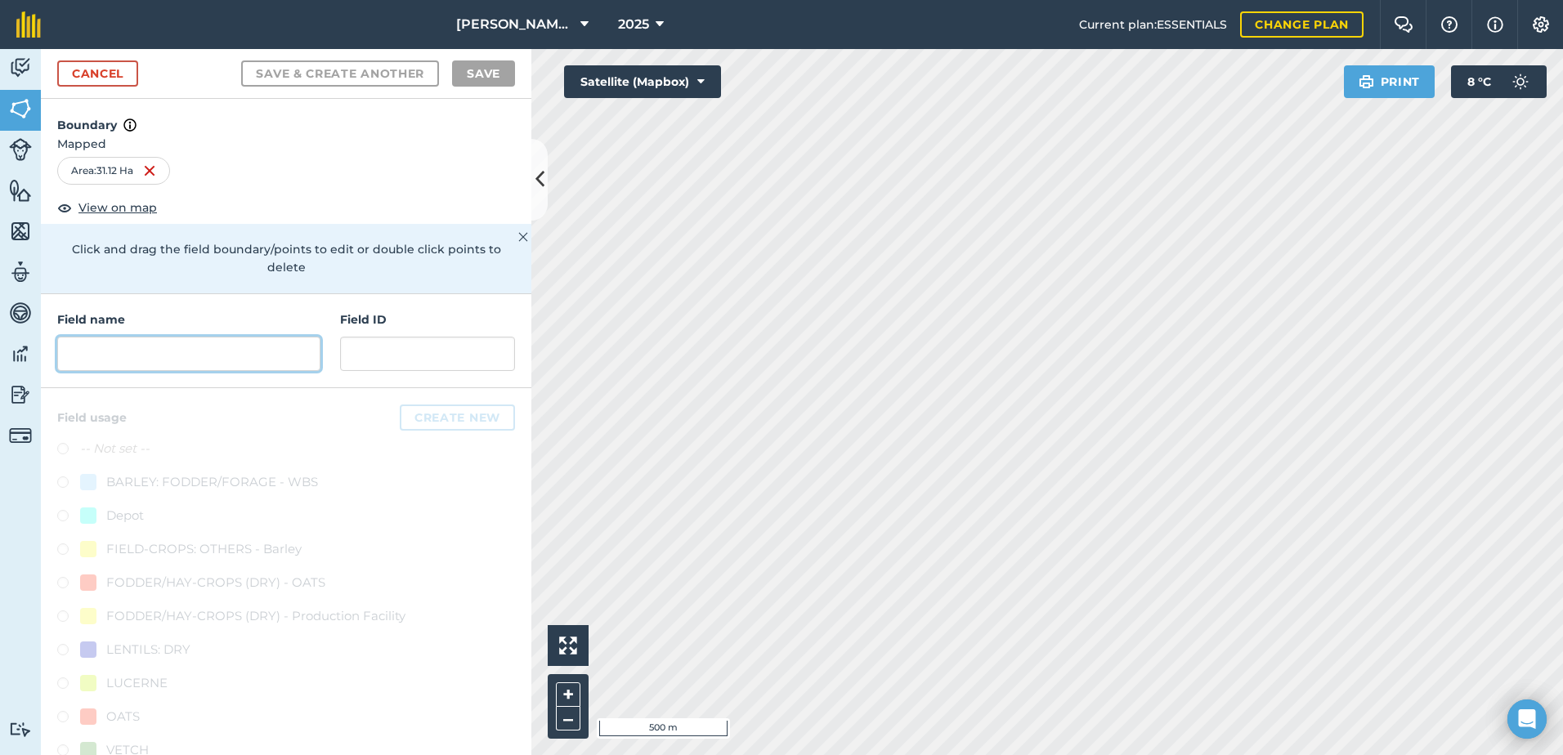
click at [168, 354] on input "text" at bounding box center [188, 354] width 263 height 34
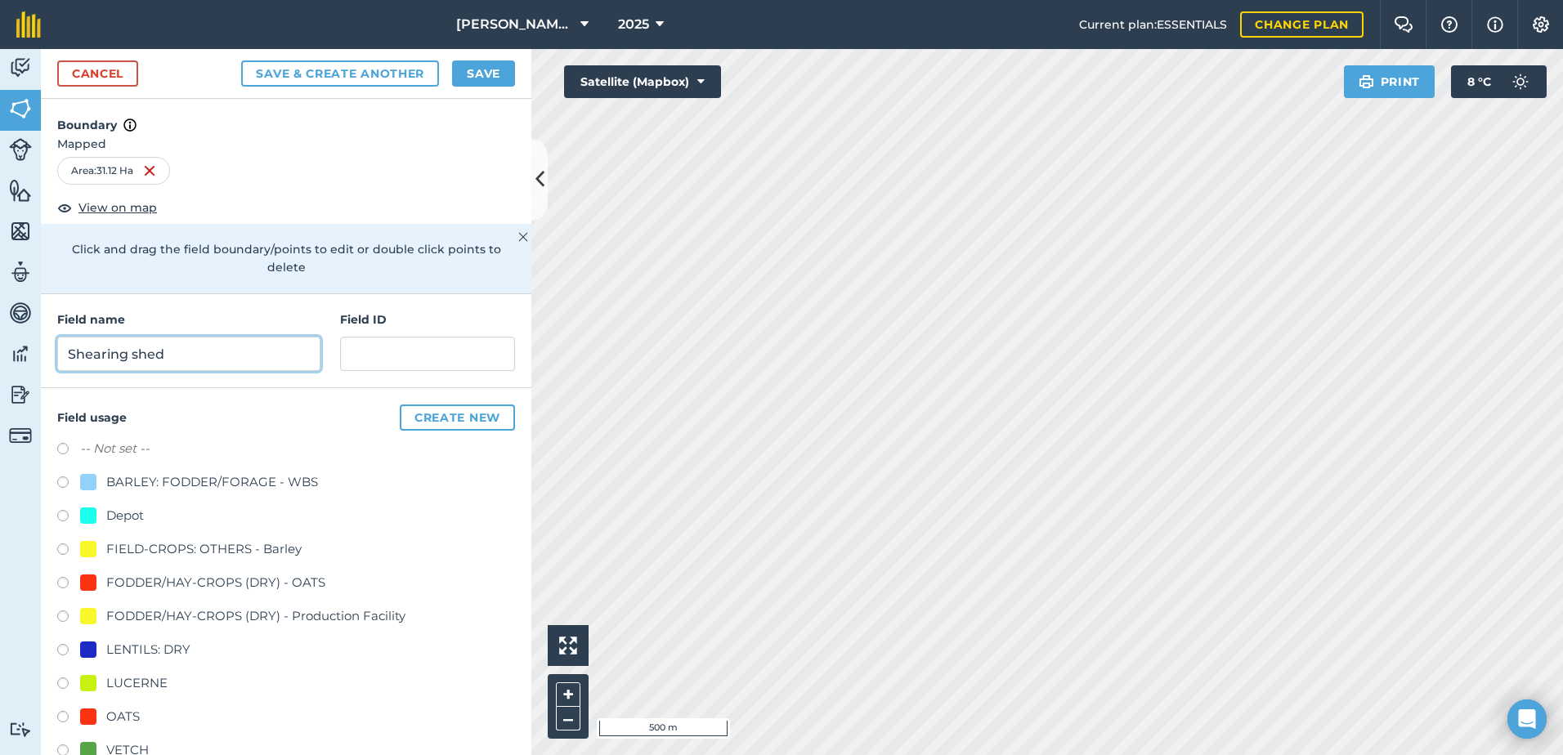
type input "Shearing shed"
click at [363, 354] on input "text" at bounding box center [427, 354] width 175 height 34
paste input "WL&SL Baum"
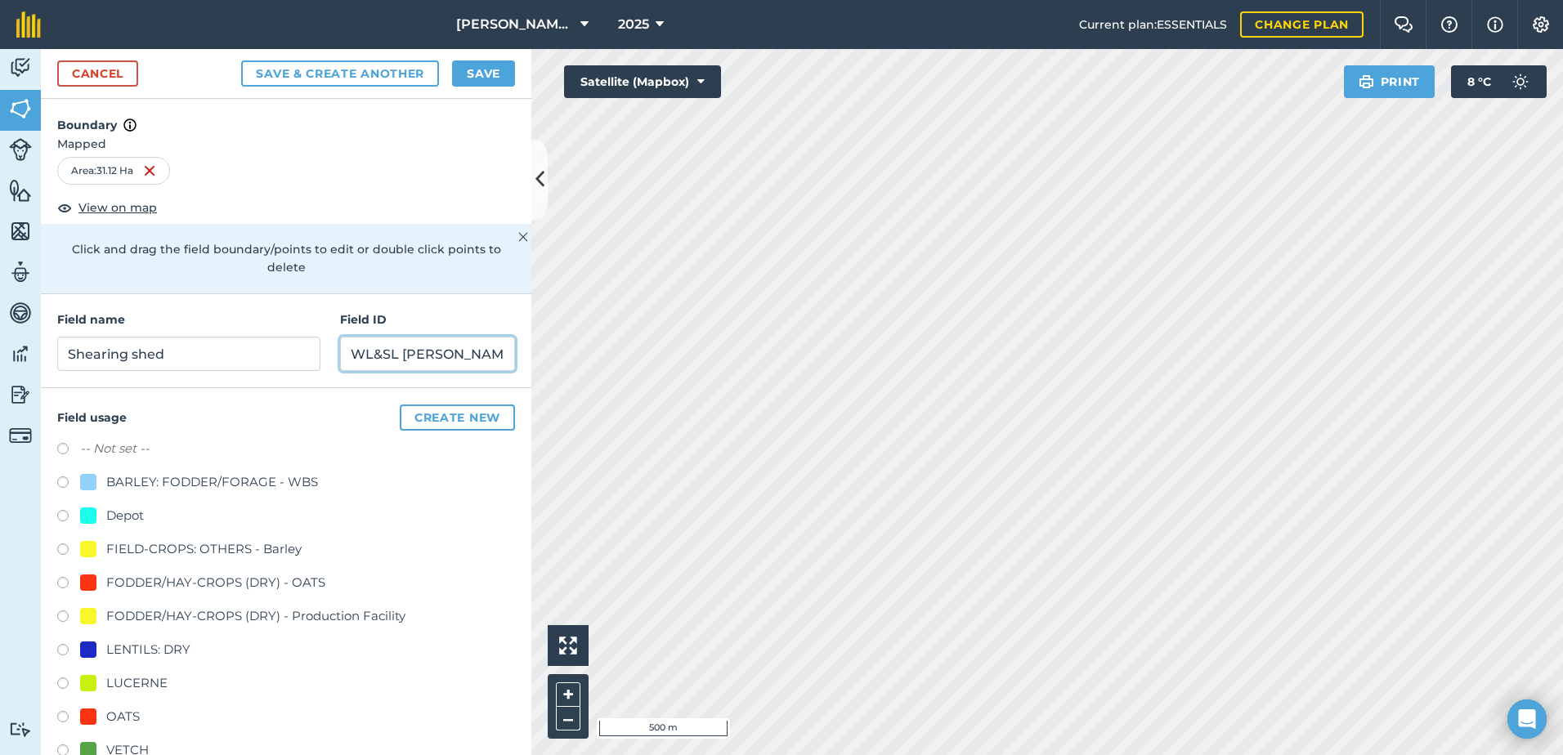
type input "WL&SL Baum"
click at [84, 713] on div at bounding box center [88, 717] width 16 height 16
radio input "true"
click at [480, 73] on button "Save" at bounding box center [483, 73] width 63 height 26
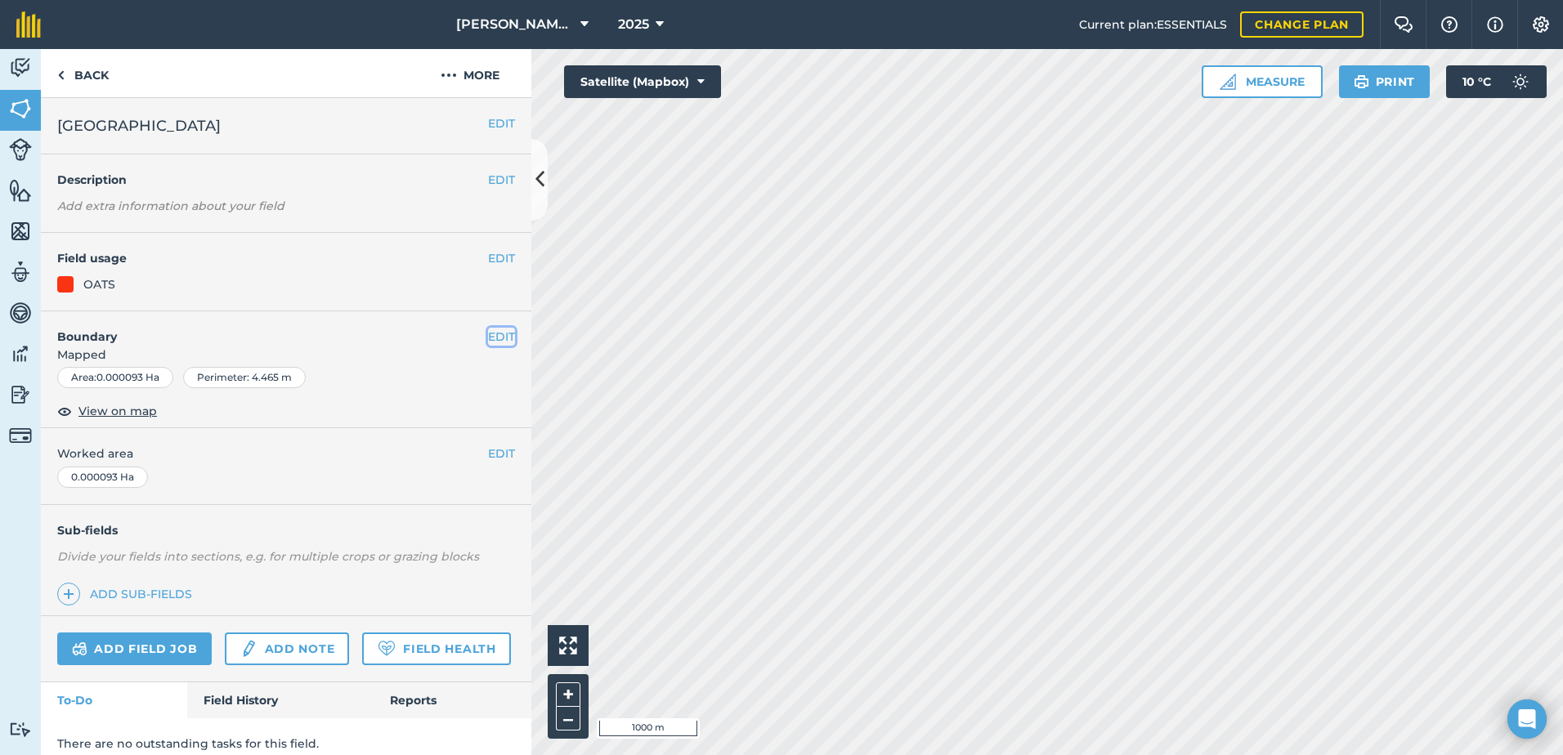
click at [488, 339] on button "EDIT" at bounding box center [501, 337] width 27 height 18
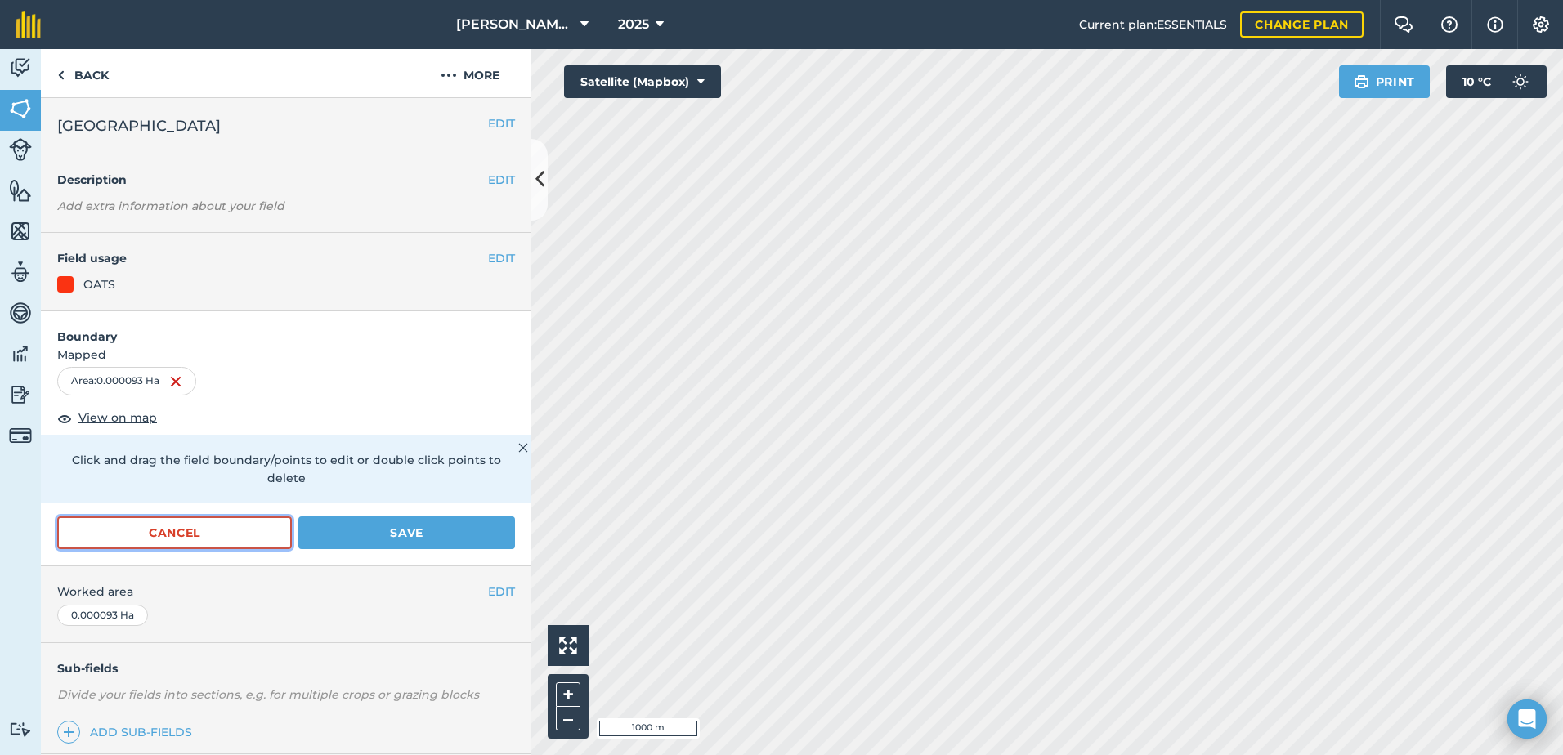
click at [212, 533] on button "Cancel" at bounding box center [174, 533] width 235 height 33
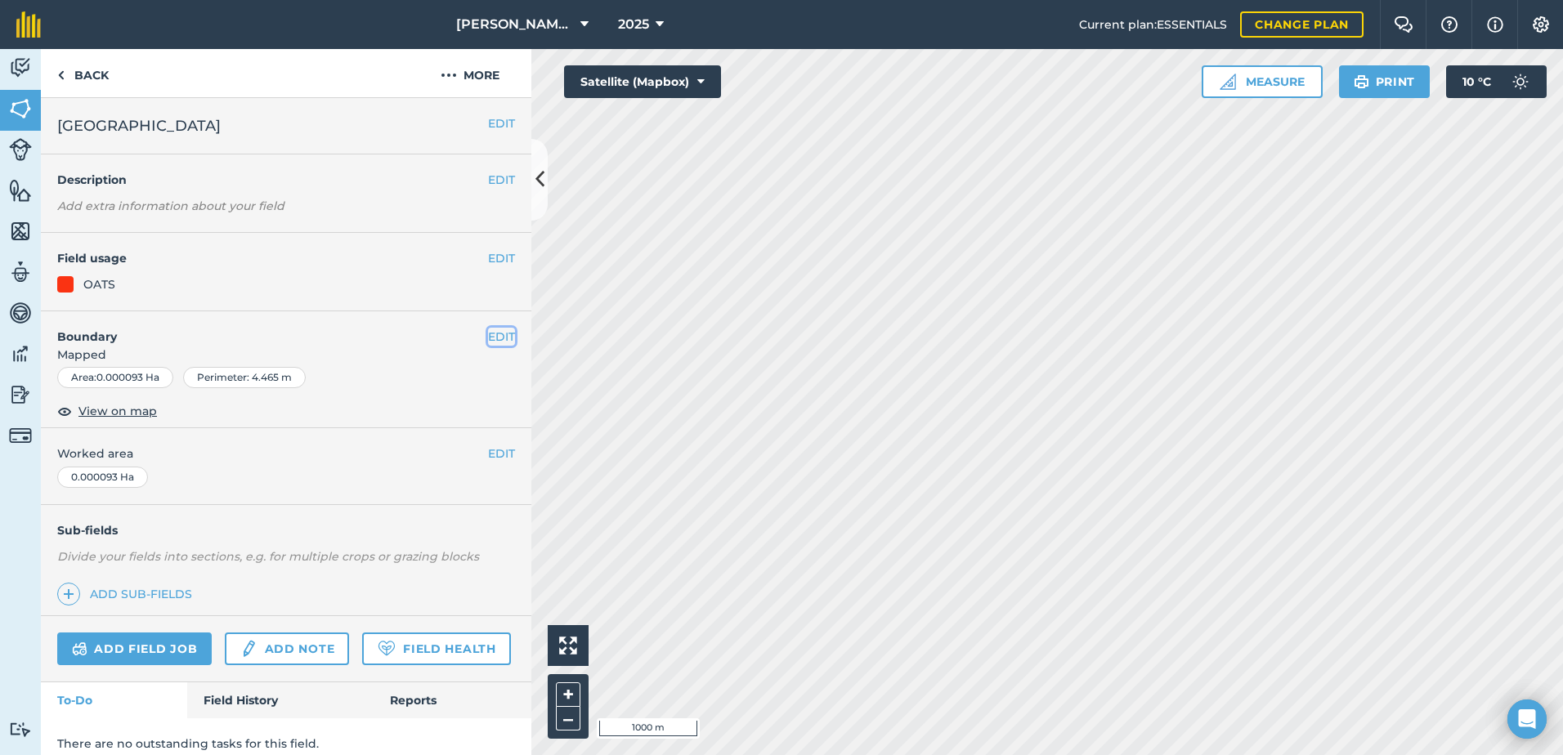
click at [488, 335] on button "EDIT" at bounding box center [501, 337] width 27 height 18
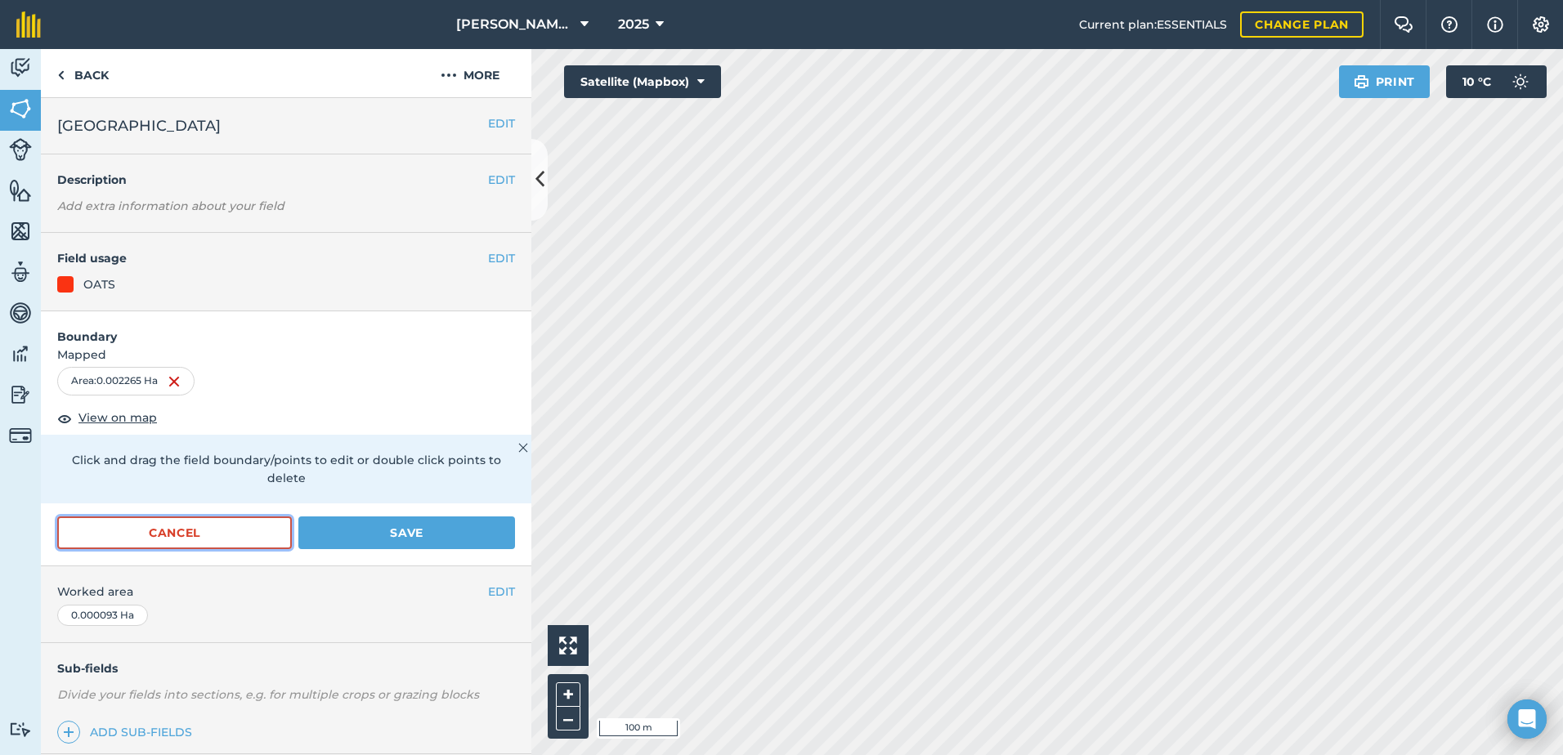
click at [254, 526] on button "Cancel" at bounding box center [174, 533] width 235 height 33
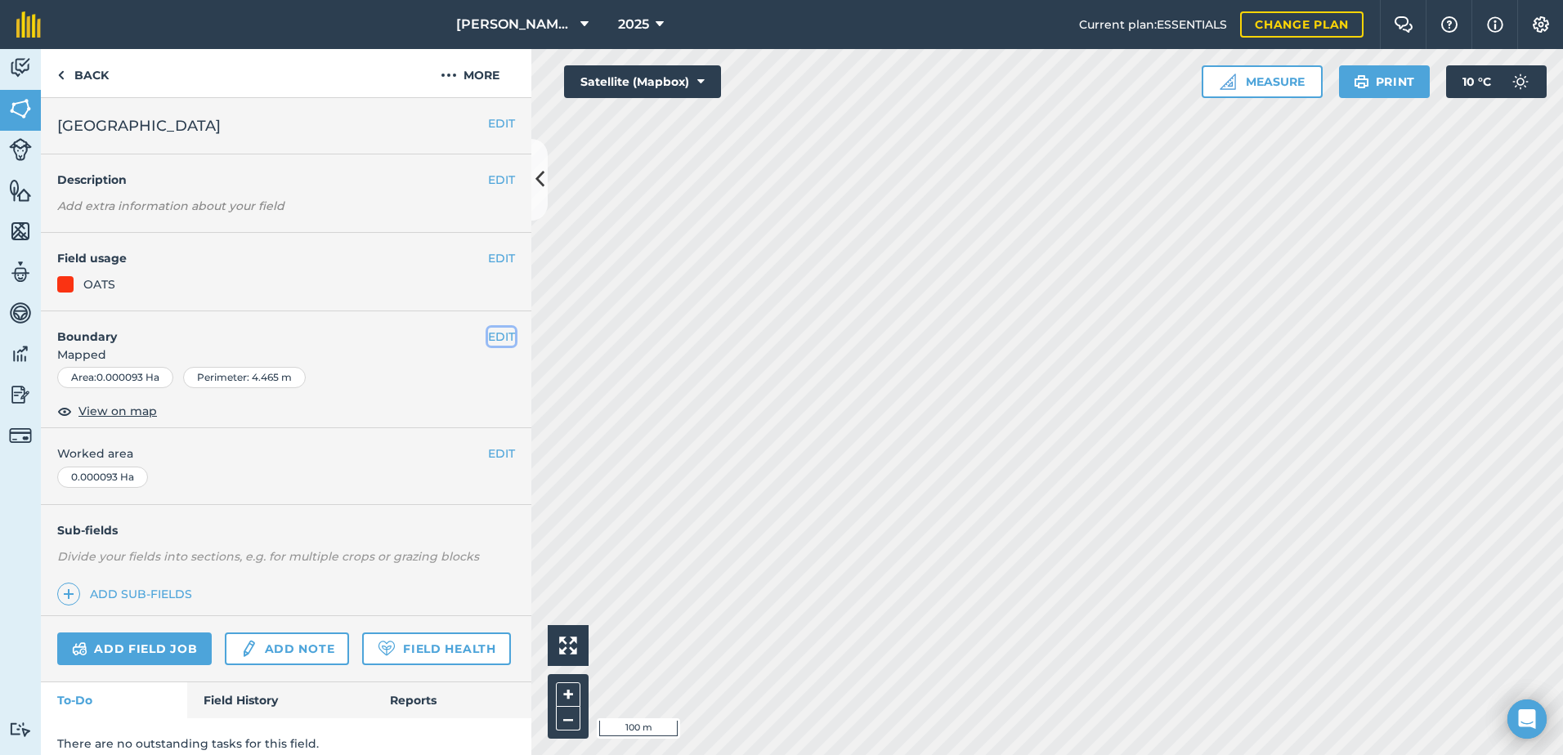
click at [492, 340] on button "EDIT" at bounding box center [501, 337] width 27 height 18
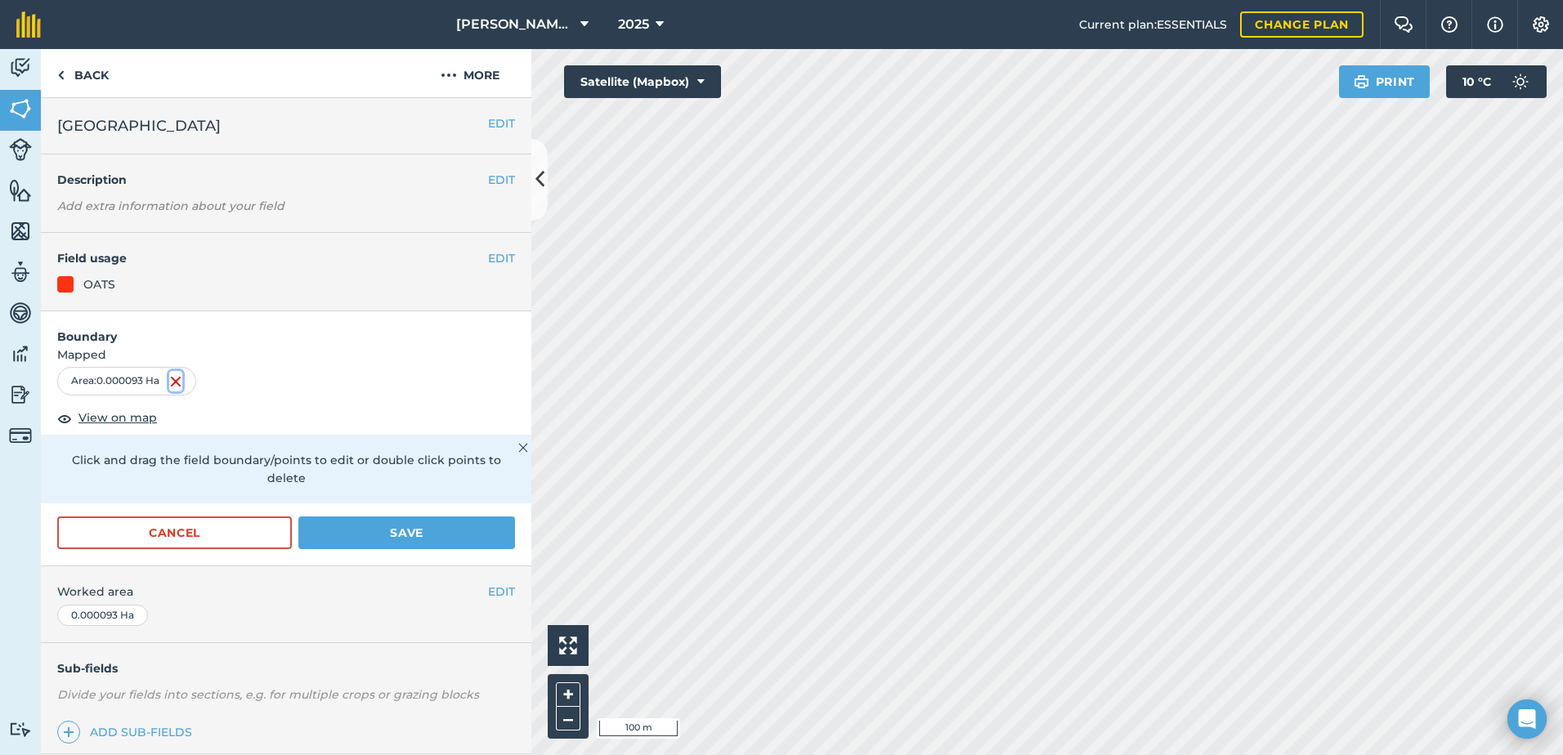
click at [179, 383] on img at bounding box center [175, 382] width 13 height 20
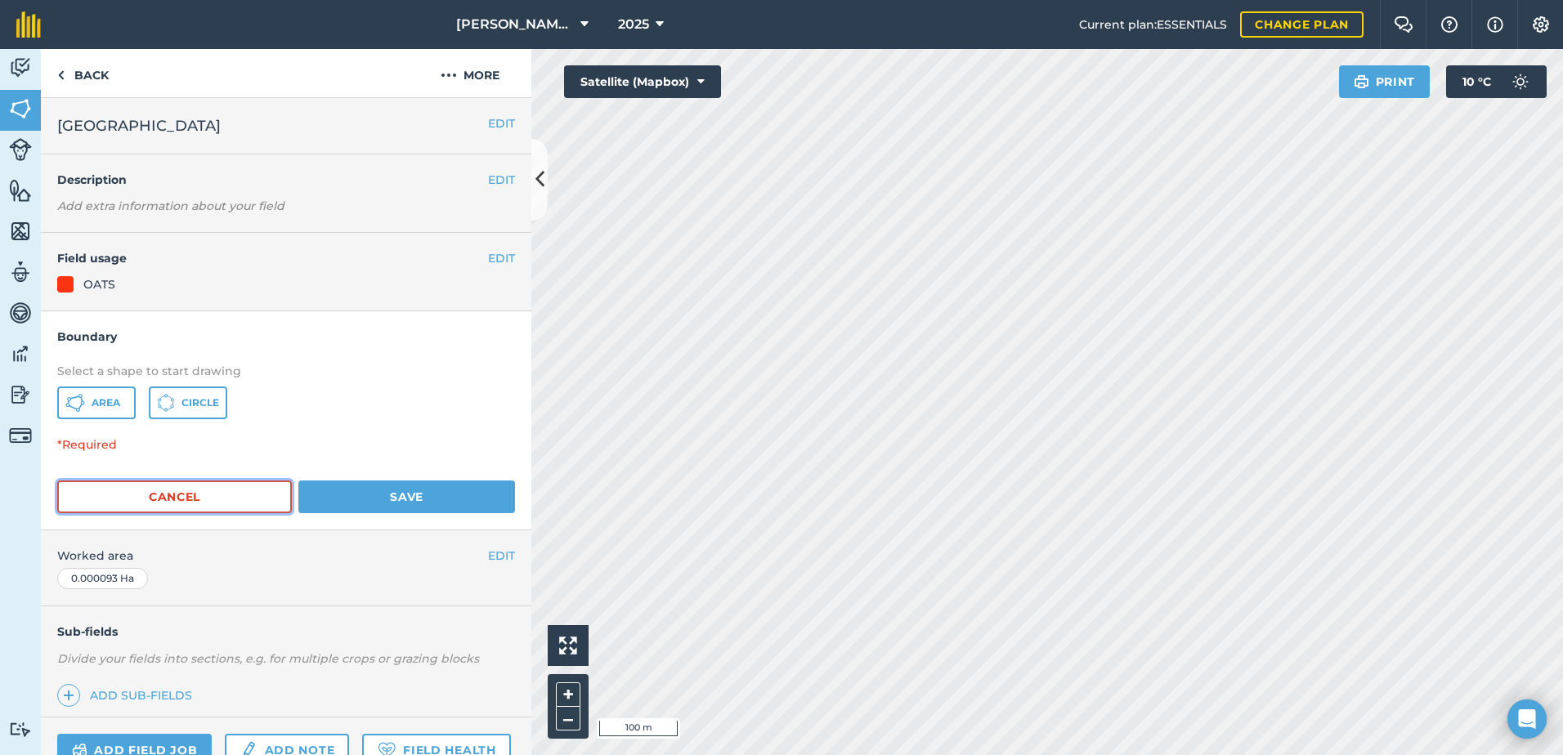
click at [226, 508] on button "Cancel" at bounding box center [174, 497] width 235 height 33
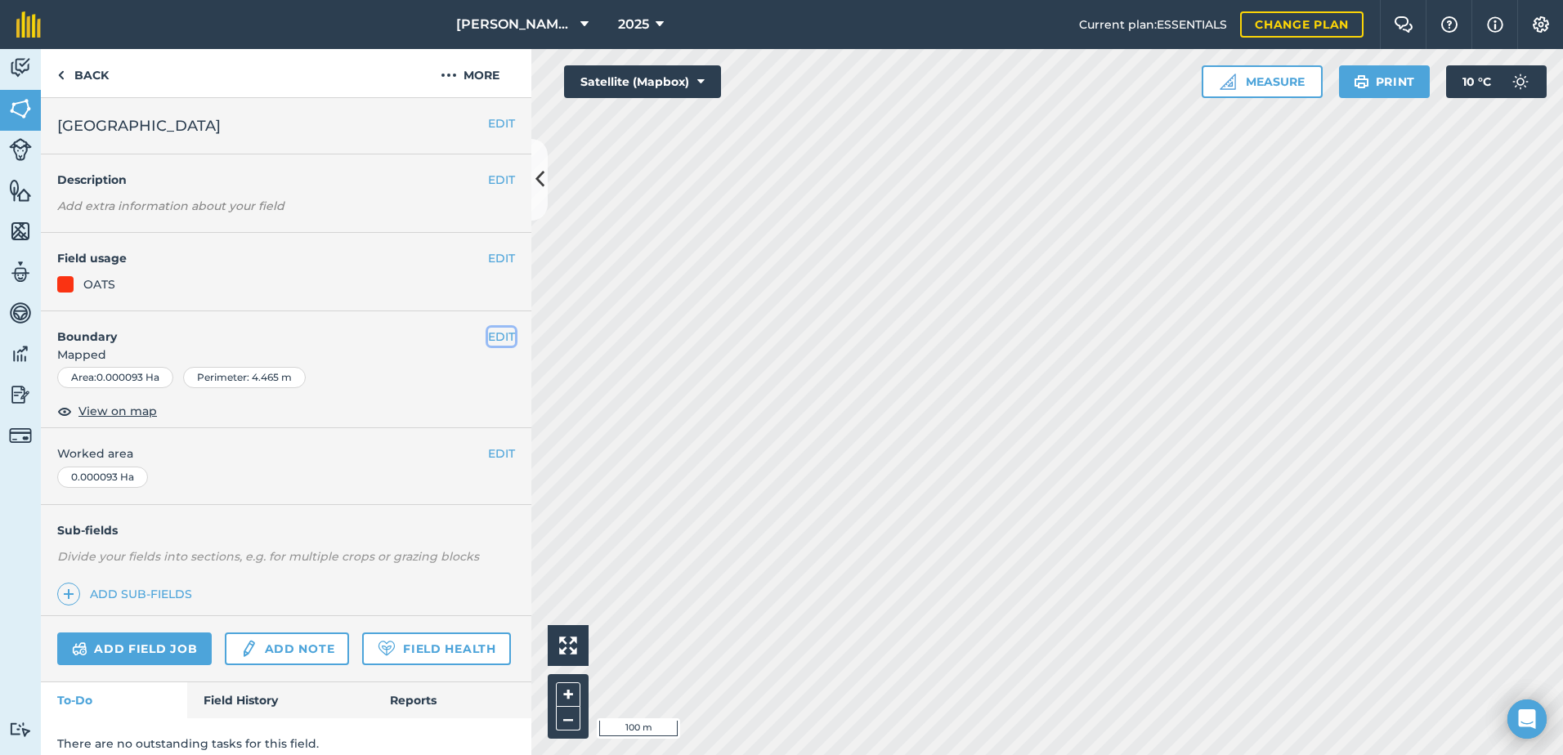
click at [495, 334] on button "EDIT" at bounding box center [501, 337] width 27 height 18
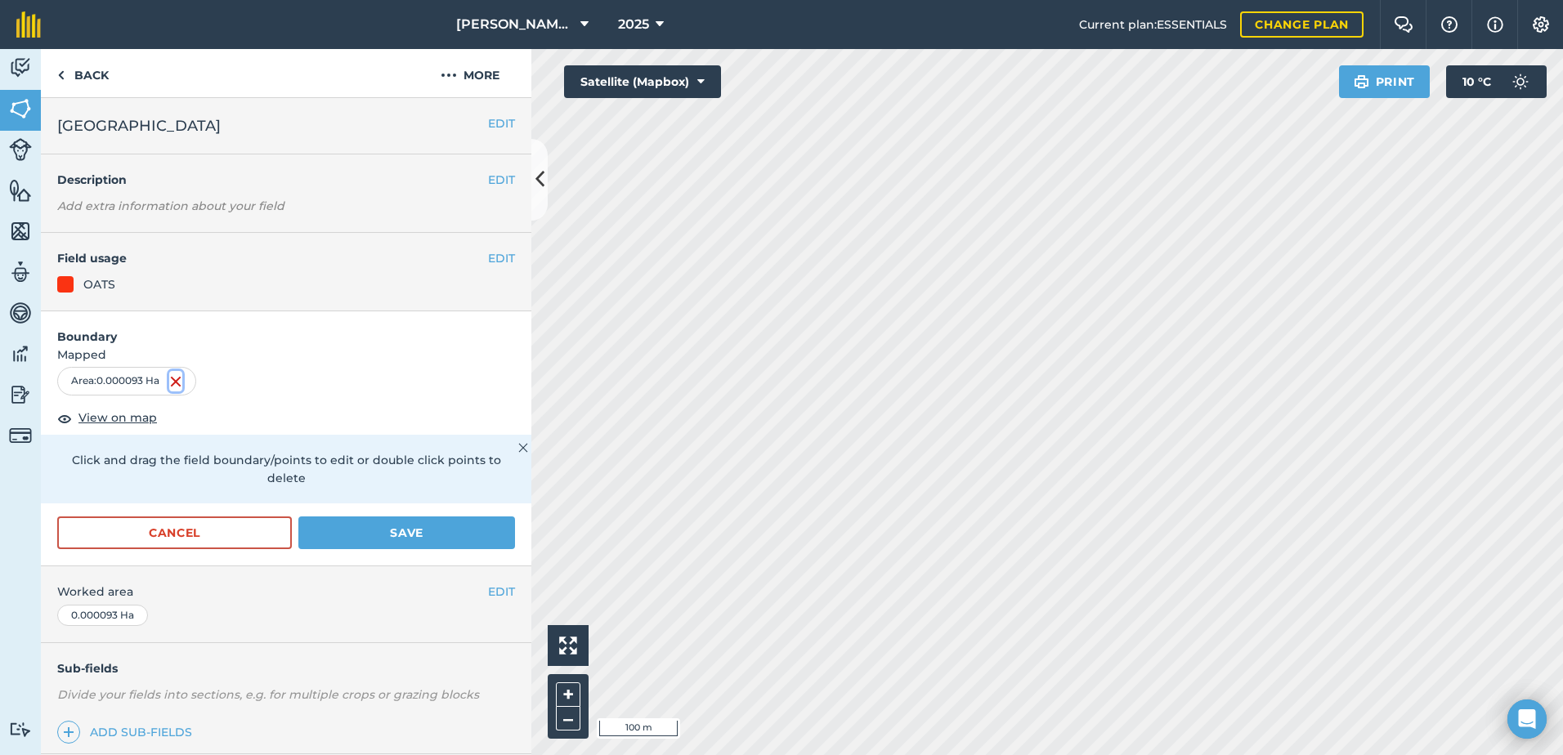
click at [180, 380] on img at bounding box center [175, 382] width 13 height 20
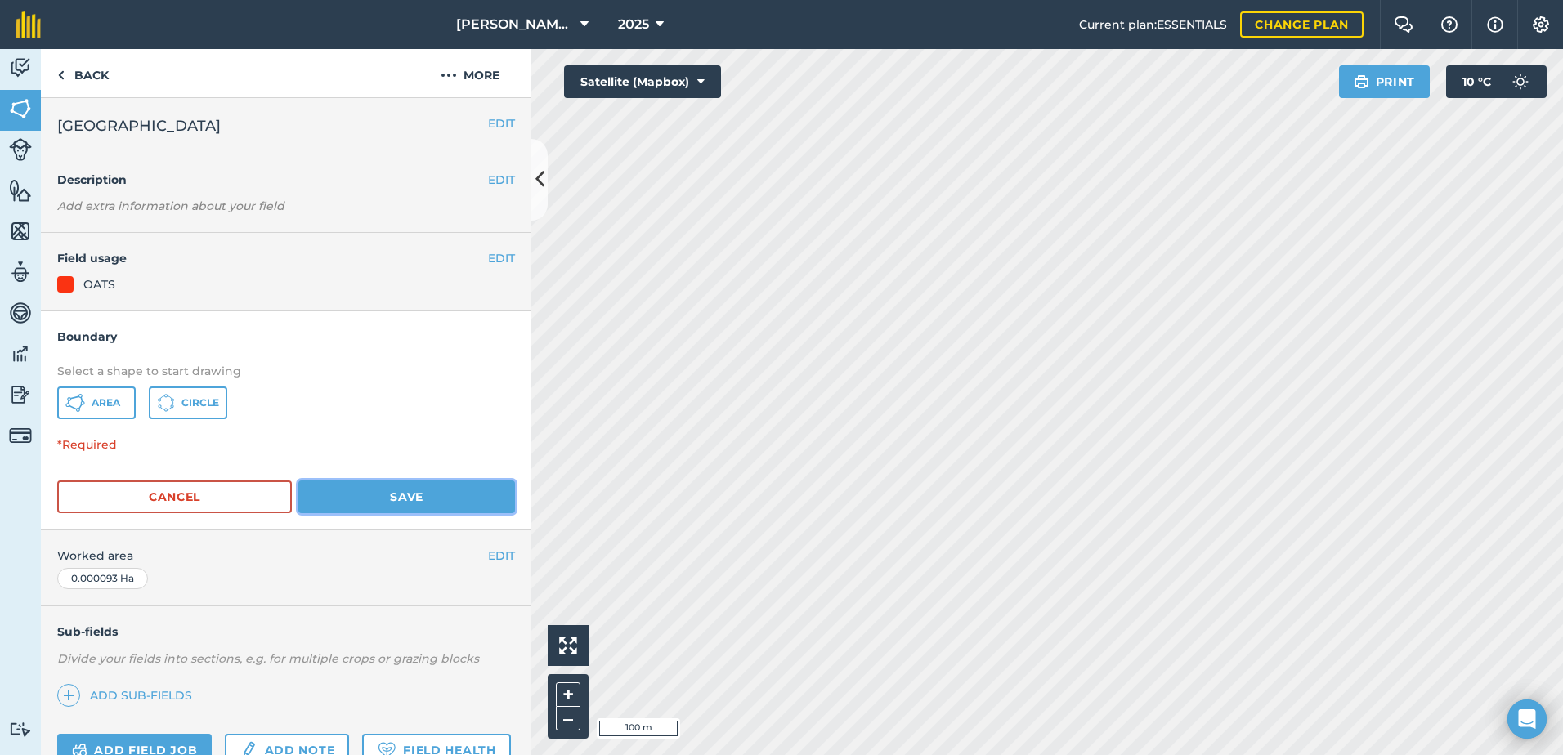
click at [392, 492] on button "Save" at bounding box center [406, 497] width 217 height 33
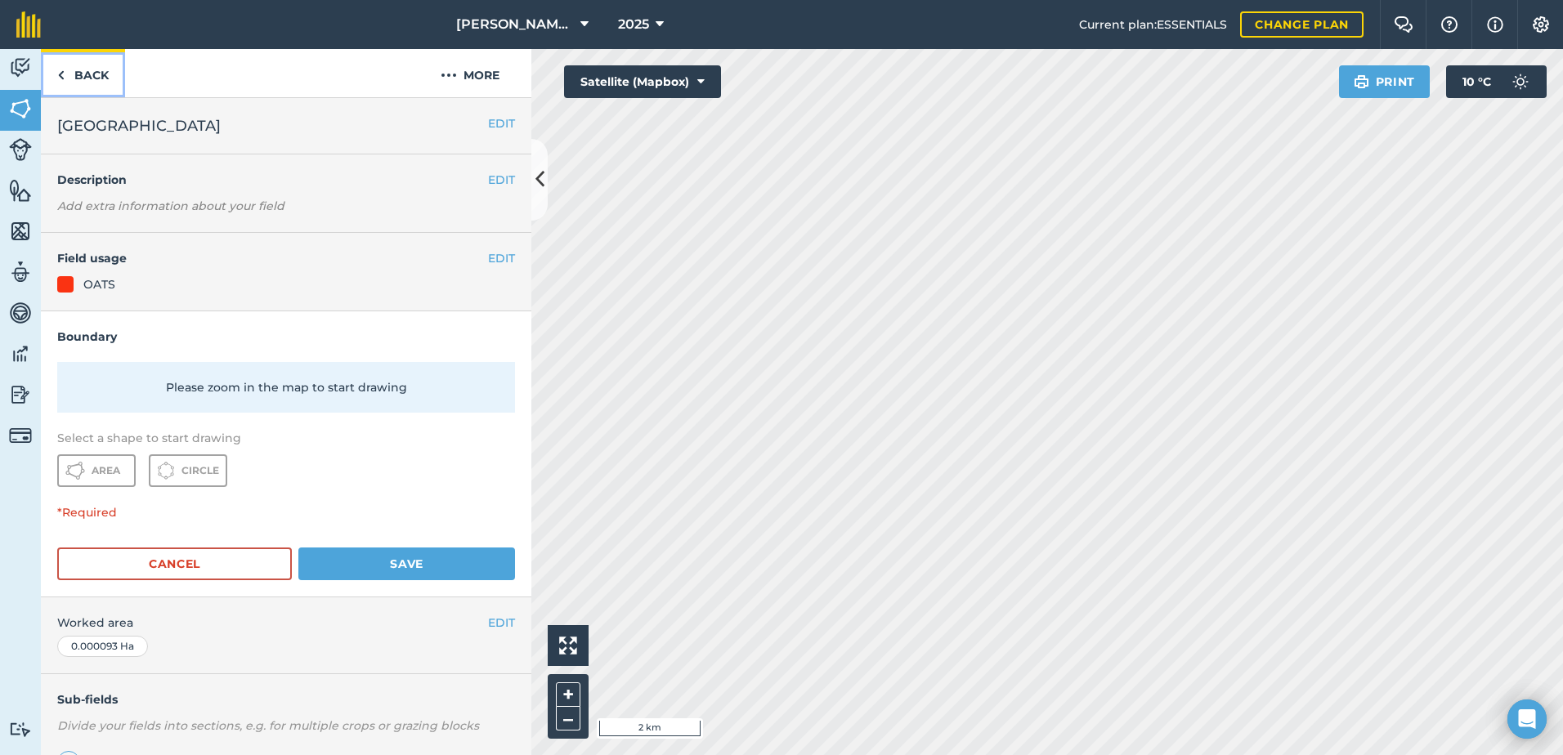
click at [63, 76] on img at bounding box center [60, 75] width 7 height 20
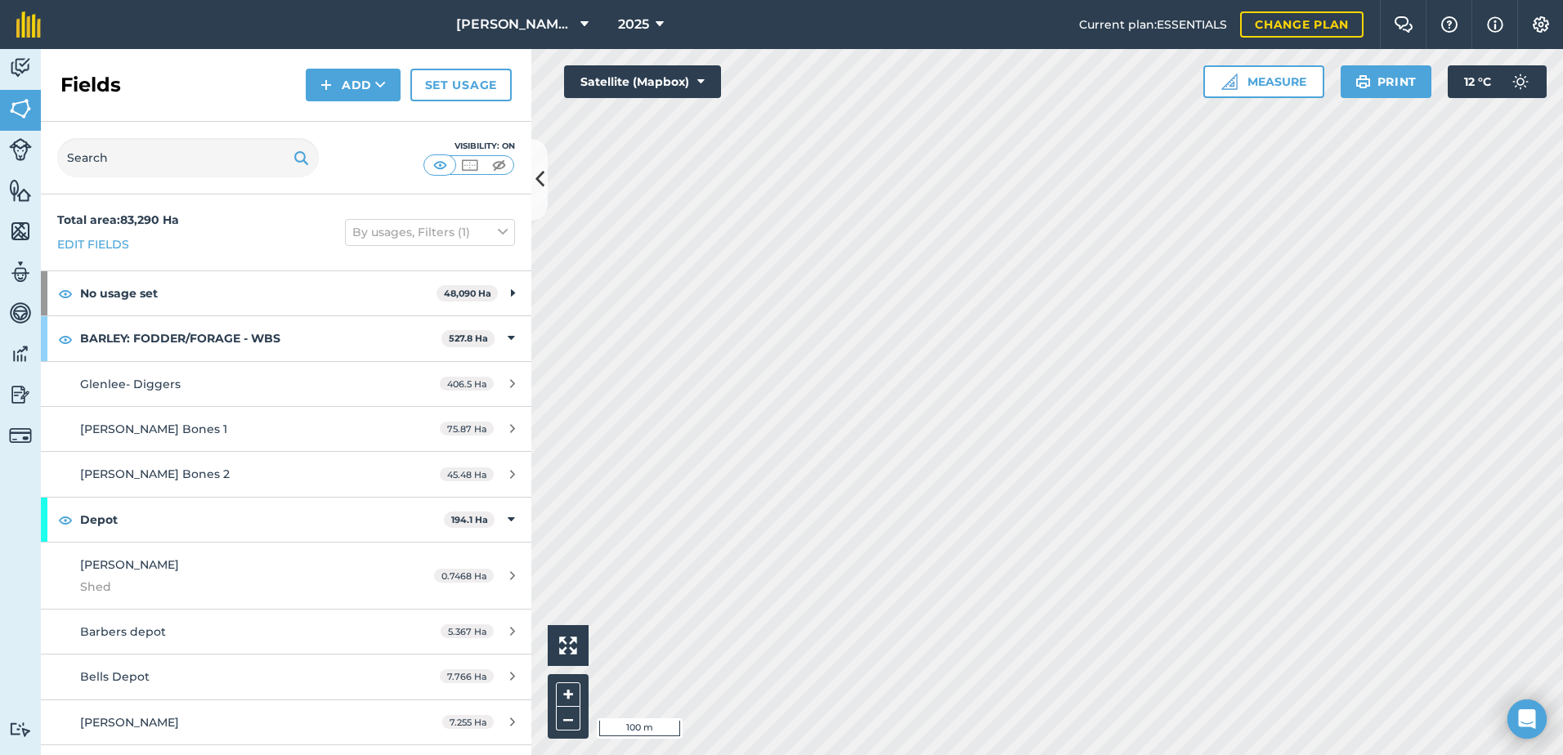
click at [1226, 754] on html "JOHNSON ASAHI PADDOCKS 2025 Current plan : ESSENTIALS Change plan Farm Chat Hel…" at bounding box center [781, 377] width 1563 height 755
click at [1562, 504] on html "JOHNSON ASAHI PADDOCKS 2025 Current plan : ESSENTIALS Change plan Farm Chat Hel…" at bounding box center [781, 377] width 1563 height 755
click at [1268, 754] on html "JOHNSON ASAHI PADDOCKS 2025 Current plan : ESSENTIALS Change plan Farm Chat Hel…" at bounding box center [781, 377] width 1563 height 755
